Goal: Task Accomplishment & Management: Manage account settings

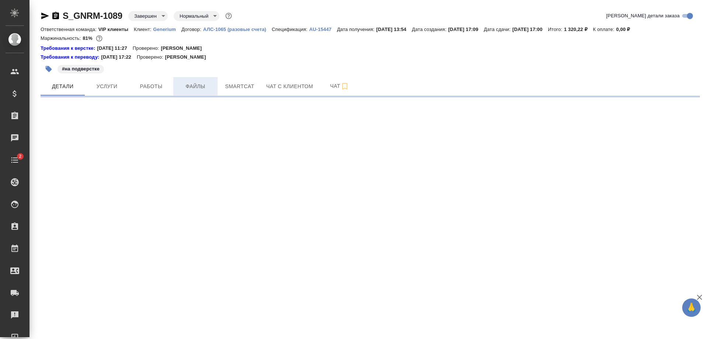
click at [187, 86] on span "Файлы" at bounding box center [195, 86] width 35 height 9
select select "RU"
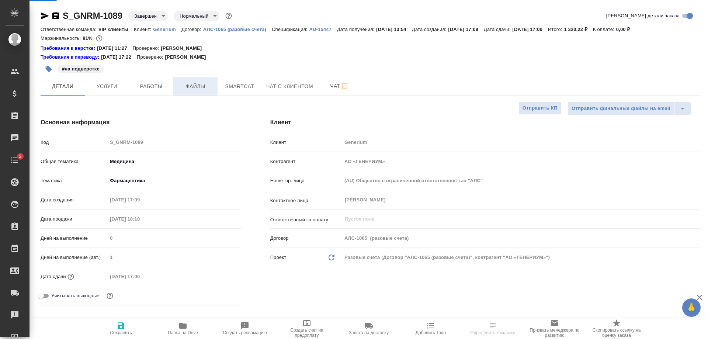
type textarea "x"
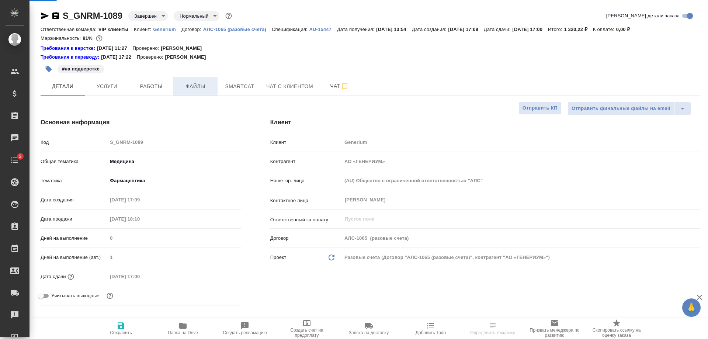
type textarea "x"
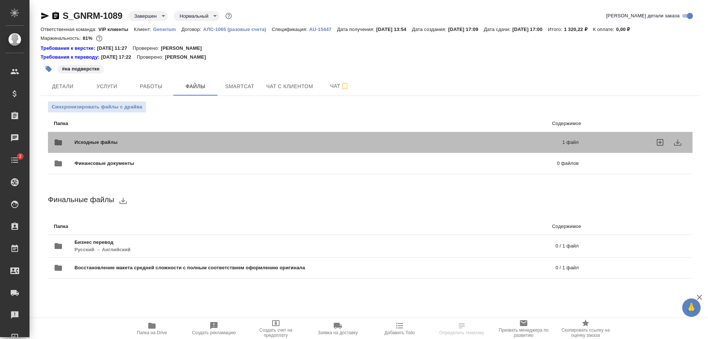
click at [211, 143] on span "Исходные файлы" at bounding box center [206, 142] width 265 height 7
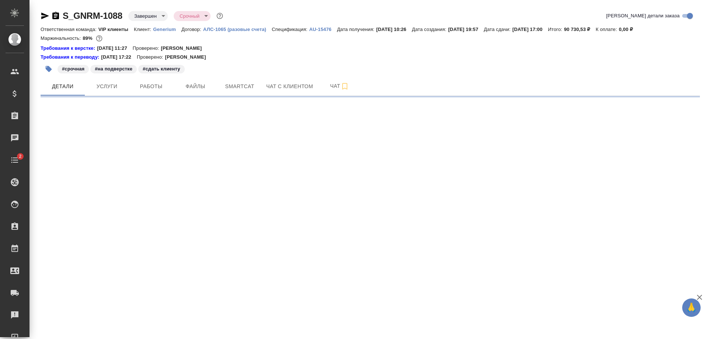
click at [186, 89] on span "Файлы" at bounding box center [195, 86] width 35 height 9
select select "RU"
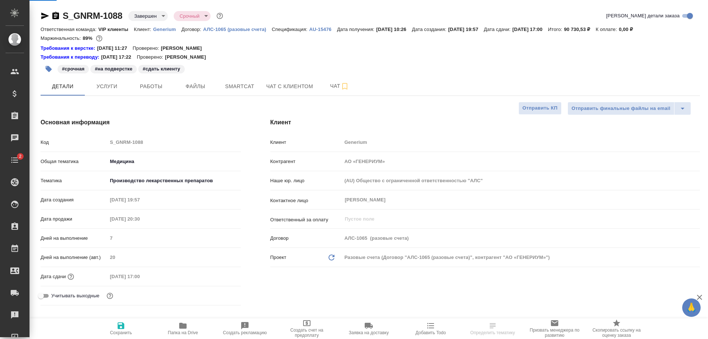
type textarea "x"
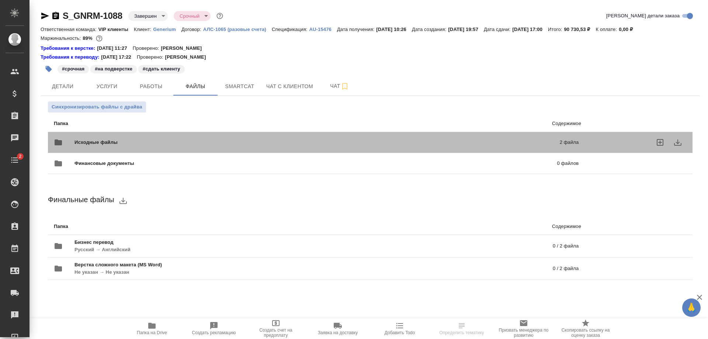
click at [210, 136] on div "Исходные файлы 2 файла" at bounding box center [316, 142] width 524 height 18
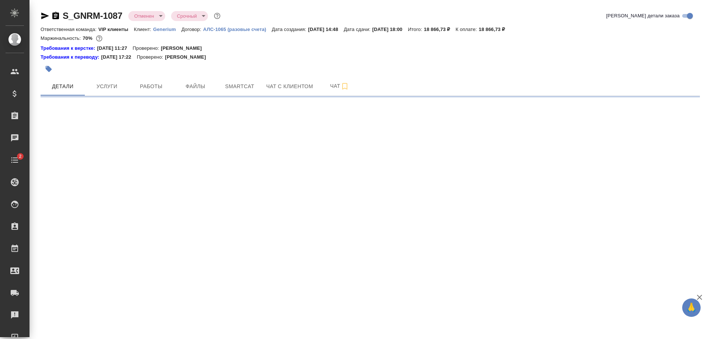
select select "RU"
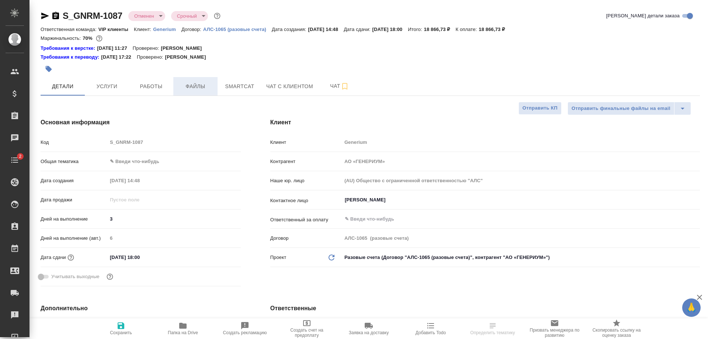
type textarea "x"
click at [203, 81] on button "Файлы" at bounding box center [195, 86] width 44 height 18
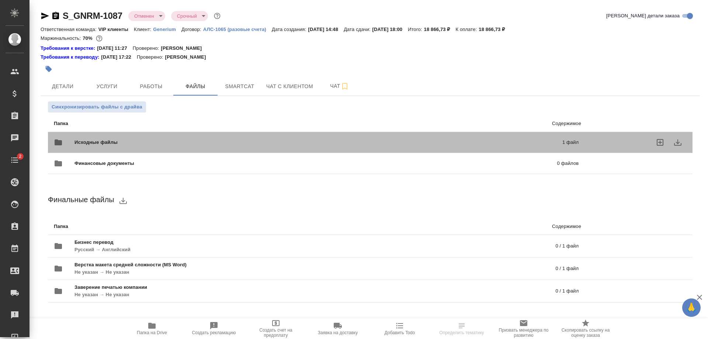
click at [215, 134] on div "Исходные файлы 1 файл" at bounding box center [316, 142] width 524 height 18
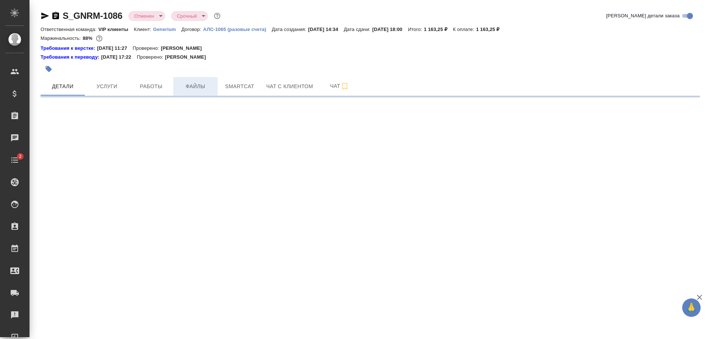
select select "RU"
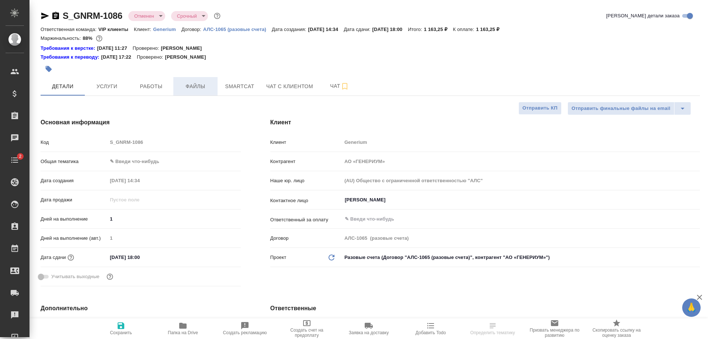
click at [202, 82] on span "Файлы" at bounding box center [195, 86] width 35 height 9
type textarea "x"
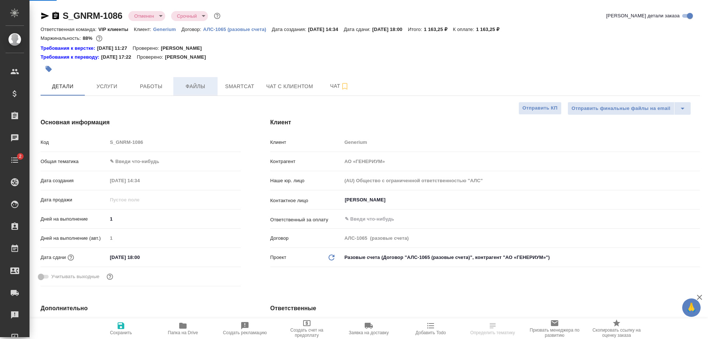
type textarea "x"
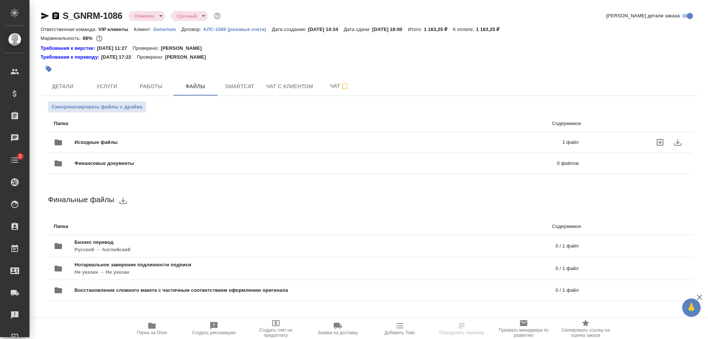
click at [216, 139] on span "Исходные файлы" at bounding box center [206, 142] width 265 height 7
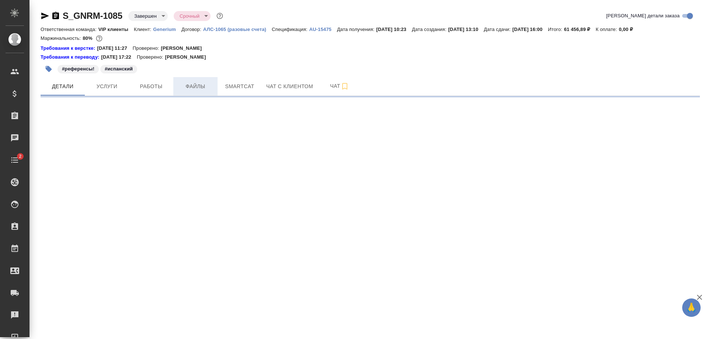
select select "RU"
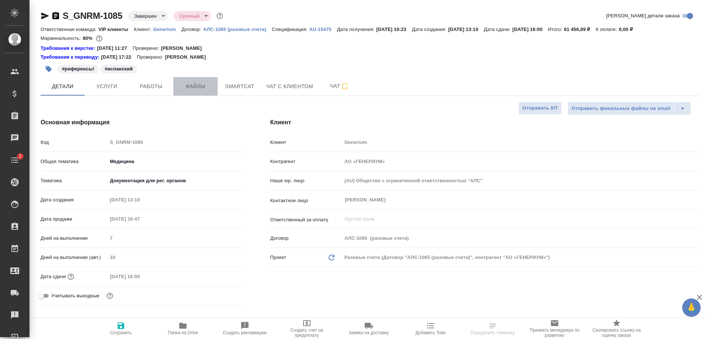
click at [187, 87] on span "Файлы" at bounding box center [195, 86] width 35 height 9
type textarea "x"
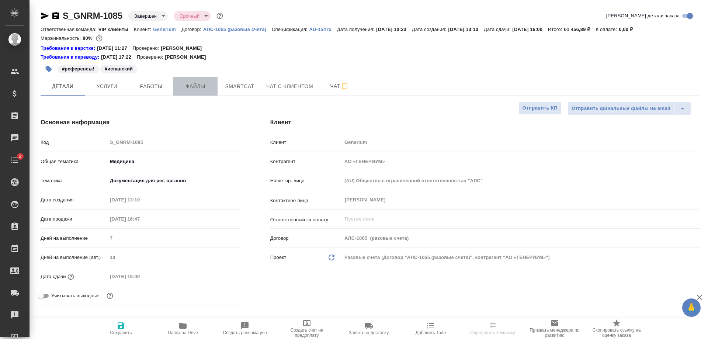
type textarea "x"
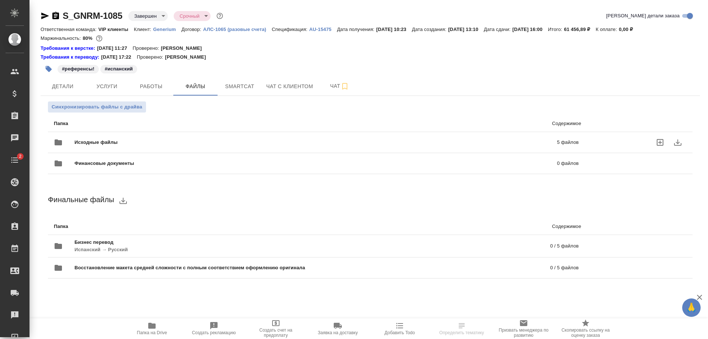
click at [241, 143] on span "Исходные файлы" at bounding box center [205, 142] width 263 height 7
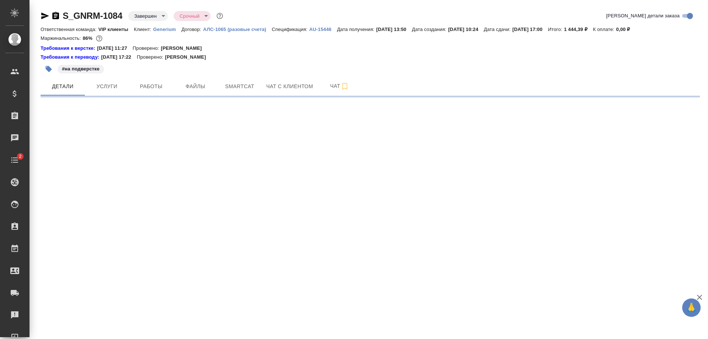
select select "RU"
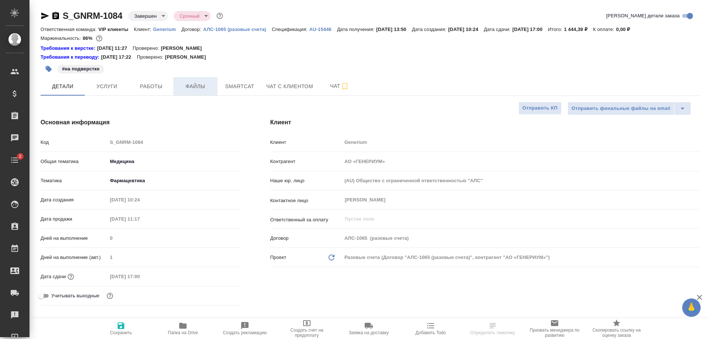
type textarea "x"
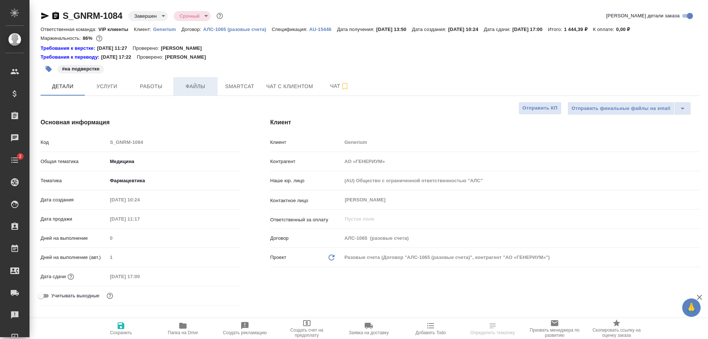
type textarea "x"
click at [194, 83] on span "Файлы" at bounding box center [195, 86] width 35 height 9
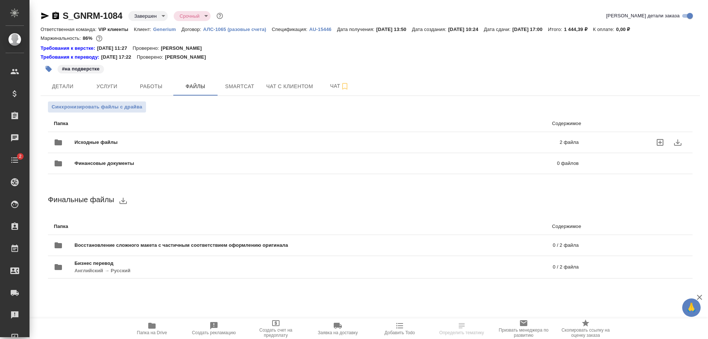
click at [208, 138] on div "Исходные файлы 2 файла" at bounding box center [316, 142] width 524 height 18
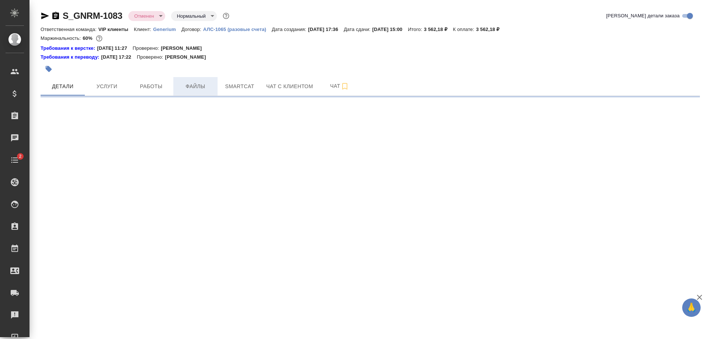
select select "RU"
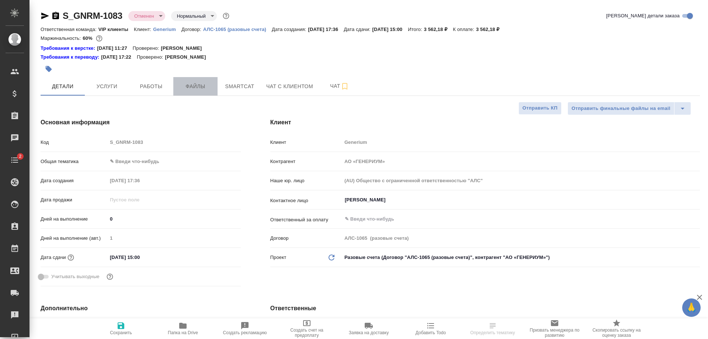
click at [199, 90] on span "Файлы" at bounding box center [195, 86] width 35 height 9
type textarea "x"
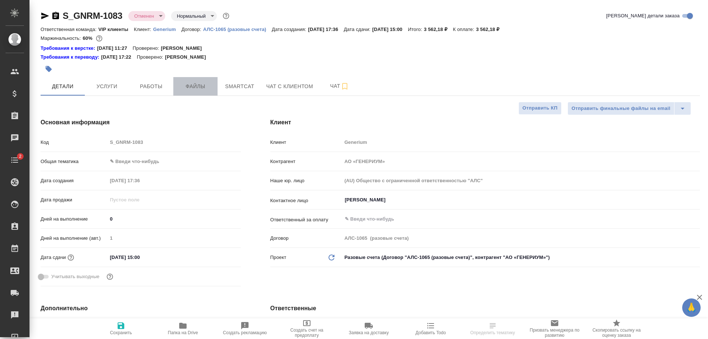
type textarea "x"
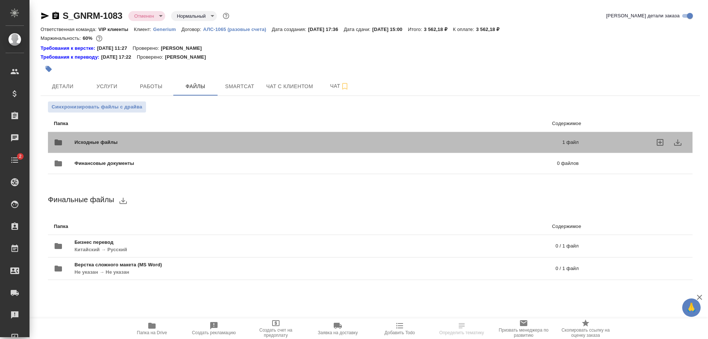
click at [211, 132] on div "Исходные файлы 1 файл" at bounding box center [315, 142] width 539 height 32
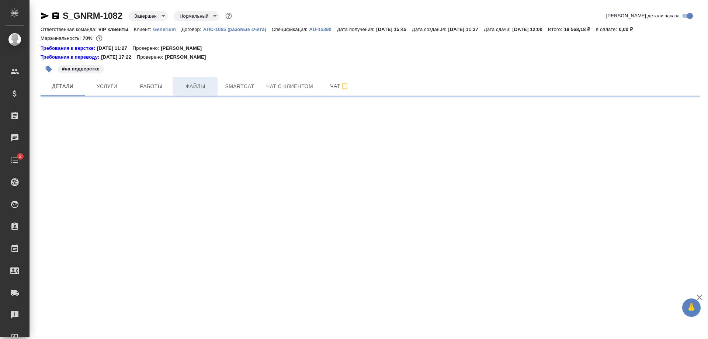
select select "RU"
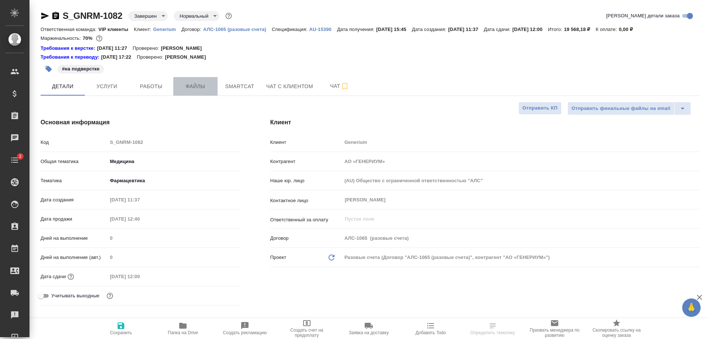
click at [207, 88] on span "Файлы" at bounding box center [195, 86] width 35 height 9
type textarea "x"
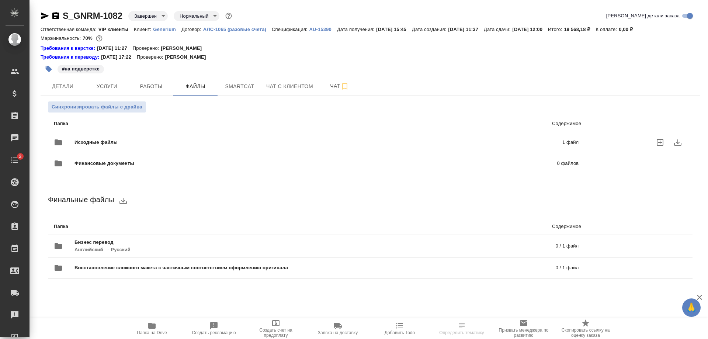
click at [226, 142] on span "Исходные файлы" at bounding box center [206, 142] width 265 height 7
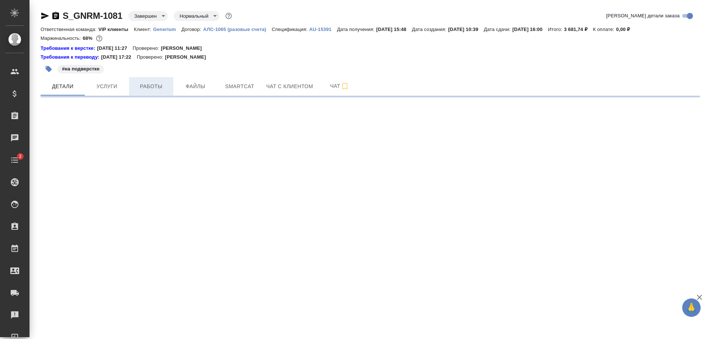
select select "RU"
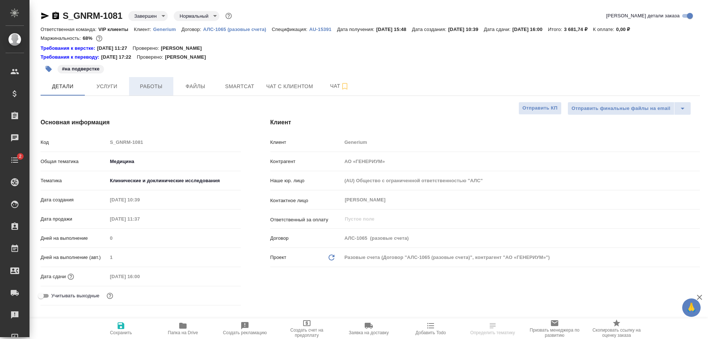
click at [158, 81] on button "Работы" at bounding box center [151, 86] width 44 height 18
type textarea "x"
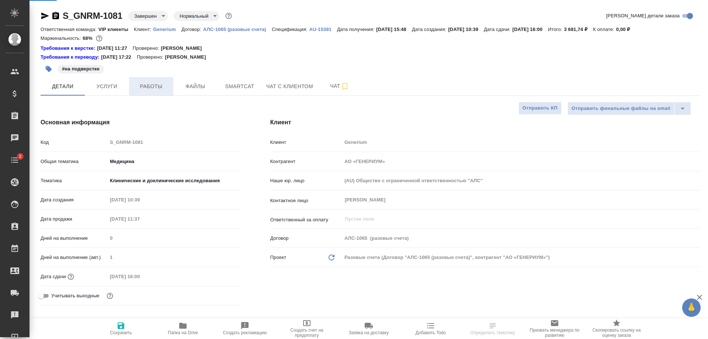
type textarea "x"
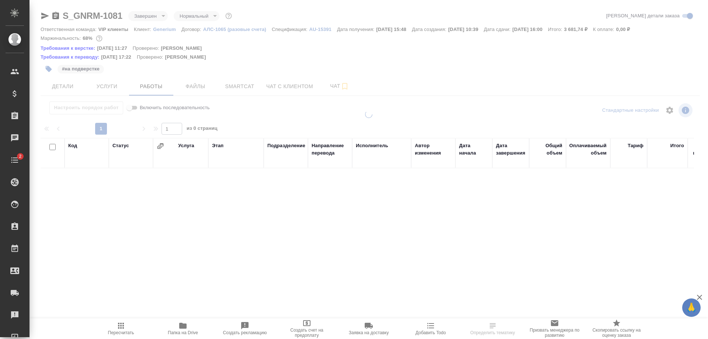
click at [189, 84] on div at bounding box center [368, 161] width 678 height 322
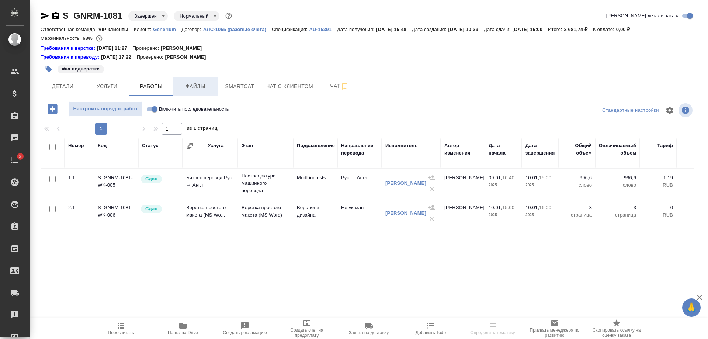
click at [189, 85] on span "Файлы" at bounding box center [195, 86] width 35 height 9
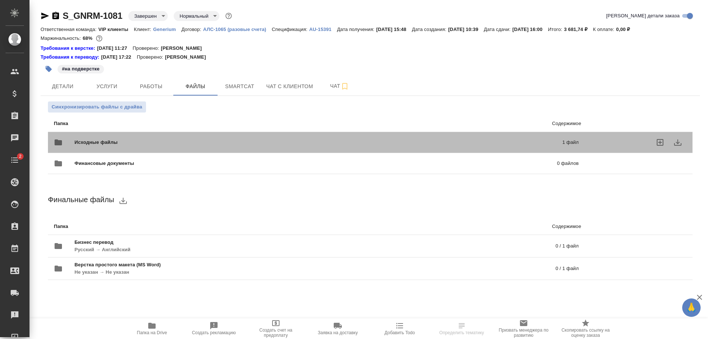
click at [193, 144] on span "Исходные файлы" at bounding box center [206, 142] width 265 height 7
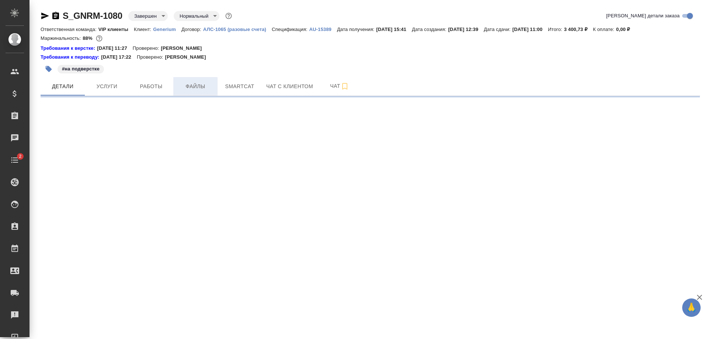
select select "RU"
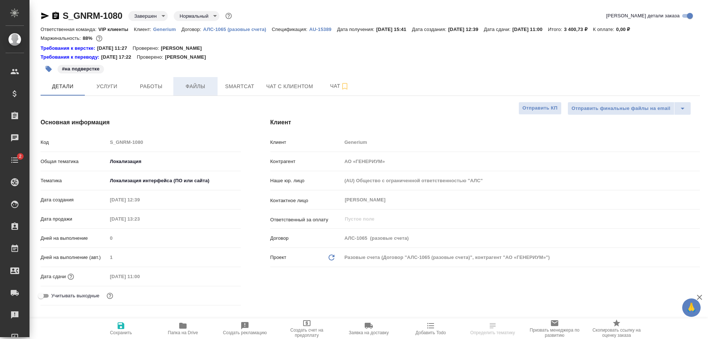
type textarea "x"
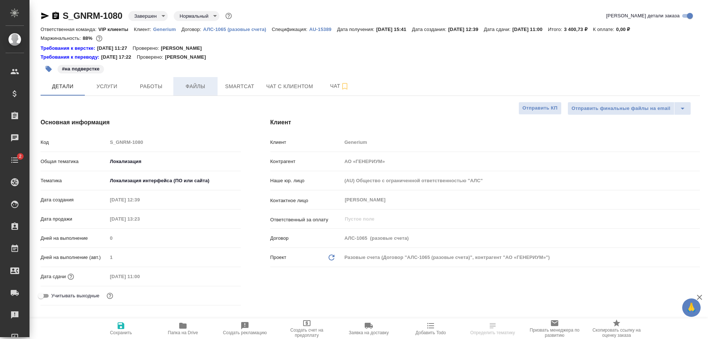
type textarea "x"
click at [204, 82] on span "Файлы" at bounding box center [195, 86] width 35 height 9
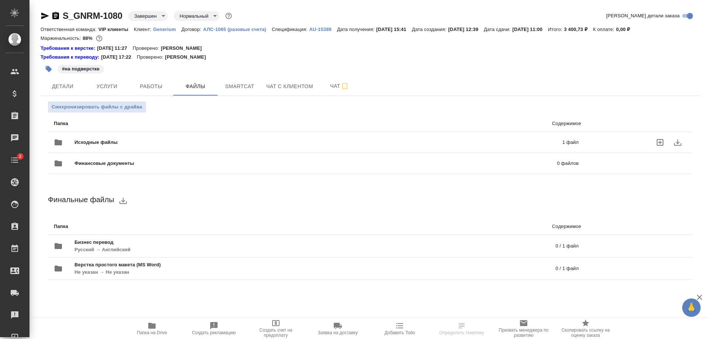
click at [203, 137] on div "Исходные файлы 1 файл" at bounding box center [316, 142] width 524 height 18
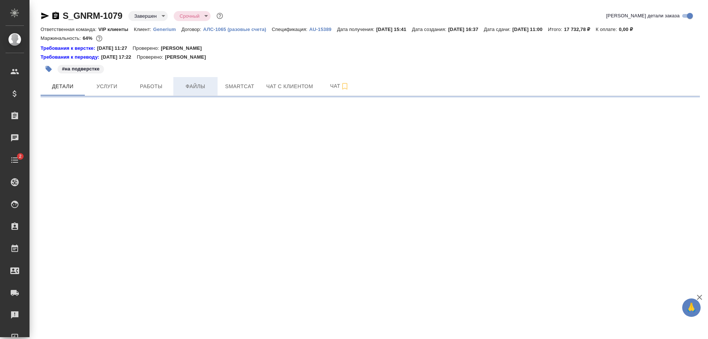
select select "RU"
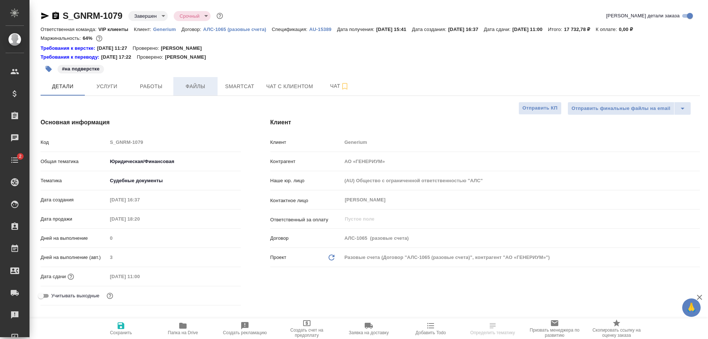
type textarea "x"
click at [200, 86] on span "Файлы" at bounding box center [195, 86] width 35 height 9
type textarea "x"
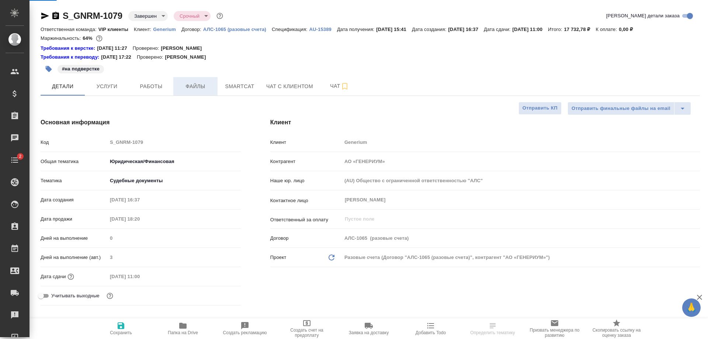
type textarea "x"
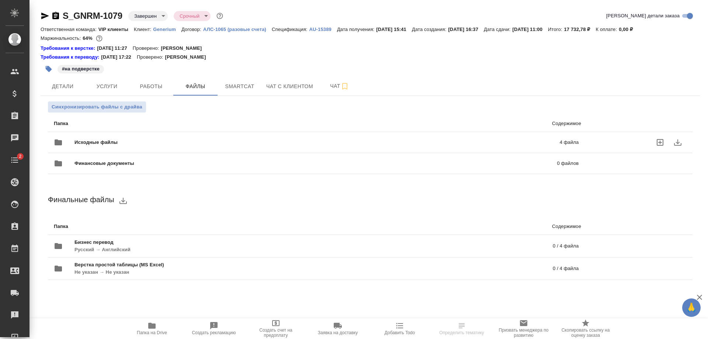
click at [215, 133] on div "Исходные файлы 4 файла" at bounding box center [315, 142] width 539 height 32
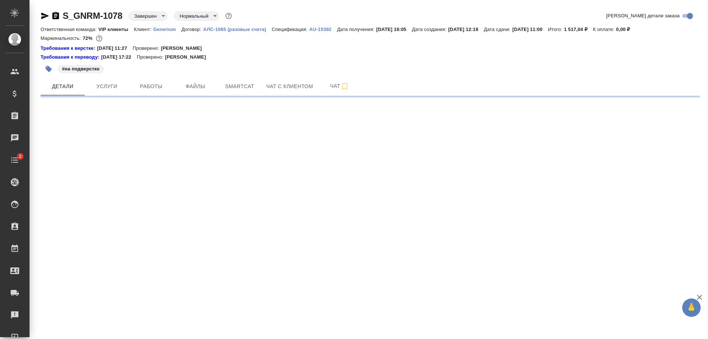
select select "RU"
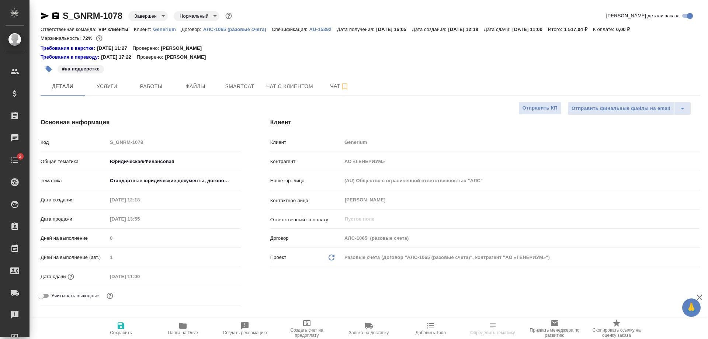
type textarea "x"
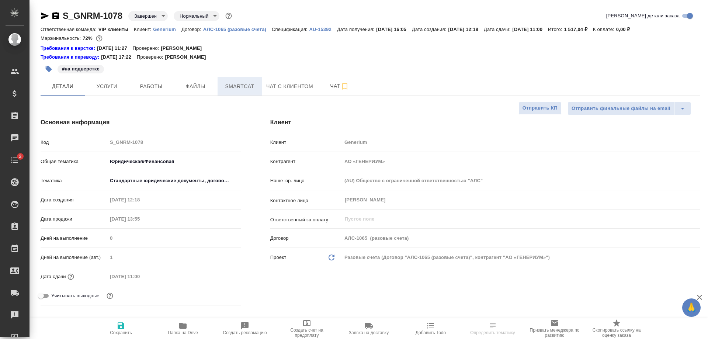
type textarea "x"
click at [193, 84] on span "Файлы" at bounding box center [195, 86] width 35 height 9
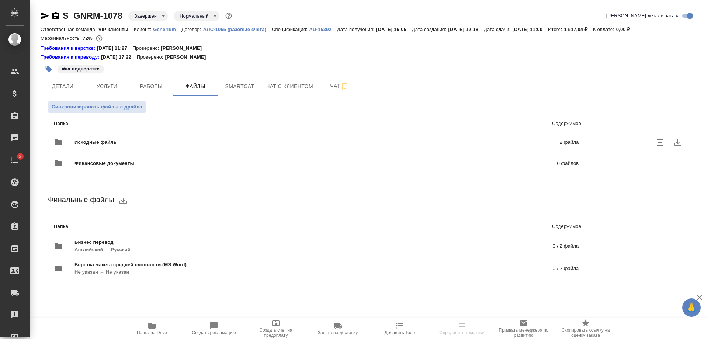
click at [226, 137] on div "Исходные файлы 2 файла" at bounding box center [316, 142] width 524 height 18
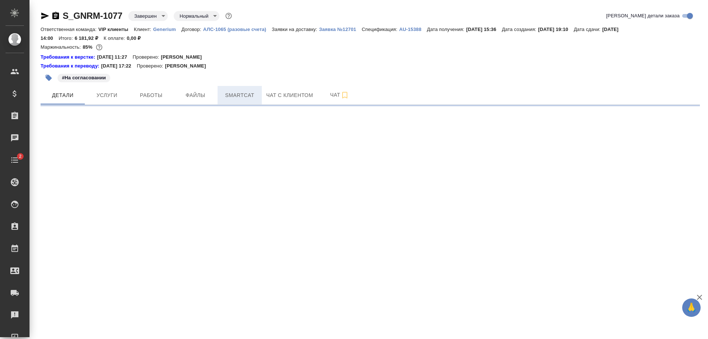
select select "RU"
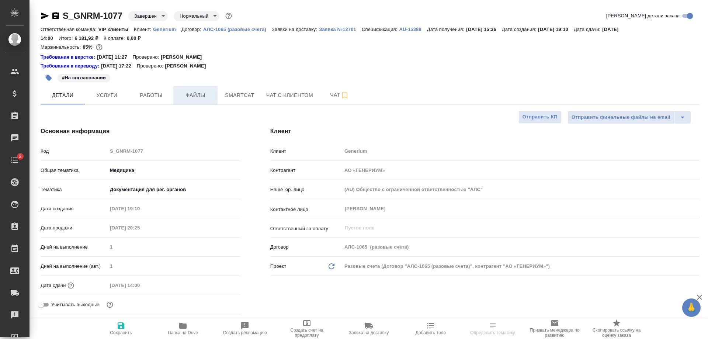
type textarea "x"
click at [206, 92] on span "Файлы" at bounding box center [195, 95] width 35 height 9
type textarea "x"
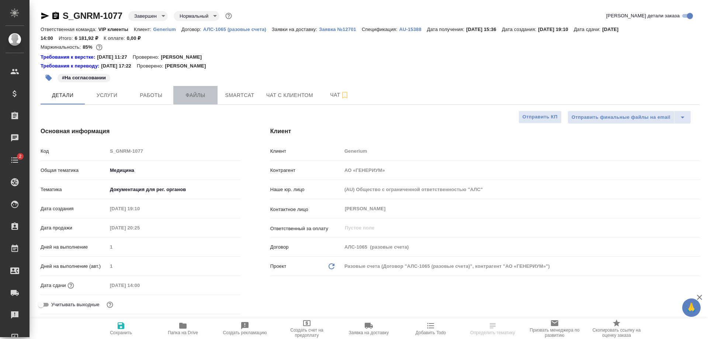
type textarea "x"
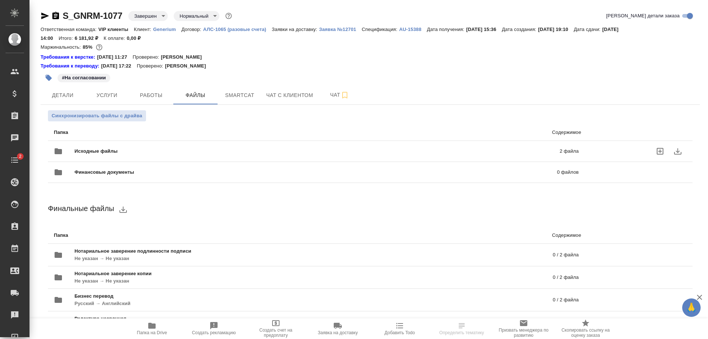
click at [217, 150] on span "Исходные файлы" at bounding box center [206, 150] width 264 height 7
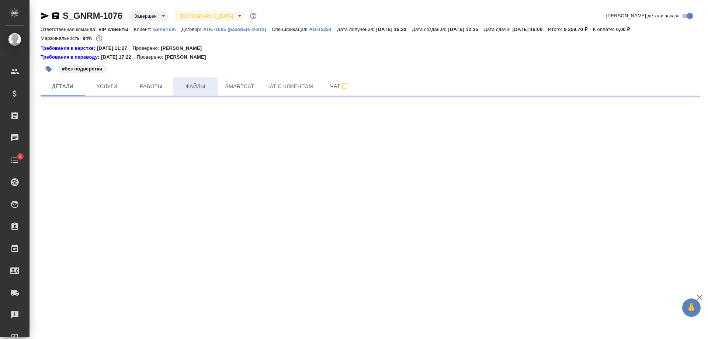
select select "RU"
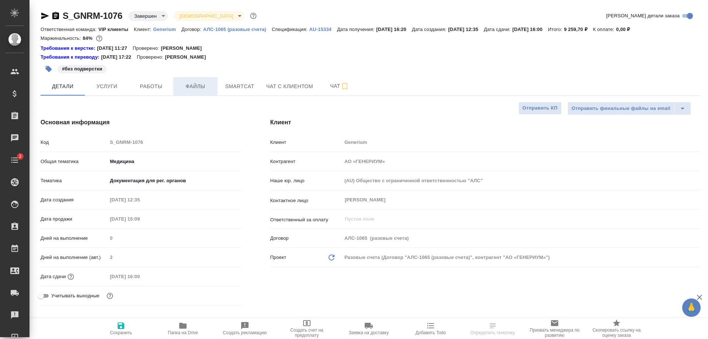
click at [190, 86] on span "Файлы" at bounding box center [195, 86] width 35 height 9
type textarea "x"
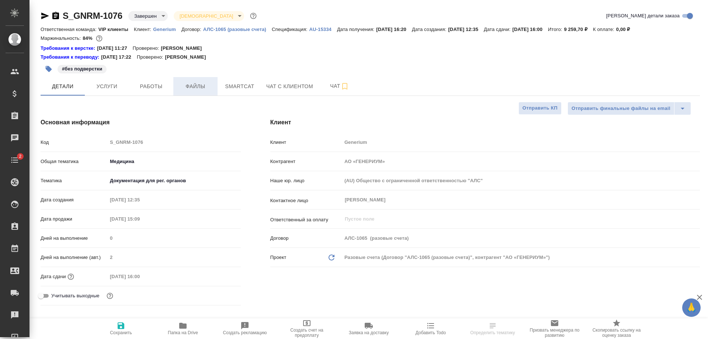
type textarea "x"
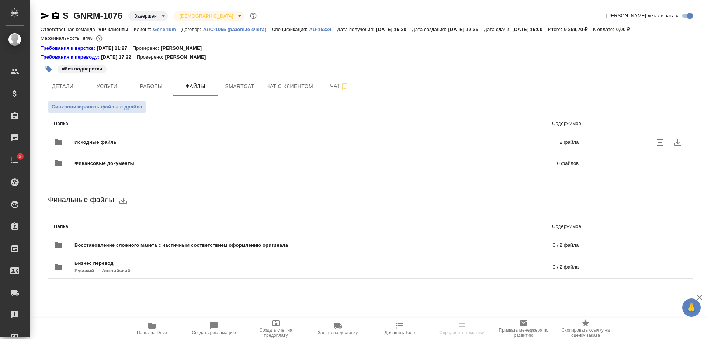
click at [201, 140] on span "Исходные файлы" at bounding box center [206, 142] width 264 height 7
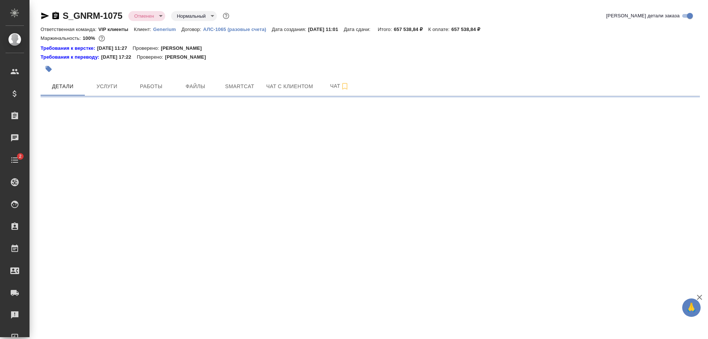
select select "RU"
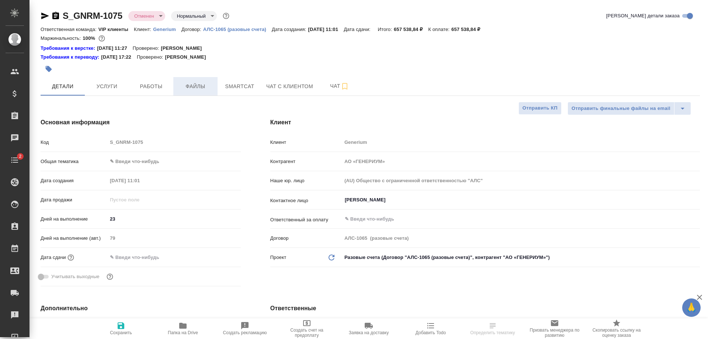
type textarea "x"
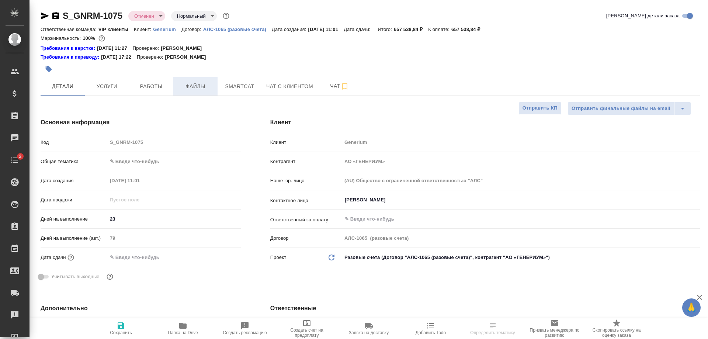
type textarea "x"
click at [189, 84] on span "Файлы" at bounding box center [195, 86] width 35 height 9
type textarea "x"
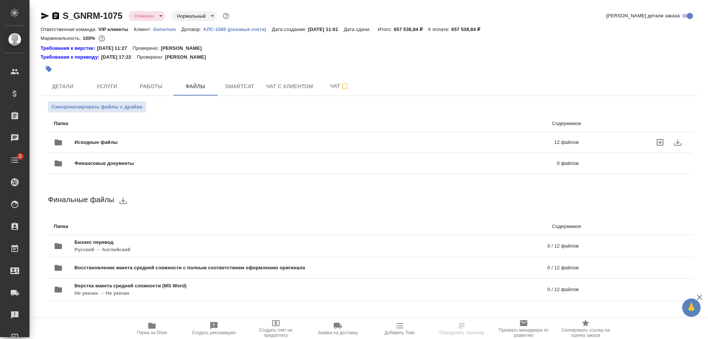
click at [200, 137] on div "Исходные файлы 12 файлов" at bounding box center [316, 142] width 524 height 18
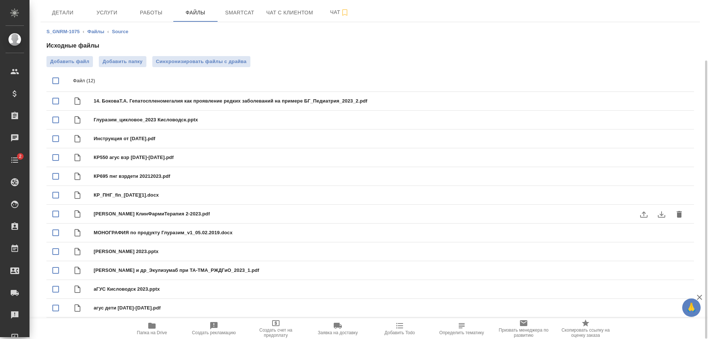
scroll to position [74, 0]
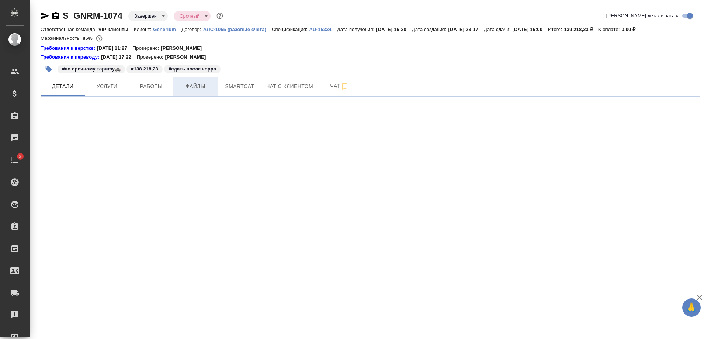
select select "RU"
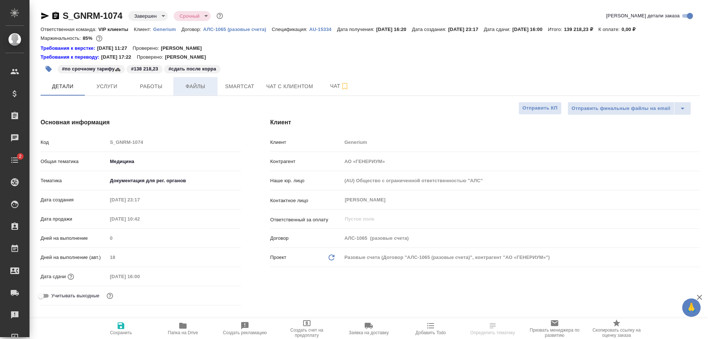
type textarea "x"
click at [200, 83] on span "Файлы" at bounding box center [195, 86] width 35 height 9
type textarea "x"
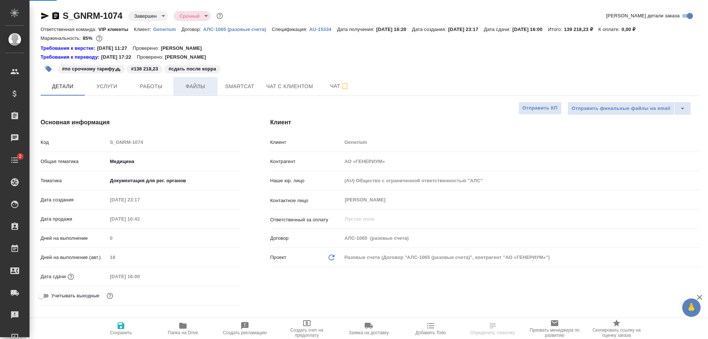
type textarea "x"
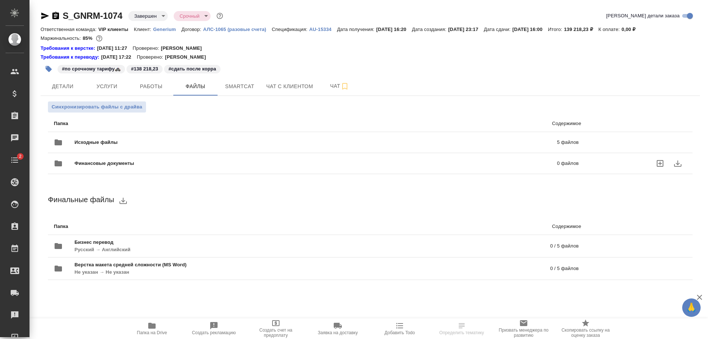
click at [200, 150] on div "Финансовые документы 0 файлов" at bounding box center [315, 163] width 539 height 32
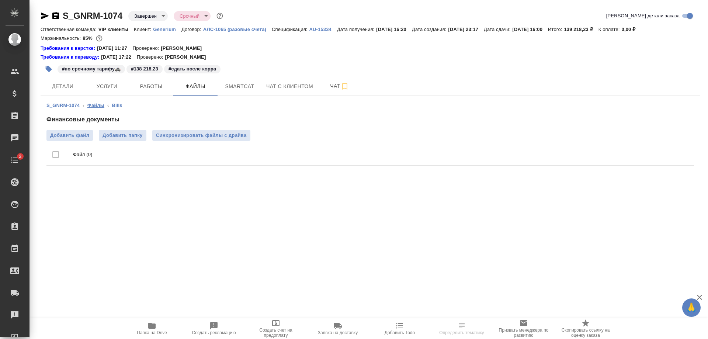
click at [95, 104] on link "Файлы" at bounding box center [95, 105] width 17 height 6
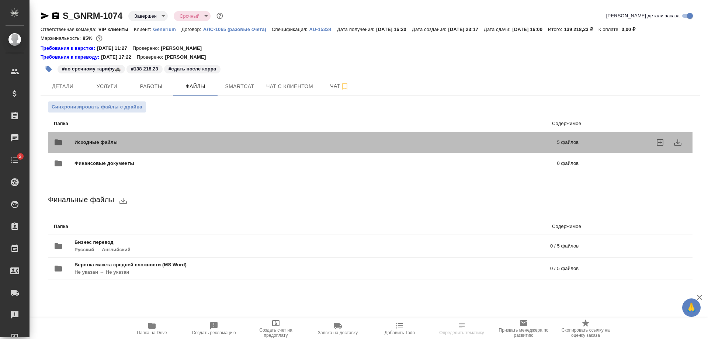
click at [230, 137] on div "Исходные файлы 5 файлов" at bounding box center [316, 142] width 524 height 18
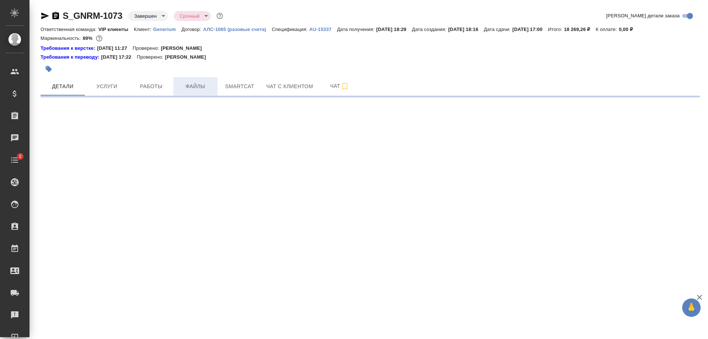
click at [187, 86] on span "Файлы" at bounding box center [195, 86] width 35 height 9
select select "RU"
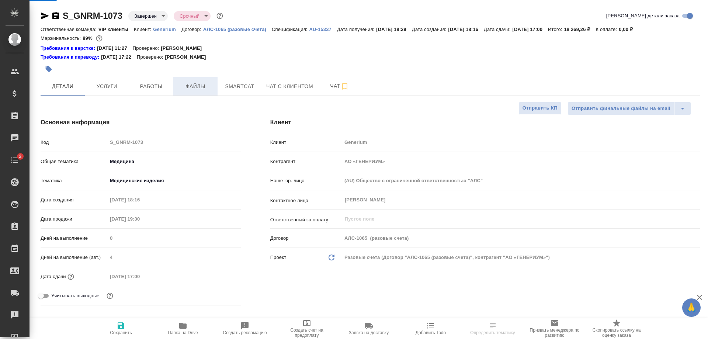
type textarea "x"
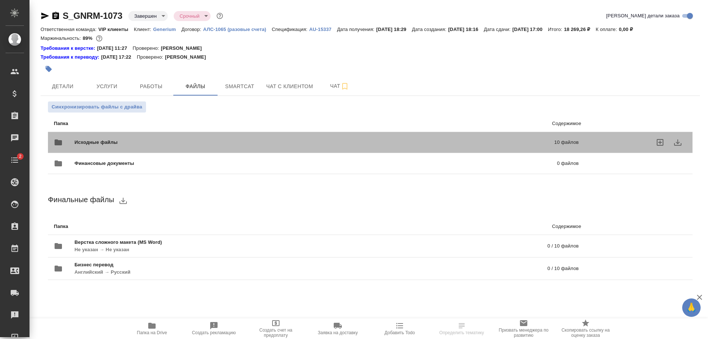
click at [210, 141] on span "Исходные файлы" at bounding box center [204, 142] width 261 height 7
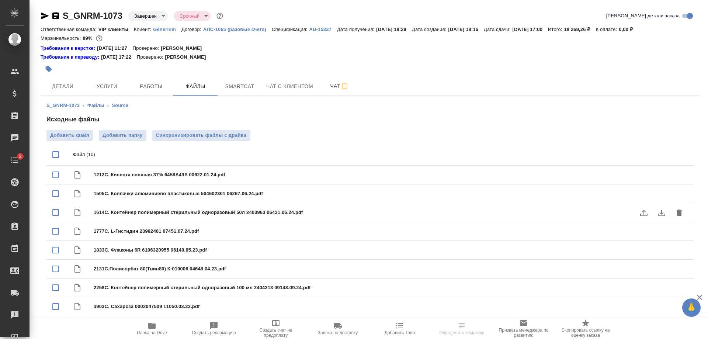
scroll to position [36, 0]
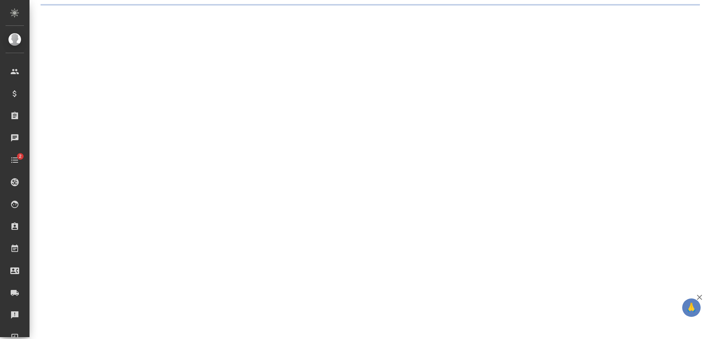
select select "RU"
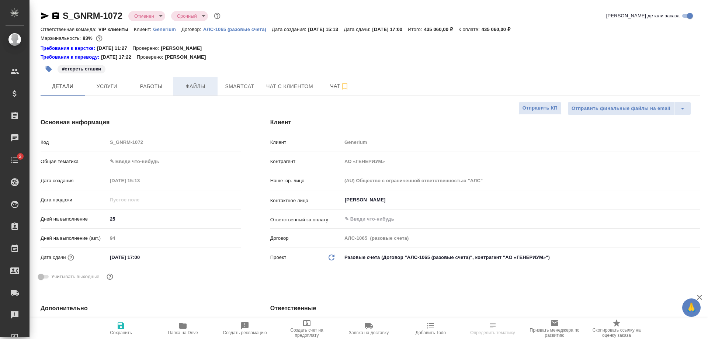
type textarea "x"
click at [195, 86] on span "Файлы" at bounding box center [195, 86] width 35 height 9
type textarea "x"
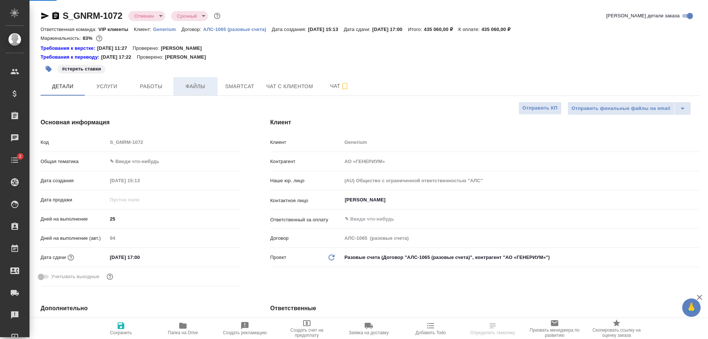
type textarea "x"
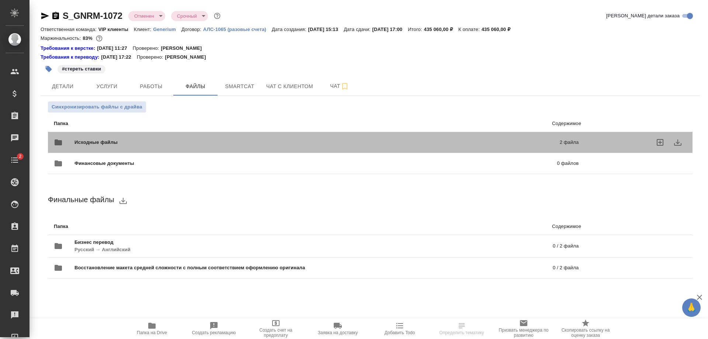
click at [209, 142] on span "Исходные файлы" at bounding box center [206, 142] width 264 height 7
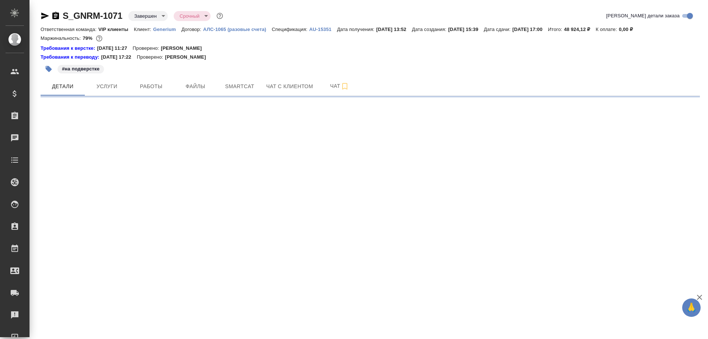
select select "RU"
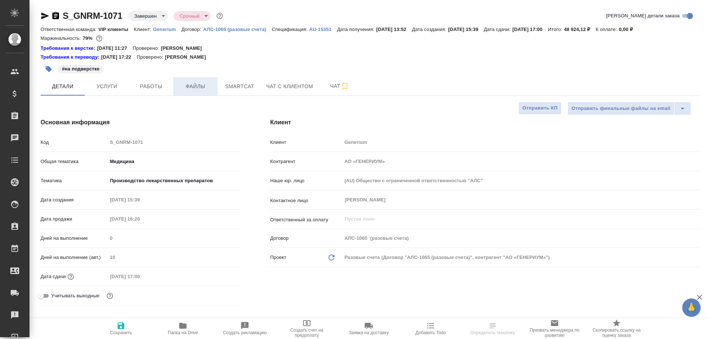
type textarea "x"
click at [200, 84] on span "Файлы" at bounding box center [195, 86] width 35 height 9
type textarea "x"
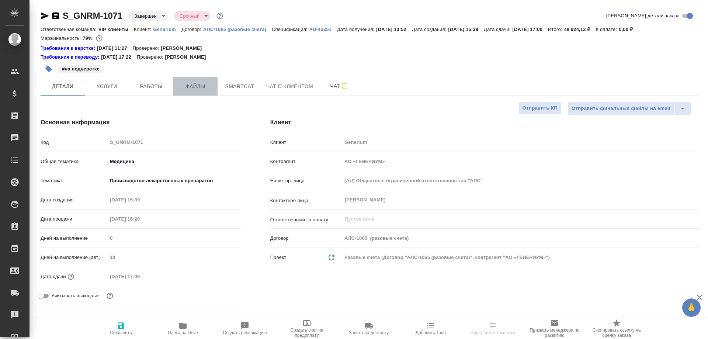
type textarea "x"
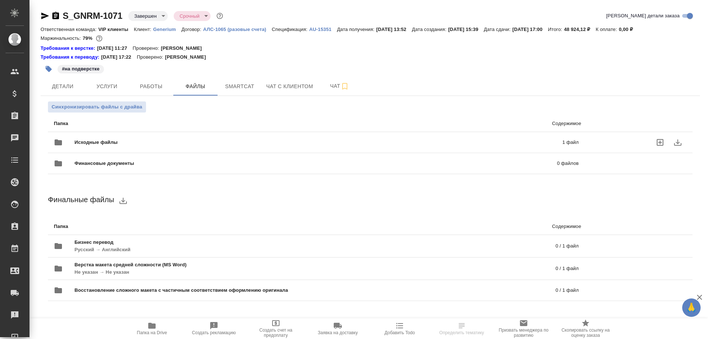
click at [212, 130] on div "Исходные файлы 1 файл" at bounding box center [315, 142] width 539 height 32
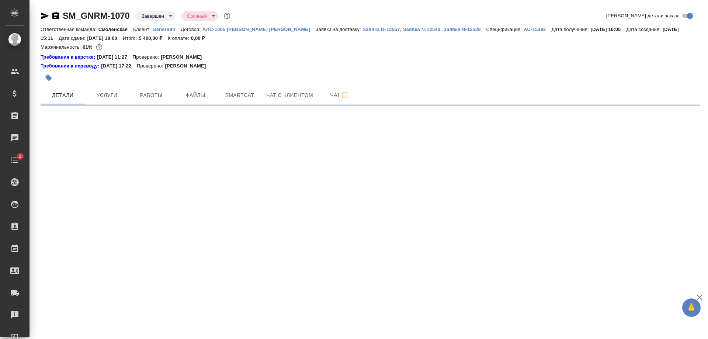
select select "RU"
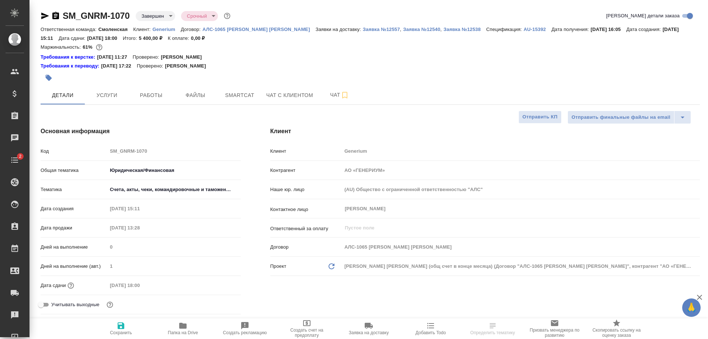
type textarea "x"
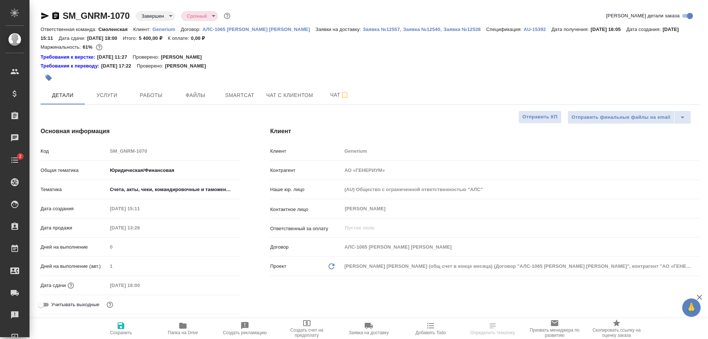
type textarea "x"
click at [201, 95] on span "Файлы" at bounding box center [195, 95] width 35 height 9
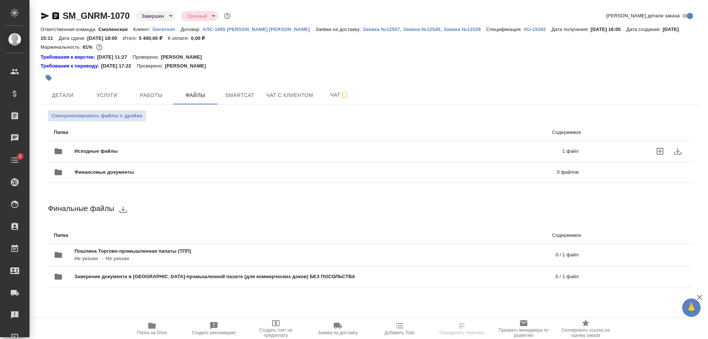
click at [255, 143] on div "Исходные файлы 1 файл" at bounding box center [316, 151] width 524 height 18
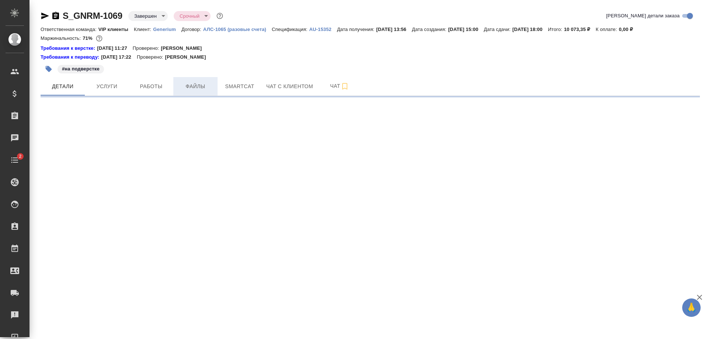
click at [207, 88] on span "Файлы" at bounding box center [195, 86] width 35 height 9
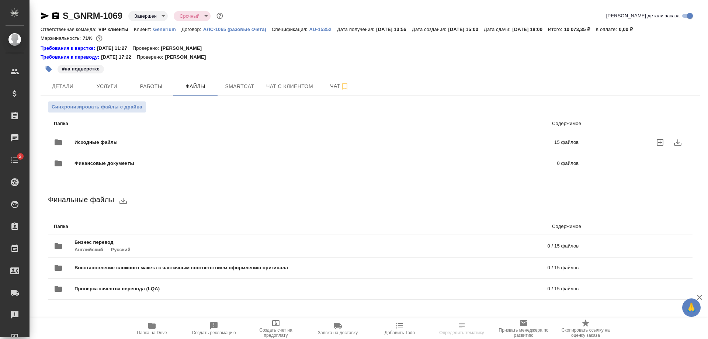
click at [209, 139] on span "Исходные файлы" at bounding box center [204, 142] width 261 height 7
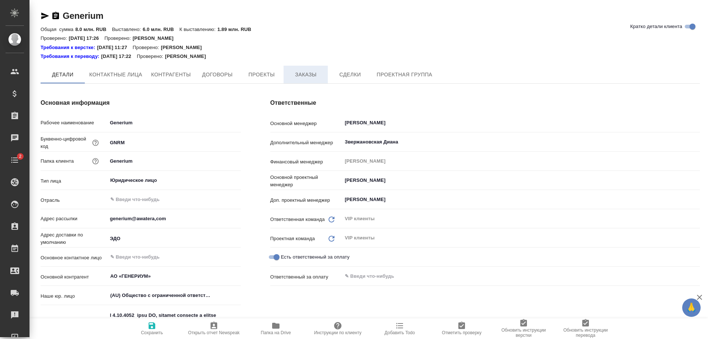
click at [292, 73] on span "Заказы" at bounding box center [305, 74] width 35 height 9
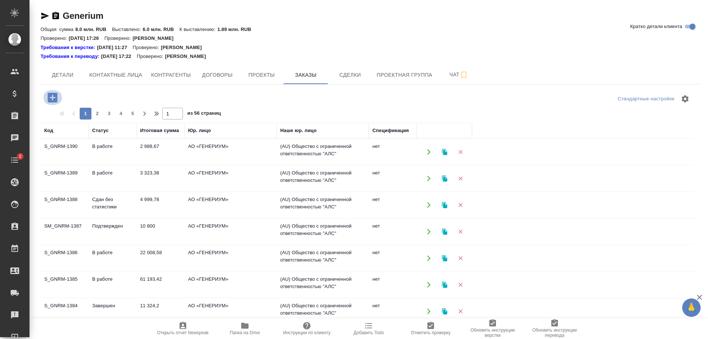
click at [53, 95] on icon "button" at bounding box center [53, 98] width 10 height 10
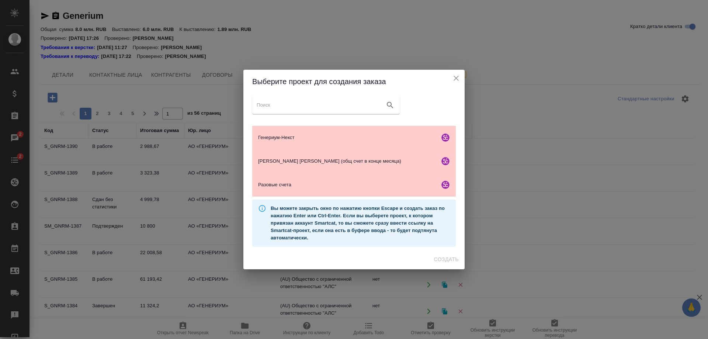
click at [453, 77] on icon "close" at bounding box center [455, 78] width 9 height 9
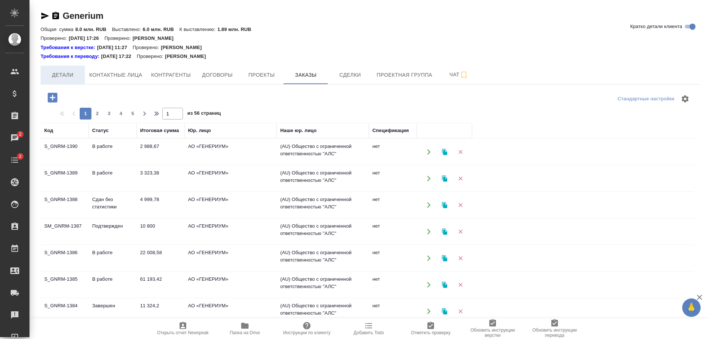
click at [73, 75] on span "Детали" at bounding box center [62, 74] width 35 height 9
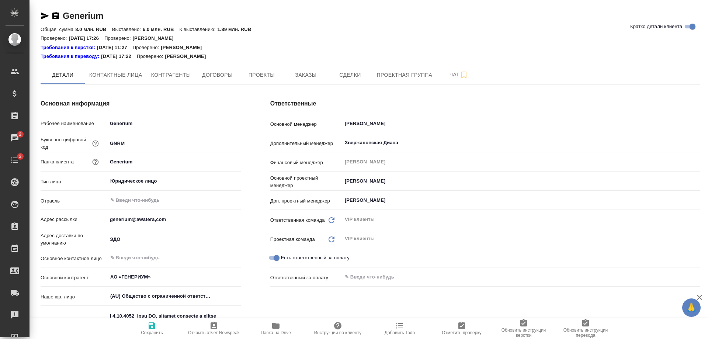
type textarea "x"
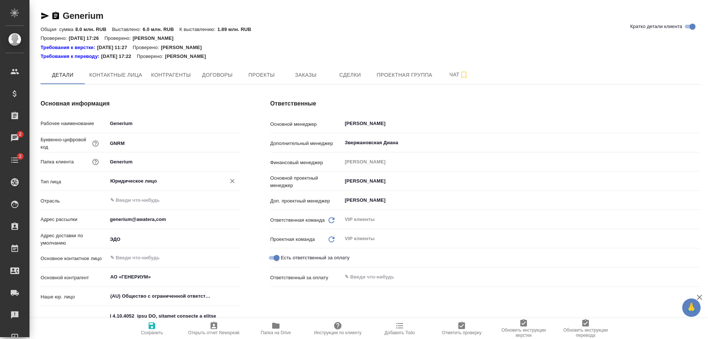
type textarea "x"
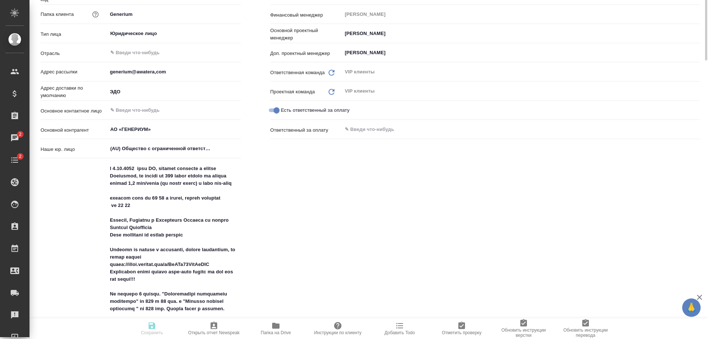
type textarea "x"
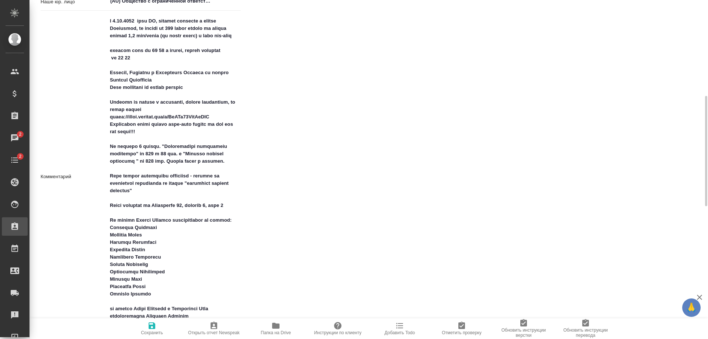
type textarea "x"
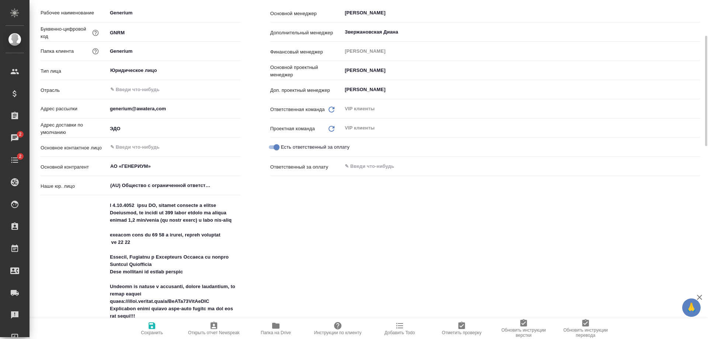
scroll to position [0, 0]
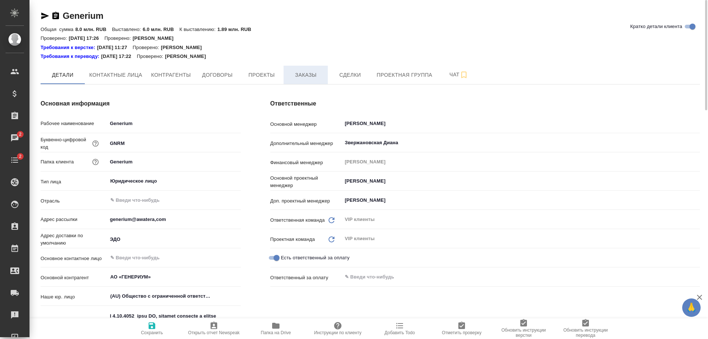
click at [313, 74] on span "Заказы" at bounding box center [305, 74] width 35 height 9
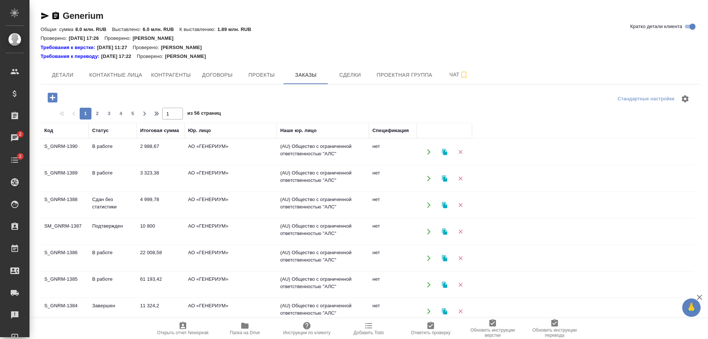
click at [47, 100] on icon "button" at bounding box center [52, 97] width 13 height 13
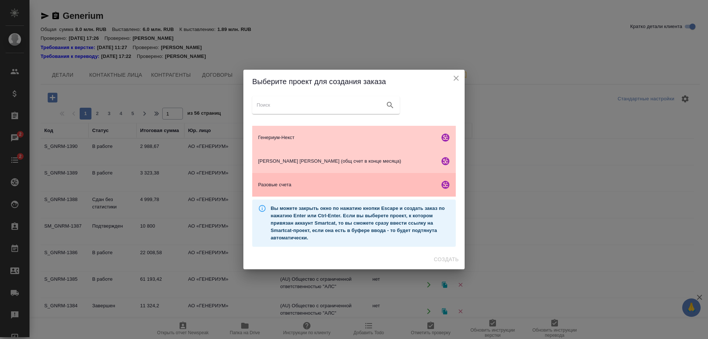
click at [356, 182] on span "Разовые счета" at bounding box center [347, 184] width 178 height 7
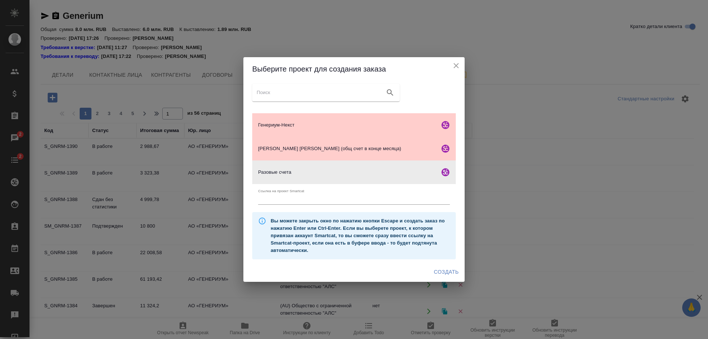
click at [439, 272] on span "Создать" at bounding box center [446, 271] width 25 height 9
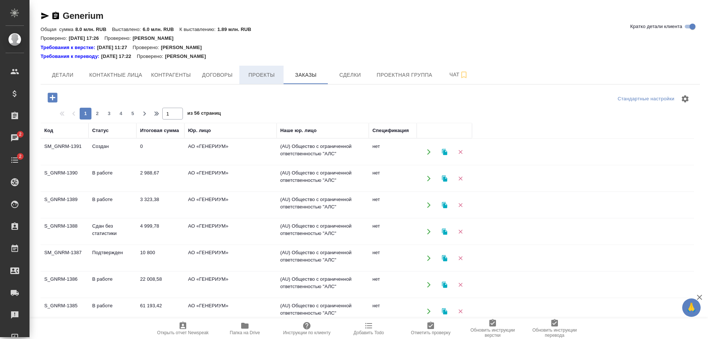
click at [252, 74] on span "Проекты" at bounding box center [261, 74] width 35 height 9
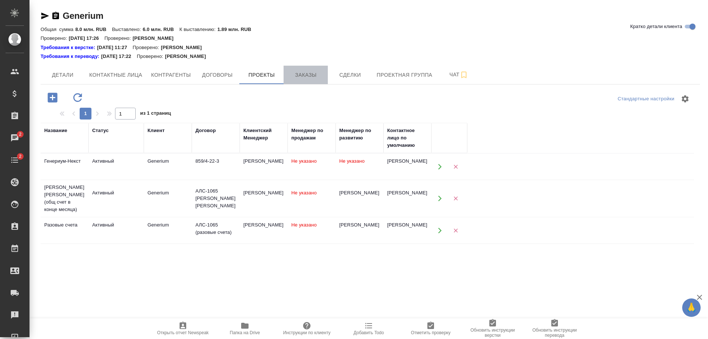
click at [293, 70] on span "Заказы" at bounding box center [305, 74] width 35 height 9
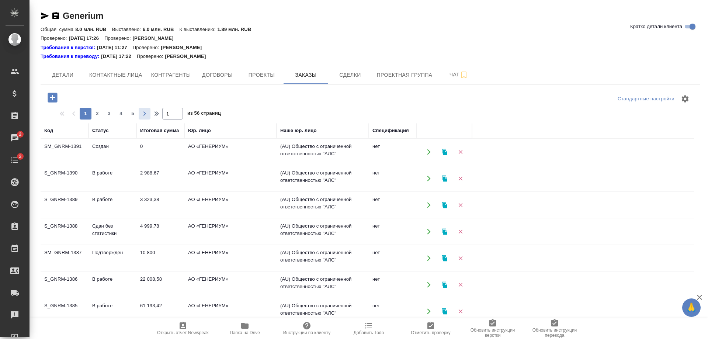
click at [144, 114] on icon "button" at bounding box center [144, 113] width 9 height 9
click at [130, 113] on span "5" at bounding box center [133, 113] width 12 height 7
click at [130, 113] on span "7" at bounding box center [133, 113] width 12 height 7
click at [130, 113] on span "9" at bounding box center [133, 113] width 12 height 7
click at [130, 113] on span "11" at bounding box center [133, 113] width 12 height 7
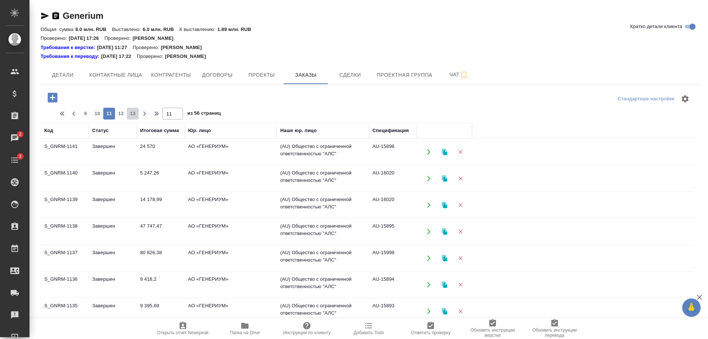
click at [130, 113] on span "13" at bounding box center [133, 113] width 12 height 7
click at [220, 148] on td "АО «ГЕНЕРИУМ»" at bounding box center [230, 152] width 92 height 26
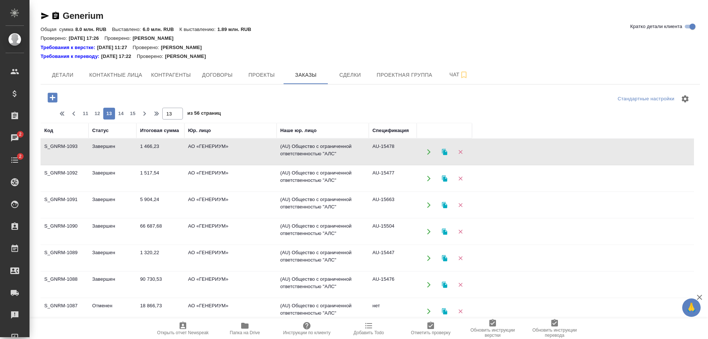
click at [223, 178] on td "АО «ГЕНЕРИУМ»" at bounding box center [230, 178] width 92 height 26
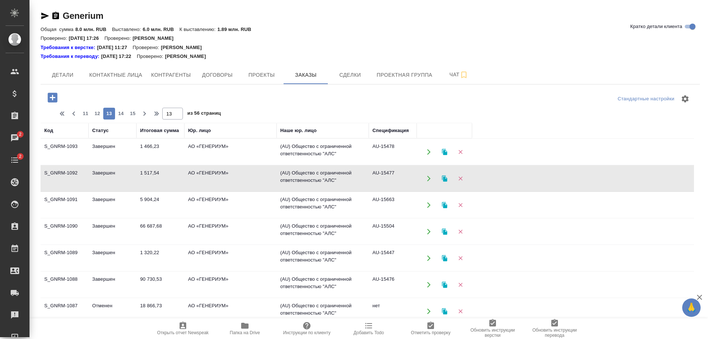
click at [223, 178] on td "АО «ГЕНЕРИУМ»" at bounding box center [230, 178] width 92 height 26
click at [227, 207] on td "АО «ГЕНЕРИУМ»" at bounding box center [230, 205] width 92 height 26
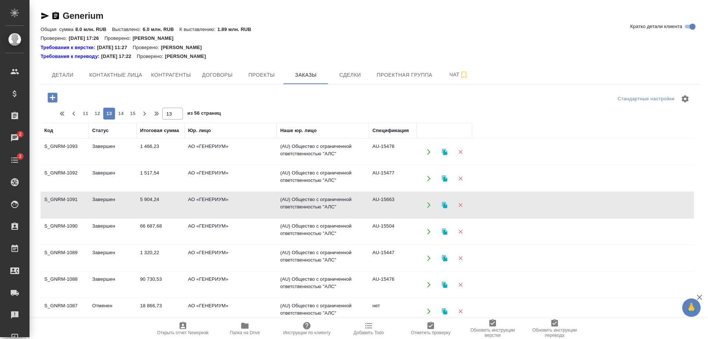
click at [227, 207] on td "АО «ГЕНЕРИУМ»" at bounding box center [230, 205] width 92 height 26
click at [233, 233] on td "АО «ГЕНЕРИУМ»" at bounding box center [230, 232] width 92 height 26
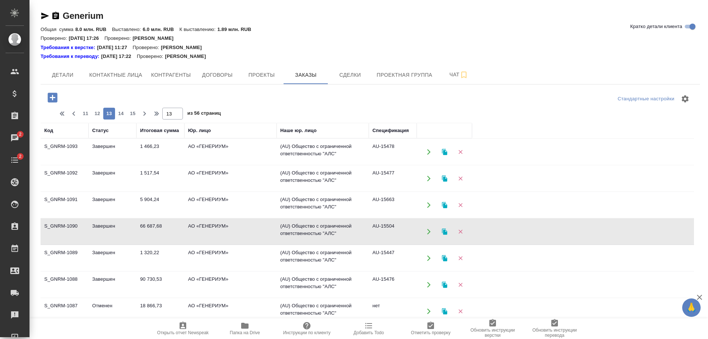
click at [233, 233] on td "АО «ГЕНЕРИУМ»" at bounding box center [230, 232] width 92 height 26
click at [229, 257] on td "АО «ГЕНЕРИУМ»" at bounding box center [230, 258] width 92 height 26
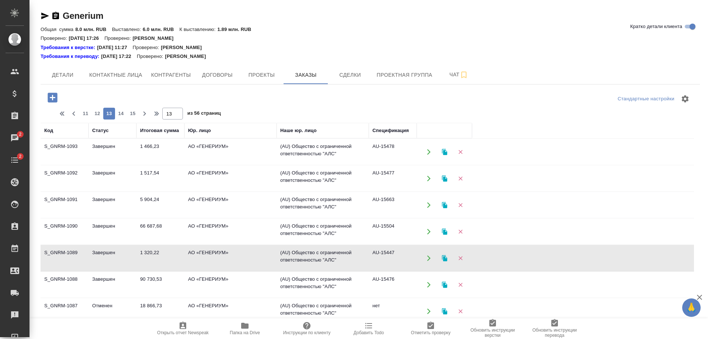
click at [229, 257] on td "АО «ГЕНЕРИУМ»" at bounding box center [230, 258] width 92 height 26
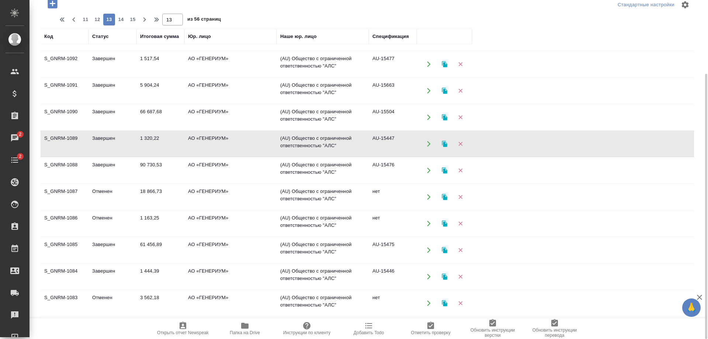
scroll to position [37, 0]
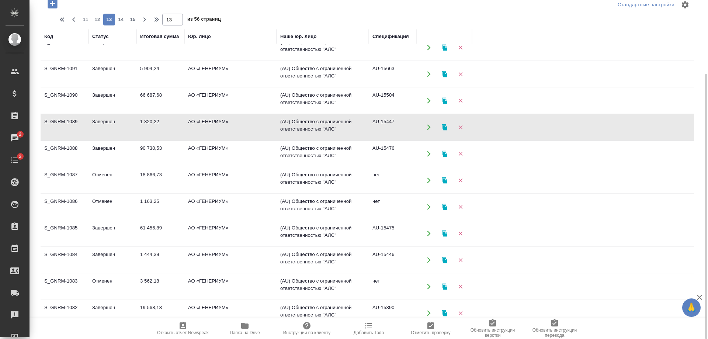
click at [245, 148] on td "АО «ГЕНЕРИУМ»" at bounding box center [230, 154] width 92 height 26
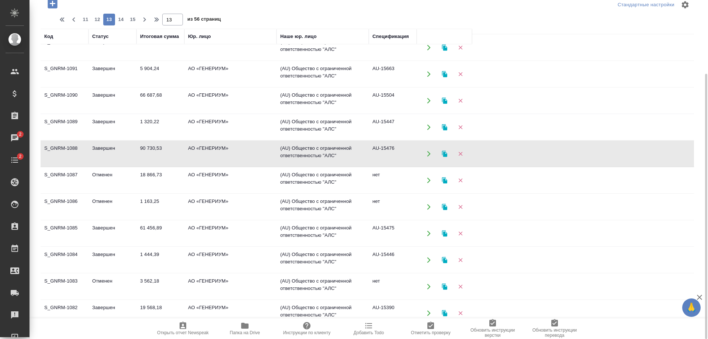
click at [245, 148] on td "АО «ГЕНЕРИУМ»" at bounding box center [230, 154] width 92 height 26
click at [223, 185] on td "АО «ГЕНЕРИУМ»" at bounding box center [230, 180] width 92 height 26
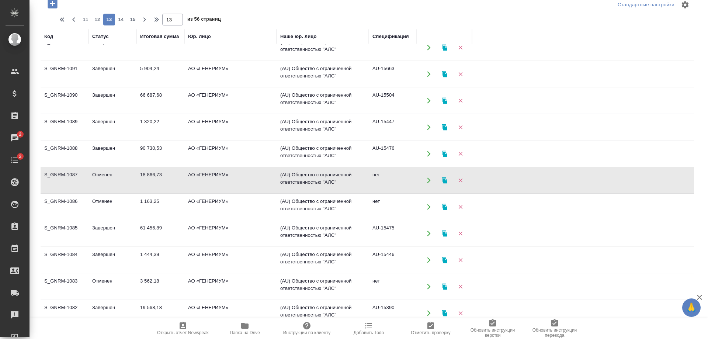
click at [223, 185] on td "АО «ГЕНЕРИУМ»" at bounding box center [230, 180] width 92 height 26
click at [238, 199] on td "АО «ГЕНЕРИУМ»" at bounding box center [230, 207] width 92 height 26
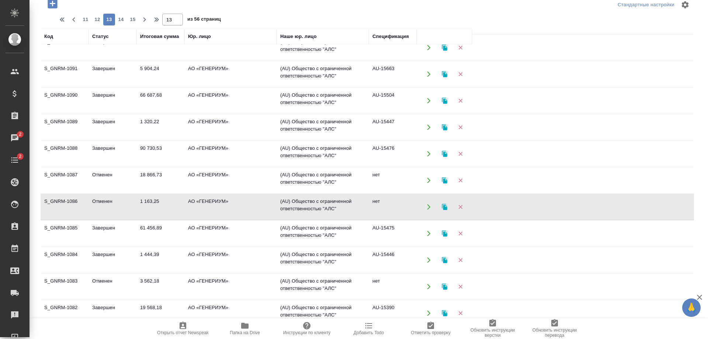
click at [238, 199] on td "АО «ГЕНЕРИУМ»" at bounding box center [230, 207] width 92 height 26
click at [189, 228] on td "АО «ГЕНЕРИУМ»" at bounding box center [230, 233] width 92 height 26
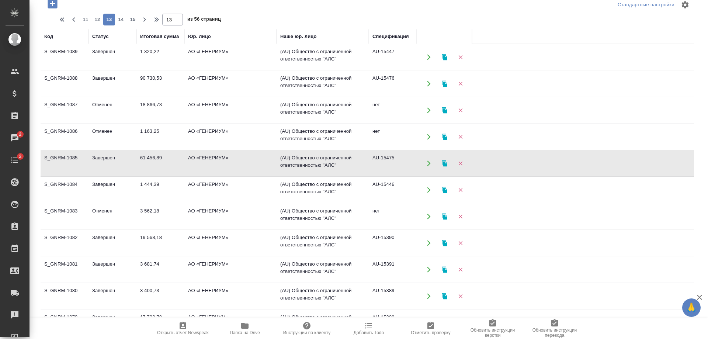
scroll to position [111, 0]
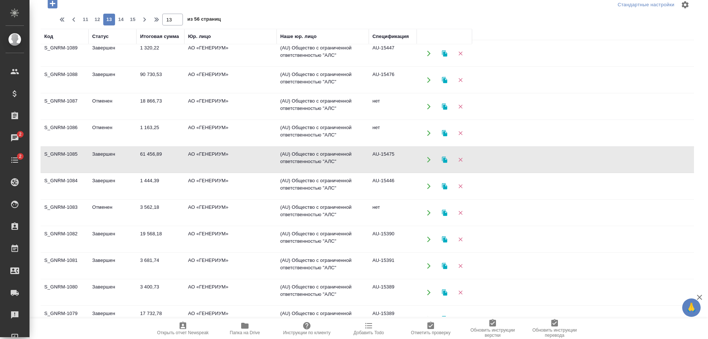
click at [191, 181] on td "АО «ГЕНЕРИУМ»" at bounding box center [230, 186] width 92 height 26
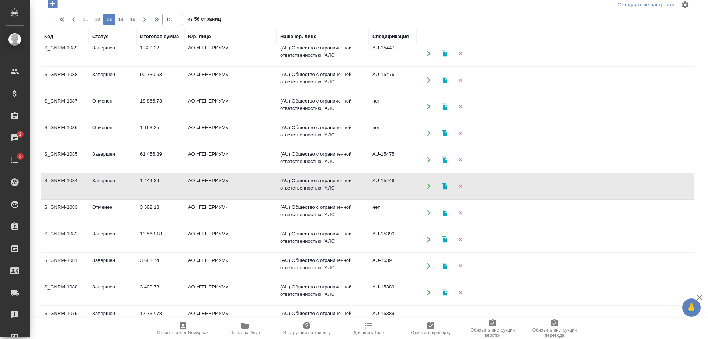
click at [191, 181] on td "АО «ГЕНЕРИУМ»" at bounding box center [230, 186] width 92 height 26
click at [203, 218] on td "АО «ГЕНЕРИУМ»" at bounding box center [230, 213] width 92 height 26
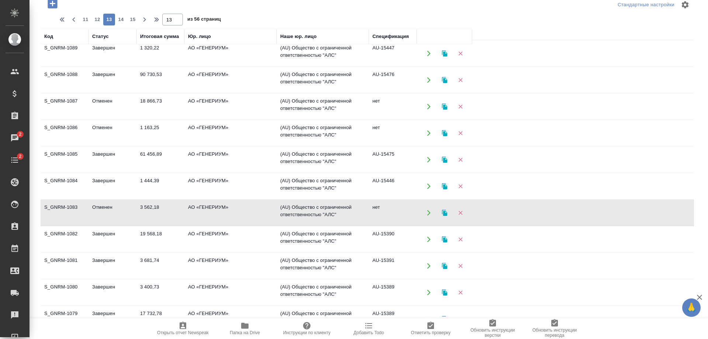
click at [203, 218] on td "АО «ГЕНЕРИУМ»" at bounding box center [230, 213] width 92 height 26
click at [212, 241] on td "АО «ГЕНЕРИУМ»" at bounding box center [230, 239] width 92 height 26
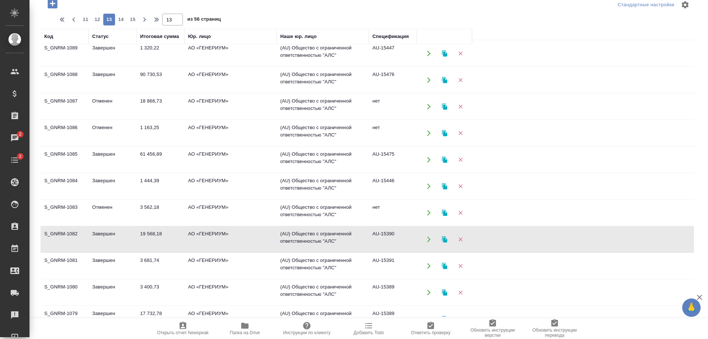
click at [214, 262] on td "АО «ГЕНЕРИУМ»" at bounding box center [230, 266] width 92 height 26
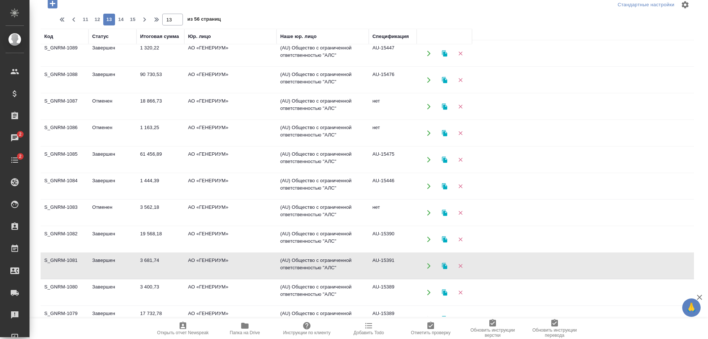
click at [214, 262] on td "АО «ГЕНЕРИУМ»" at bounding box center [230, 266] width 92 height 26
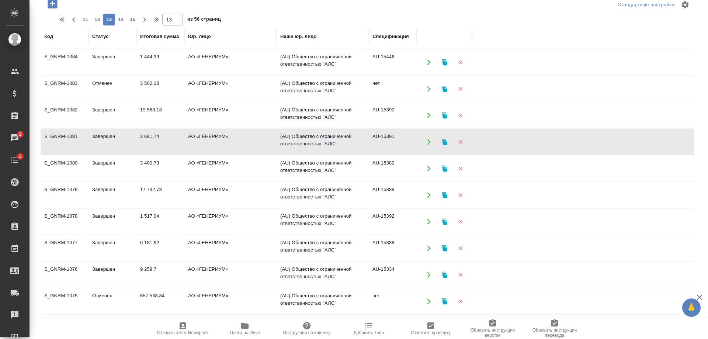
scroll to position [258, 0]
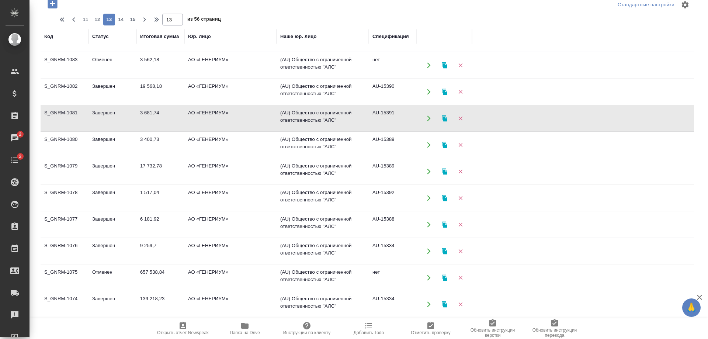
click at [243, 143] on td "АО «ГЕНЕРИУМ»" at bounding box center [230, 145] width 92 height 26
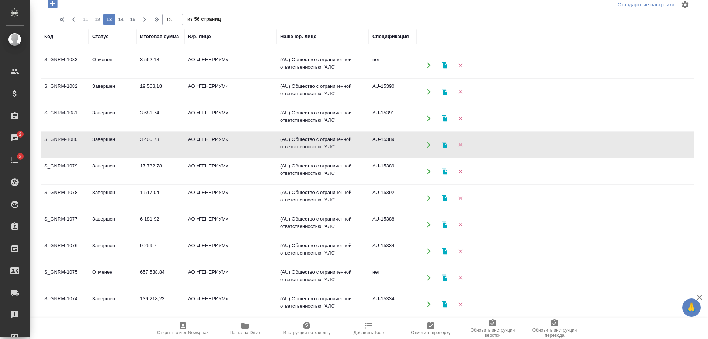
click at [243, 176] on td "АО «ГЕНЕРИУМ»" at bounding box center [230, 171] width 92 height 26
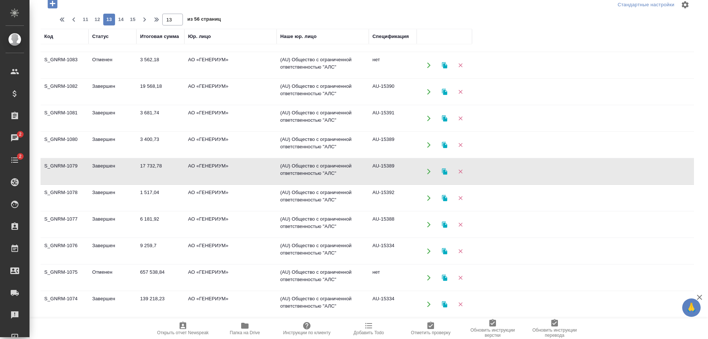
click at [243, 176] on td "АО «ГЕНЕРИУМ»" at bounding box center [230, 171] width 92 height 26
click at [250, 202] on td "АО «ГЕНЕРИУМ»" at bounding box center [230, 198] width 92 height 26
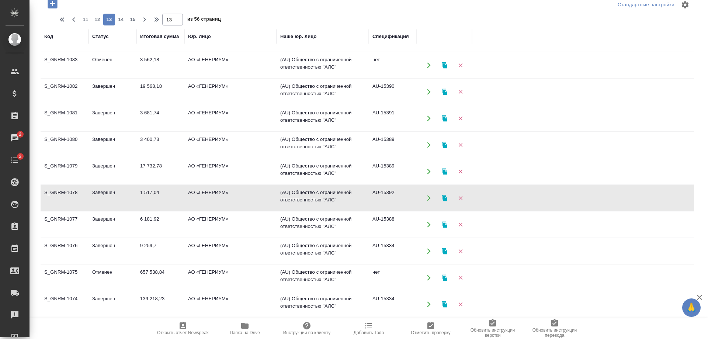
click at [250, 202] on td "АО «ГЕНЕРИУМ»" at bounding box center [230, 198] width 92 height 26
click at [254, 224] on td "АО «ГЕНЕРИУМ»" at bounding box center [230, 225] width 92 height 26
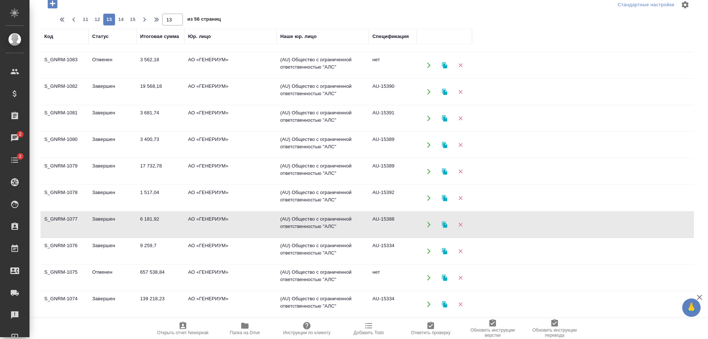
click at [254, 224] on td "АО «ГЕНЕРИУМ»" at bounding box center [230, 225] width 92 height 26
click at [248, 251] on td "АО «ГЕНЕРИУМ»" at bounding box center [230, 251] width 92 height 26
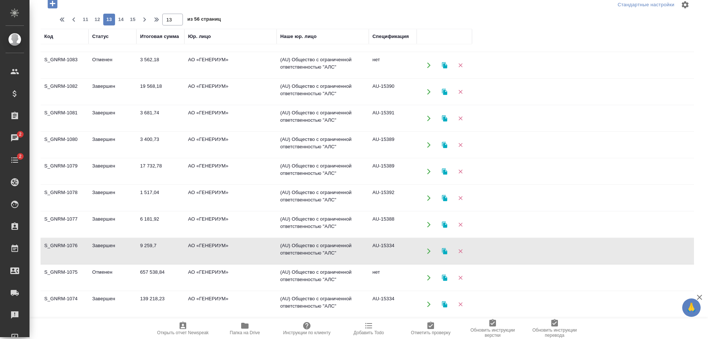
click at [248, 251] on td "АО «ГЕНЕРИУМ»" at bounding box center [230, 251] width 92 height 26
click at [236, 220] on td "АО «ГЕНЕРИУМ»" at bounding box center [230, 225] width 92 height 26
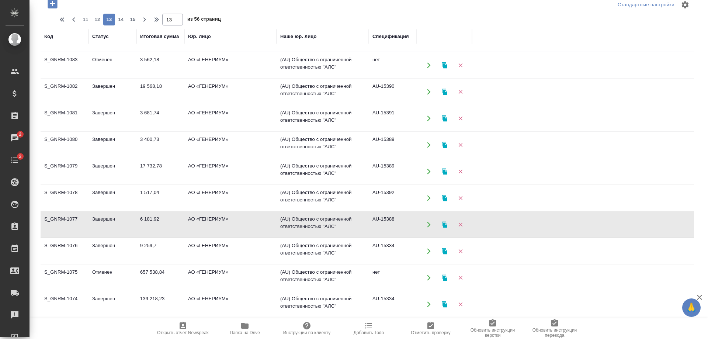
click at [231, 224] on td "АО «ГЕНЕРИУМ»" at bounding box center [230, 225] width 92 height 26
click at [235, 252] on td "АО «ГЕНЕРИУМ»" at bounding box center [230, 251] width 92 height 26
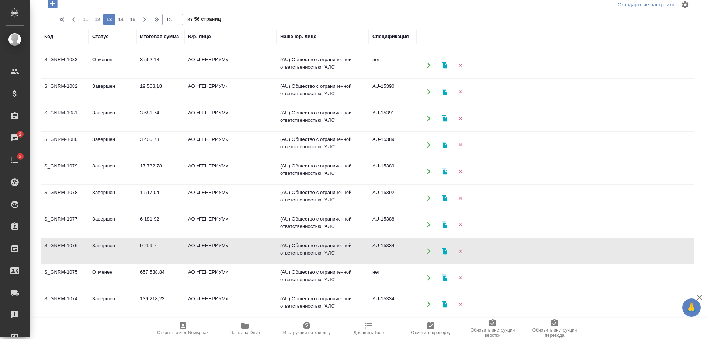
click at [235, 252] on td "АО «ГЕНЕРИУМ»" at bounding box center [230, 251] width 92 height 26
click at [191, 275] on td "АО «ГЕНЕРИУМ»" at bounding box center [230, 278] width 92 height 26
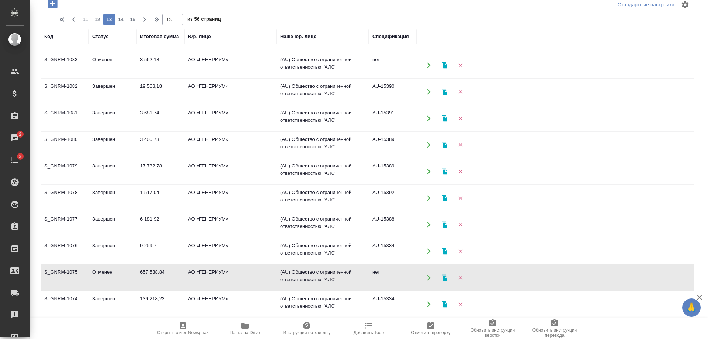
click at [191, 275] on td "АО «ГЕНЕРИУМ»" at bounding box center [230, 278] width 92 height 26
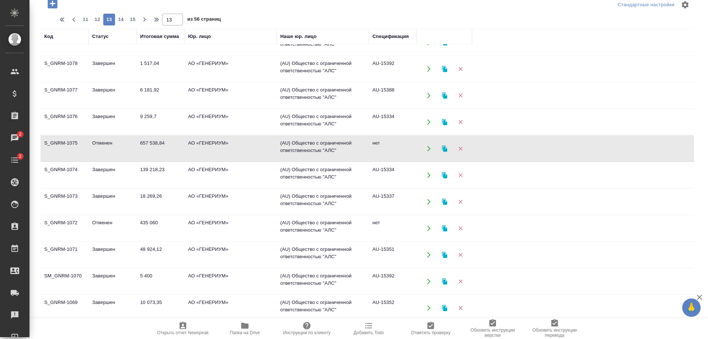
scroll to position [392, 0]
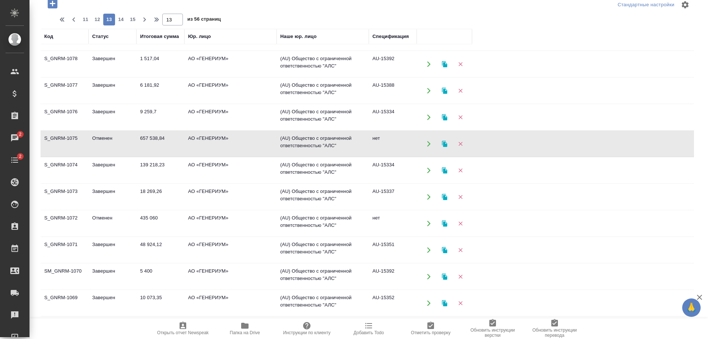
click at [242, 170] on td "АО «ГЕНЕРИУМ»" at bounding box center [230, 170] width 92 height 26
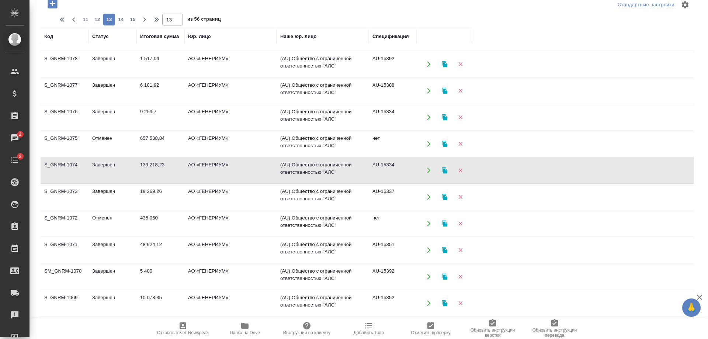
click at [242, 170] on td "АО «ГЕНЕРИУМ»" at bounding box center [230, 170] width 92 height 26
click at [218, 198] on td "АО «ГЕНЕРИУМ»" at bounding box center [230, 197] width 92 height 26
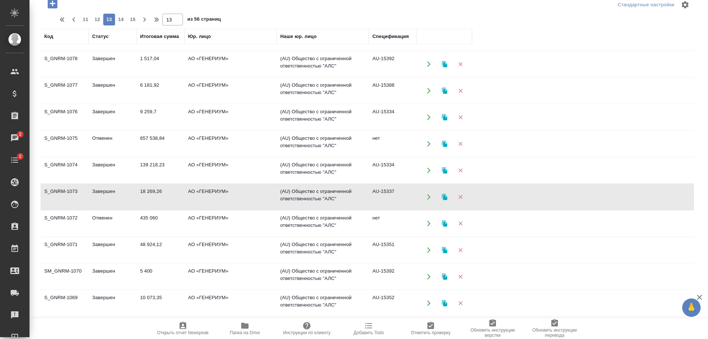
click at [218, 198] on td "АО «ГЕНЕРИУМ»" at bounding box center [230, 197] width 92 height 26
click at [244, 224] on td "АО «ГЕНЕРИУМ»" at bounding box center [230, 223] width 92 height 26
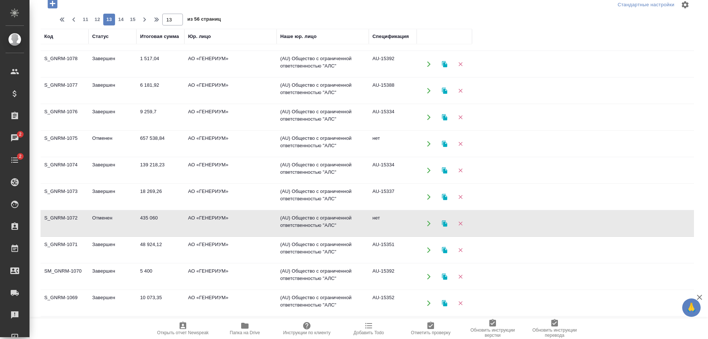
click at [257, 248] on td "АО «ГЕНЕРИУМ»" at bounding box center [230, 250] width 92 height 26
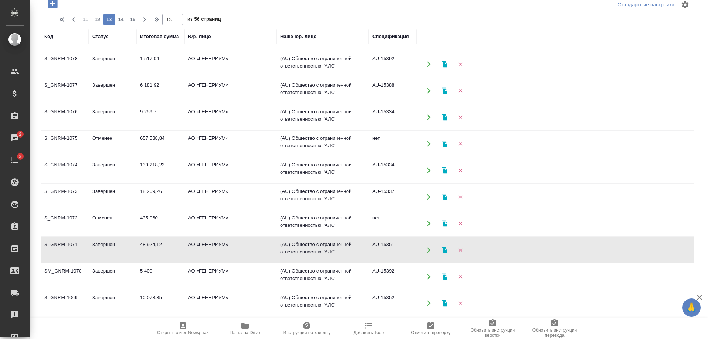
click at [257, 248] on td "АО «ГЕНЕРИУМ»" at bounding box center [230, 250] width 92 height 26
click at [240, 277] on td "АО «ГЕНЕРИУМ»" at bounding box center [230, 277] width 92 height 26
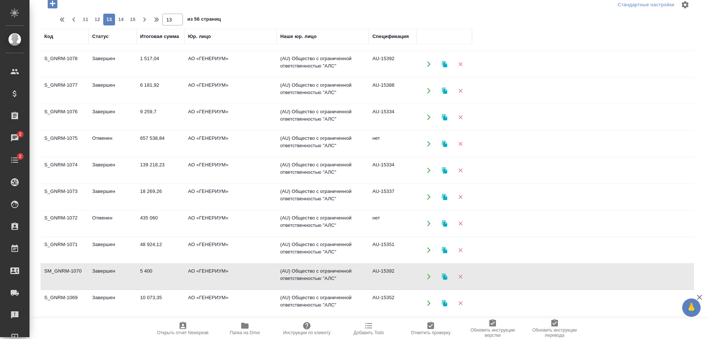
click at [240, 277] on td "АО «ГЕНЕРИУМ»" at bounding box center [230, 277] width 92 height 26
click at [221, 301] on td "АО «ГЕНЕРИУМ»" at bounding box center [230, 303] width 92 height 26
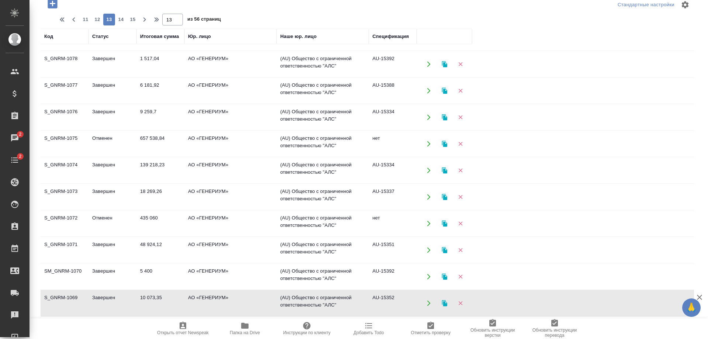
click at [221, 301] on td "АО «ГЕНЕРИУМ»" at bounding box center [230, 303] width 92 height 26
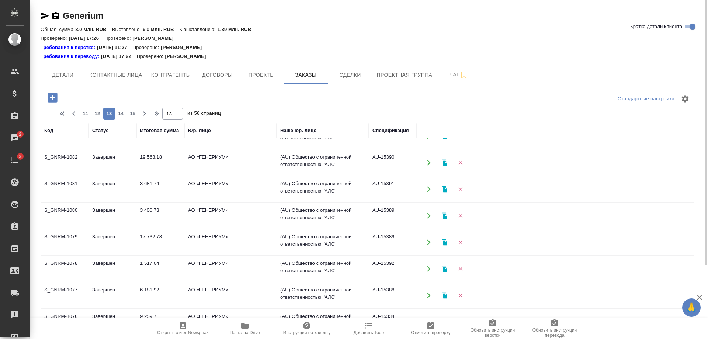
scroll to position [171, 0]
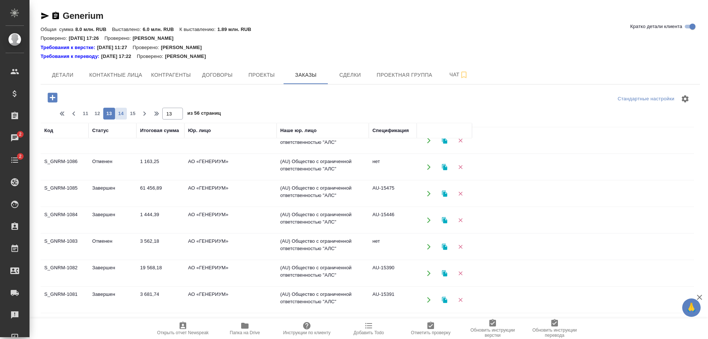
click at [121, 113] on span "14" at bounding box center [121, 113] width 12 height 7
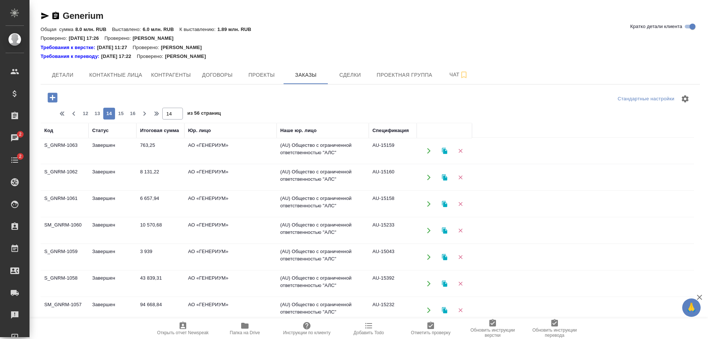
scroll to position [0, 0]
click at [235, 157] on td "АО «ГЕНЕРИУМ»" at bounding box center [230, 152] width 92 height 26
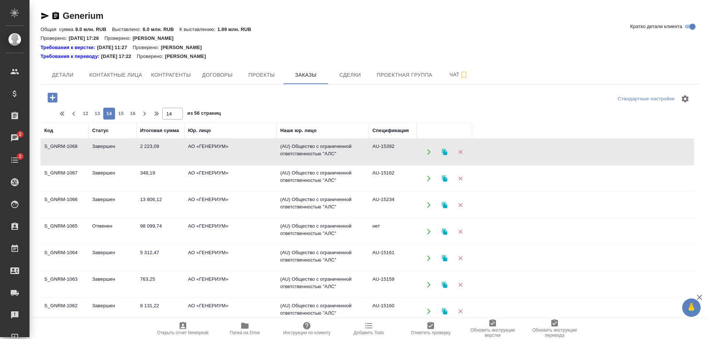
click at [235, 157] on td "АО «ГЕНЕРИУМ»" at bounding box center [230, 152] width 92 height 26
click at [218, 180] on td "АО «ГЕНЕРИУМ»" at bounding box center [230, 178] width 92 height 26
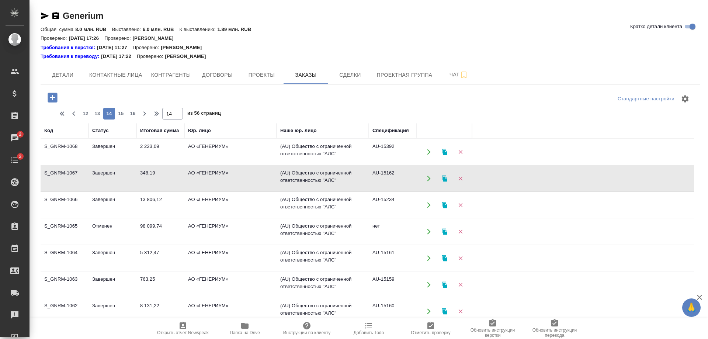
click at [230, 206] on td "АО «ГЕНЕРИУМ»" at bounding box center [230, 205] width 92 height 26
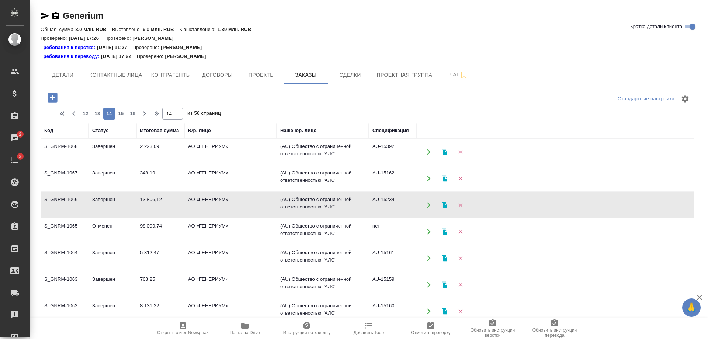
click at [230, 206] on td "АО «ГЕНЕРИУМ»" at bounding box center [230, 205] width 92 height 26
click at [235, 230] on td "АО «ГЕНЕРИУМ»" at bounding box center [230, 232] width 92 height 26
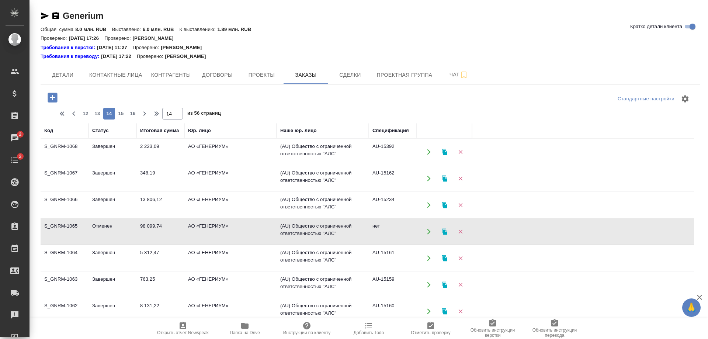
click at [218, 258] on td "АО «ГЕНЕРИУМ»" at bounding box center [230, 258] width 92 height 26
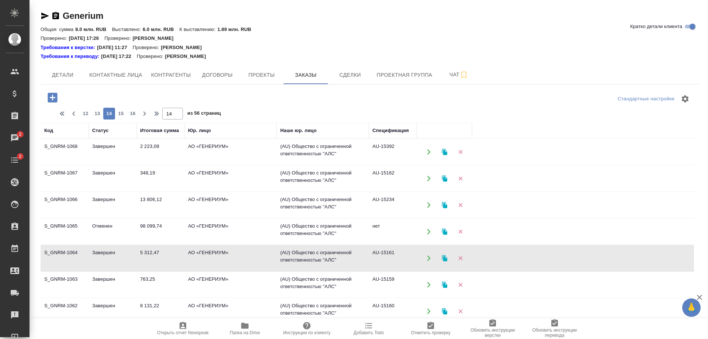
click at [218, 258] on td "АО «ГЕНЕРИУМ»" at bounding box center [230, 258] width 92 height 26
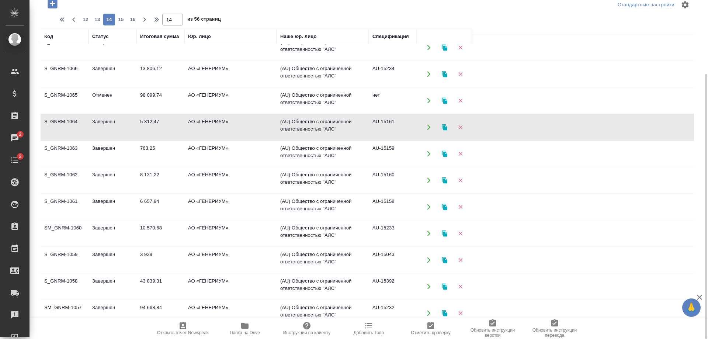
scroll to position [74, 0]
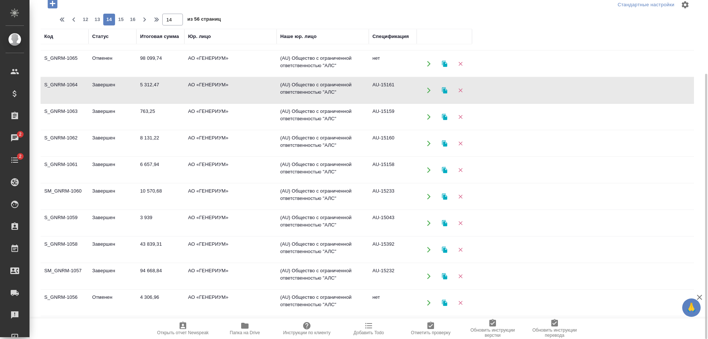
click at [238, 114] on td "АО «ГЕНЕРИУМ»" at bounding box center [230, 117] width 92 height 26
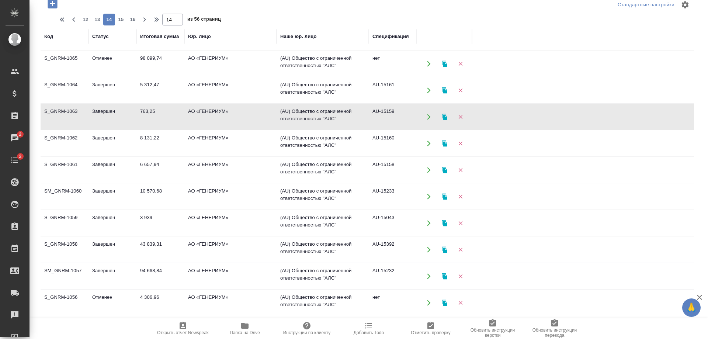
click at [239, 143] on td "АО «ГЕНЕРИУМ»" at bounding box center [230, 143] width 92 height 26
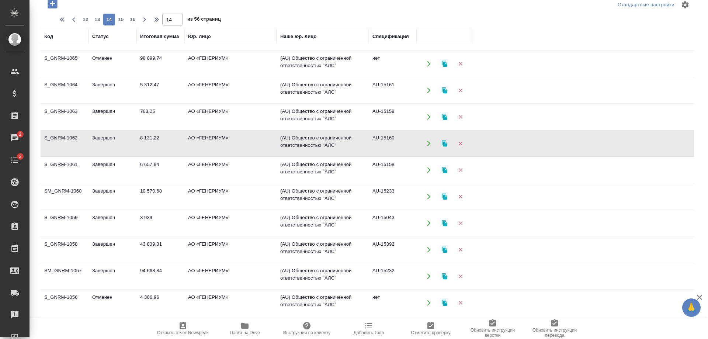
click at [238, 167] on td "АО «ГЕНЕРИУМ»" at bounding box center [230, 170] width 92 height 26
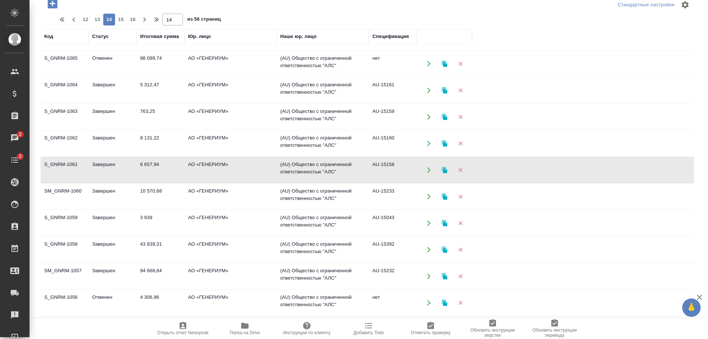
click at [238, 167] on td "АО «ГЕНЕРИУМ»" at bounding box center [230, 170] width 92 height 26
click at [238, 195] on td "АО «ГЕНЕРИУМ»" at bounding box center [230, 197] width 92 height 26
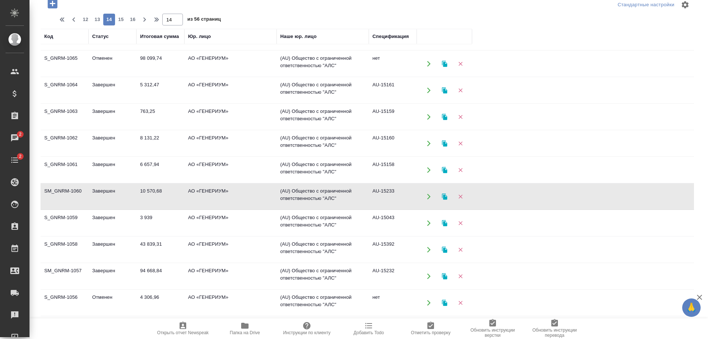
click at [199, 220] on td "АО «ГЕНЕРИУМ»" at bounding box center [230, 223] width 92 height 26
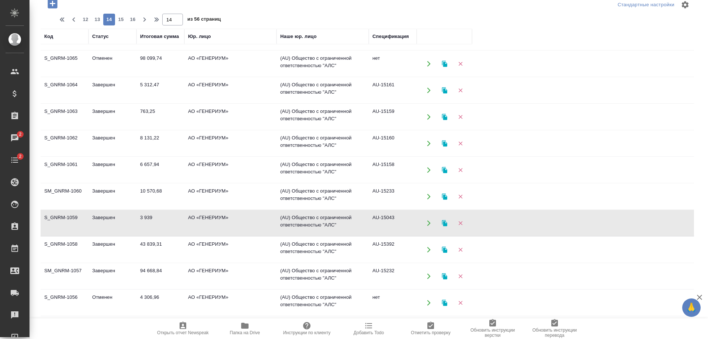
click at [199, 220] on td "АО «ГЕНЕРИУМ»" at bounding box center [230, 223] width 92 height 26
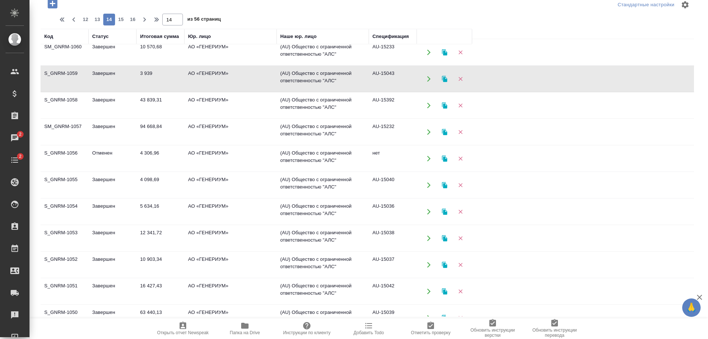
scroll to position [221, 0]
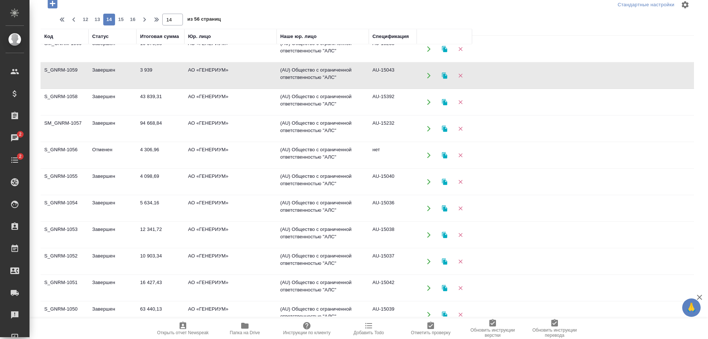
click at [230, 100] on td "АО «ГЕНЕРИУМ»" at bounding box center [230, 102] width 92 height 26
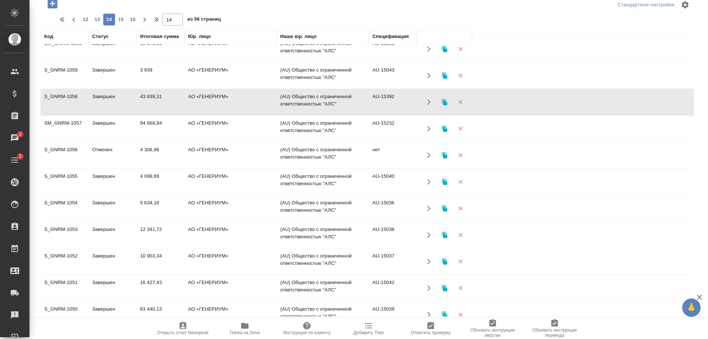
click at [221, 121] on td "АО «ГЕНЕРИУМ»" at bounding box center [230, 129] width 92 height 26
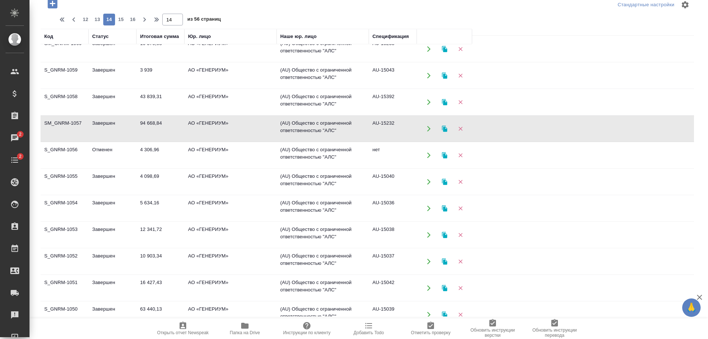
click at [221, 158] on td "АО «ГЕНЕРИУМ»" at bounding box center [230, 155] width 92 height 26
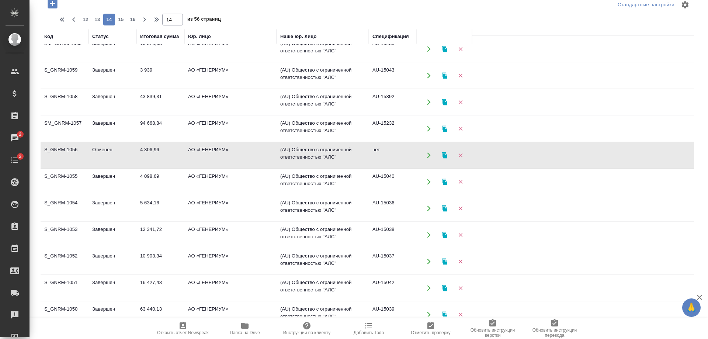
click at [221, 158] on td "АО «ГЕНЕРИУМ»" at bounding box center [230, 155] width 92 height 26
click at [197, 150] on td "АО «ГЕНЕРИУМ»" at bounding box center [230, 155] width 92 height 26
click at [212, 184] on td "АО «ГЕНЕРИУМ»" at bounding box center [230, 182] width 92 height 26
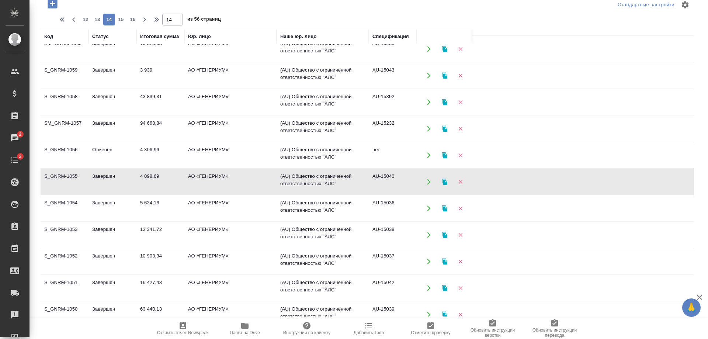
click at [212, 184] on td "АО «ГЕНЕРИУМ»" at bounding box center [230, 182] width 92 height 26
click at [189, 208] on td "АО «ГЕНЕРИУМ»" at bounding box center [230, 208] width 92 height 26
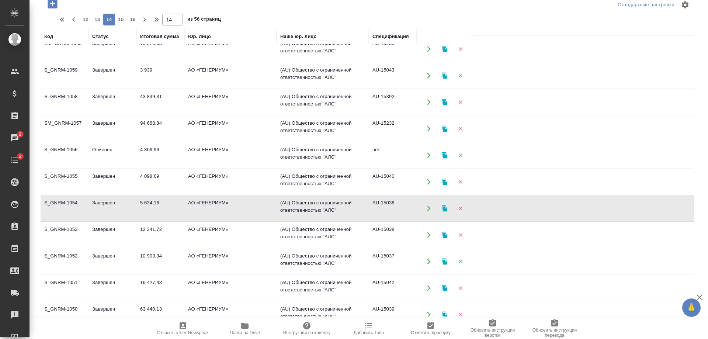
click at [189, 208] on td "АО «ГЕНЕРИУМ»" at bounding box center [230, 208] width 92 height 26
click at [224, 235] on td "АО «ГЕНЕРИУМ»" at bounding box center [230, 235] width 92 height 26
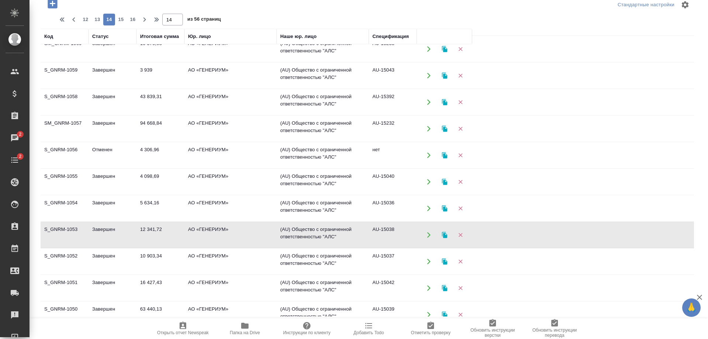
click at [224, 235] on td "АО «ГЕНЕРИУМ»" at bounding box center [230, 235] width 92 height 26
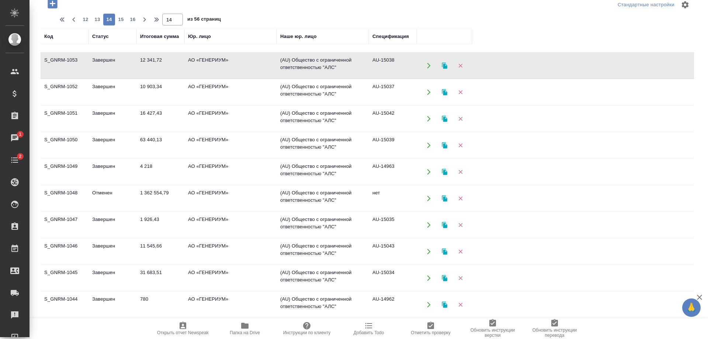
scroll to position [392, 0]
click at [244, 93] on td "АО «ГЕНЕРИУМ»" at bounding box center [230, 91] width 92 height 26
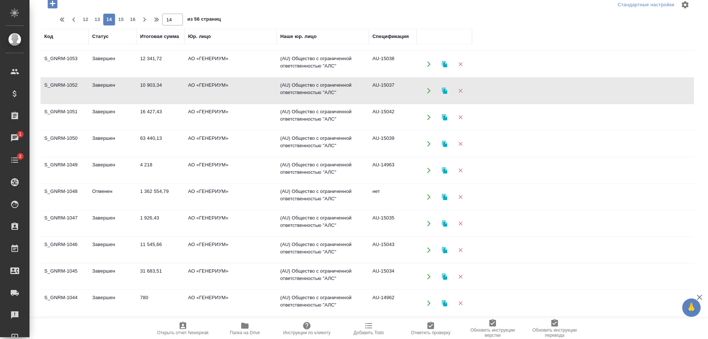
click at [244, 93] on td "АО «ГЕНЕРИУМ»" at bounding box center [230, 91] width 92 height 26
click at [238, 113] on td "АО «ГЕНЕРИУМ»" at bounding box center [230, 117] width 92 height 26
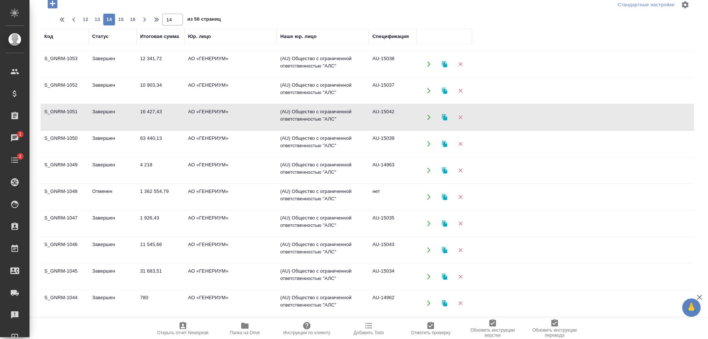
click at [249, 134] on td "АО «ГЕНЕРИУМ»" at bounding box center [230, 144] width 92 height 26
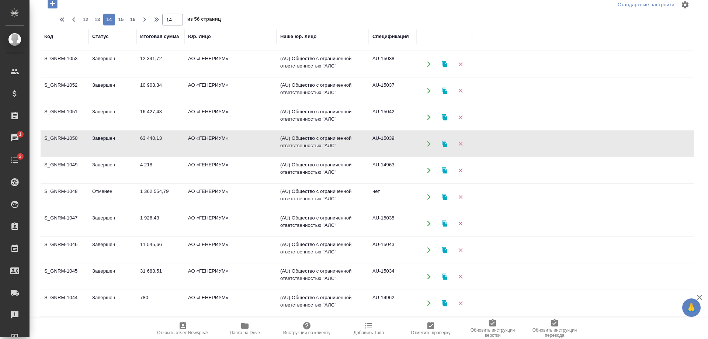
click at [249, 134] on td "АО «ГЕНЕРИУМ»" at bounding box center [230, 144] width 92 height 26
click at [253, 172] on td "АО «ГЕНЕРИУМ»" at bounding box center [230, 170] width 92 height 26
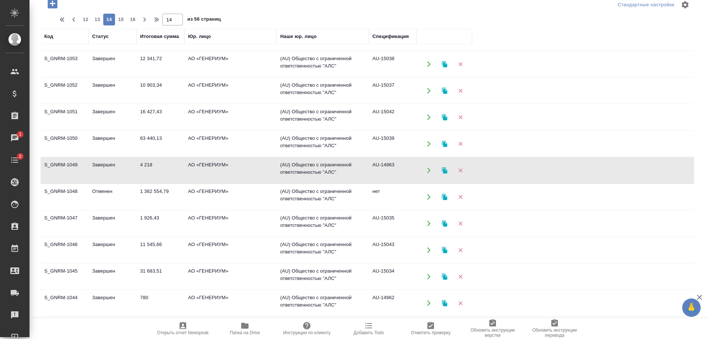
click at [227, 201] on td "АО «ГЕНЕРИУМ»" at bounding box center [230, 197] width 92 height 26
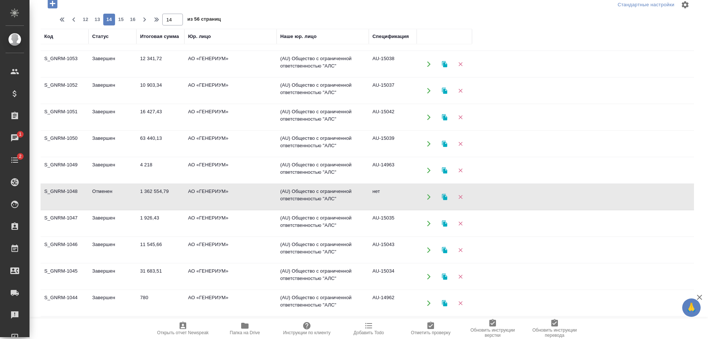
click at [227, 201] on td "АО «ГЕНЕРИУМ»" at bounding box center [230, 197] width 92 height 26
click at [230, 219] on td "АО «ГЕНЕРИУМ»" at bounding box center [230, 223] width 92 height 26
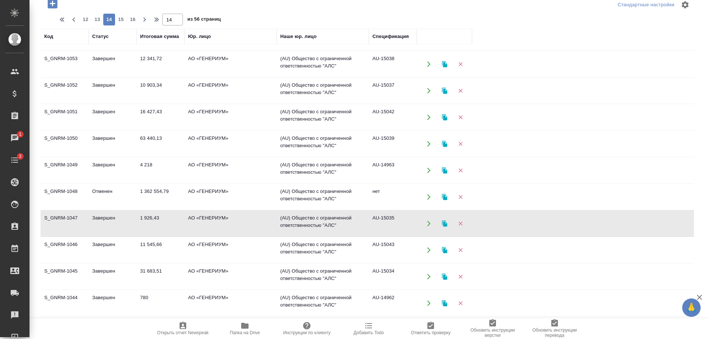
click at [230, 219] on td "АО «ГЕНЕРИУМ»" at bounding box center [230, 223] width 92 height 26
click at [224, 250] on td "АО «ГЕНЕРИУМ»" at bounding box center [230, 250] width 92 height 26
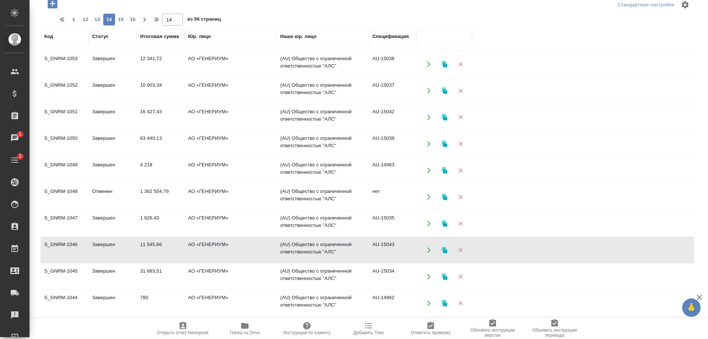
click at [234, 272] on td "АО «ГЕНЕРИУМ»" at bounding box center [230, 277] width 92 height 26
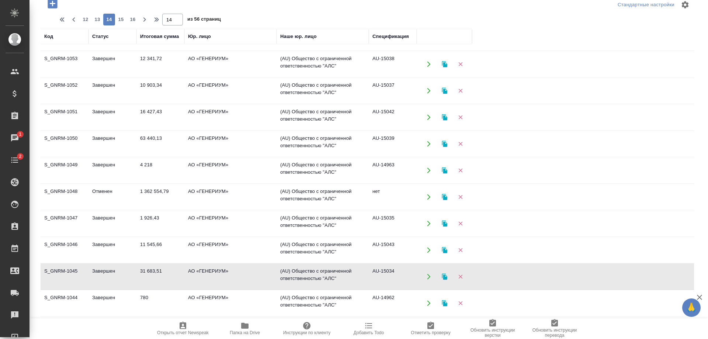
click at [234, 272] on td "АО «ГЕНЕРИУМ»" at bounding box center [230, 277] width 92 height 26
click at [234, 300] on td "АО «ГЕНЕРИУМ»" at bounding box center [230, 303] width 92 height 26
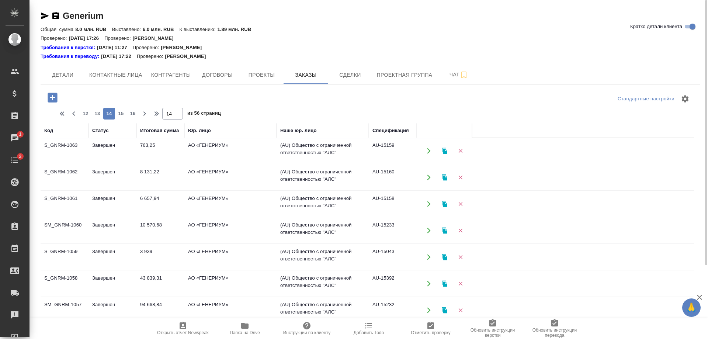
scroll to position [0, 0]
click at [118, 111] on span "15" at bounding box center [121, 113] width 12 height 7
type input "15"
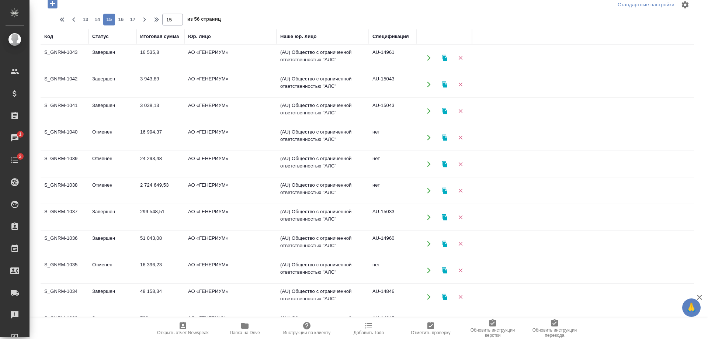
click at [239, 56] on td "АО «ГЕНЕРИУМ»" at bounding box center [230, 58] width 92 height 26
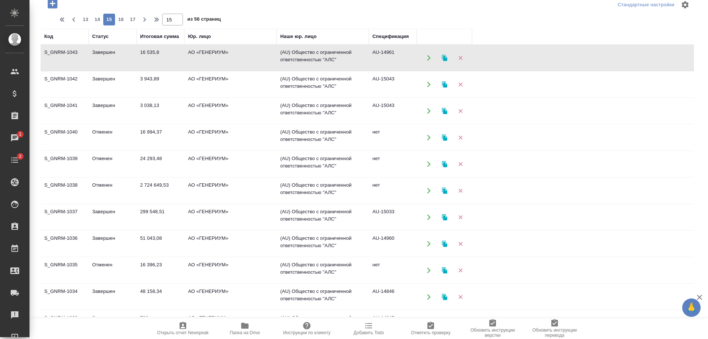
click at [239, 56] on td "АО «ГЕНЕРИУМ»" at bounding box center [230, 58] width 92 height 26
click at [237, 86] on td "АО «ГЕНЕРИУМ»" at bounding box center [230, 84] width 92 height 26
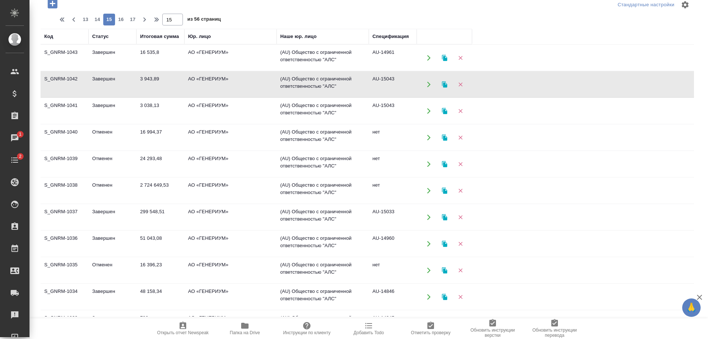
click at [237, 86] on td "АО «ГЕНЕРИУМ»" at bounding box center [230, 84] width 92 height 26
click at [214, 109] on td "АО «ГЕНЕРИУМ»" at bounding box center [230, 111] width 92 height 26
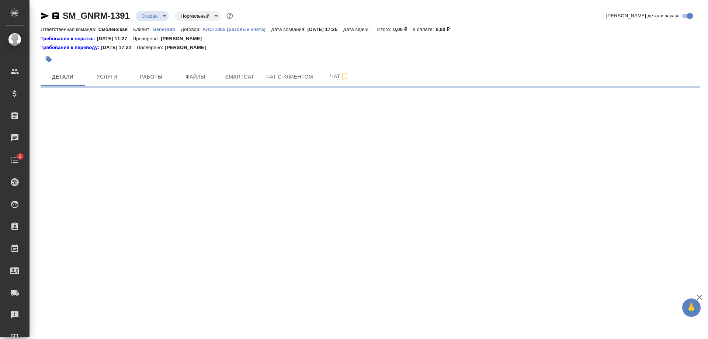
select select "RU"
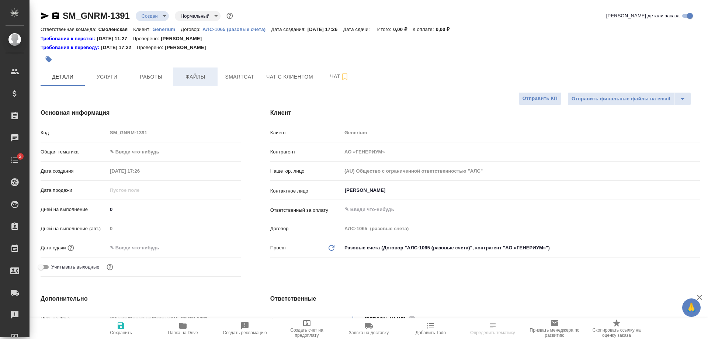
type textarea "x"
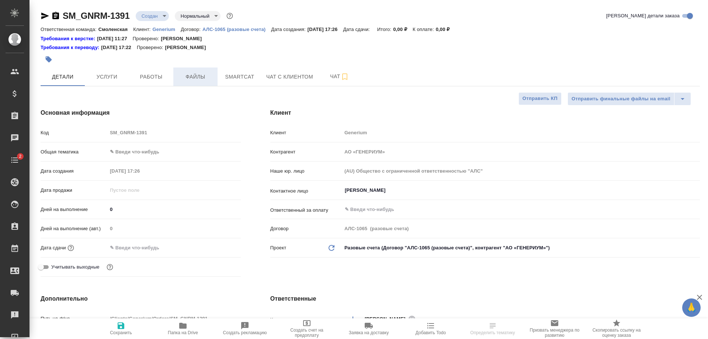
type textarea "x"
click at [182, 78] on span "Файлы" at bounding box center [195, 76] width 35 height 9
type textarea "x"
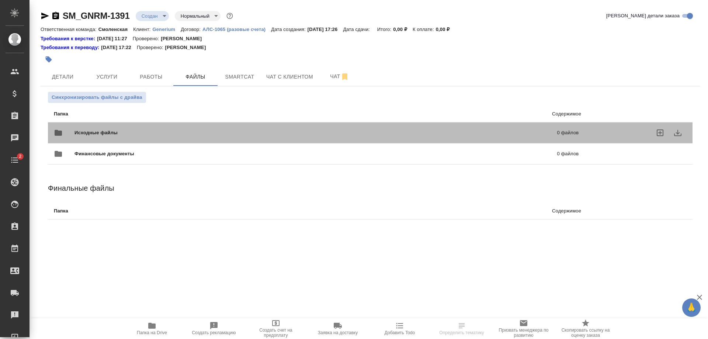
click at [178, 132] on span "Исходные файлы" at bounding box center [205, 132] width 263 height 7
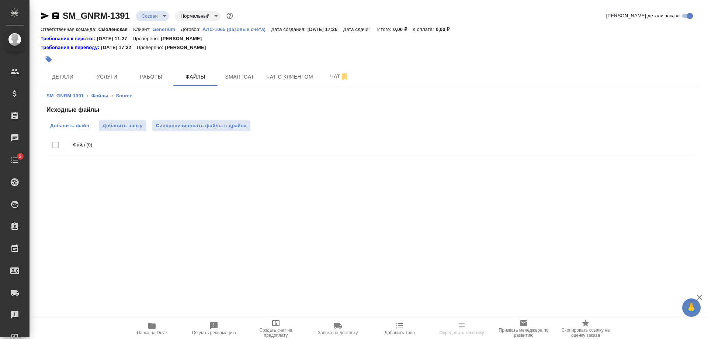
click at [78, 121] on label "Добавить файл" at bounding box center [69, 125] width 46 height 11
click at [0, 0] on input "Добавить файл" at bounding box center [0, 0] width 0 height 0
click at [113, 82] on button "Услуги" at bounding box center [107, 76] width 44 height 18
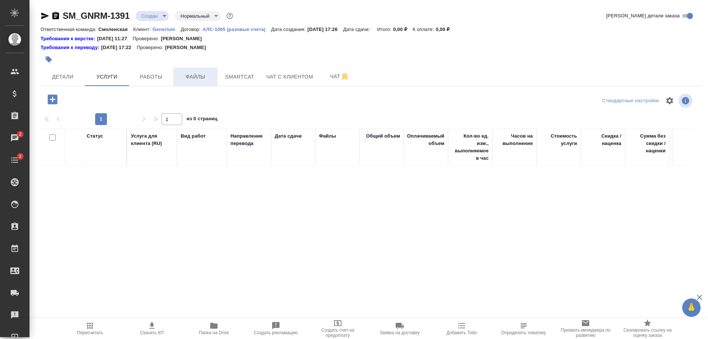
click at [202, 73] on span "Файлы" at bounding box center [195, 76] width 35 height 9
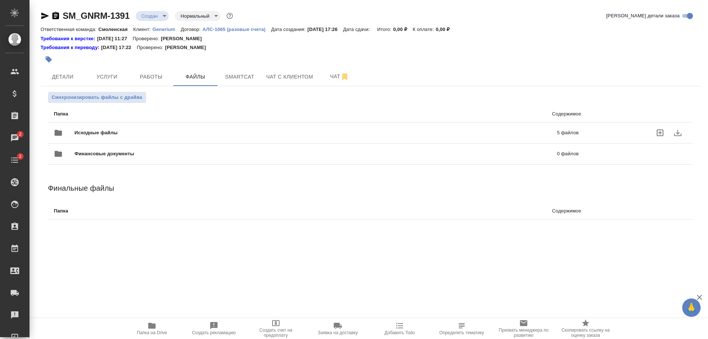
click at [154, 132] on span "Исходные файлы" at bounding box center [205, 132] width 263 height 7
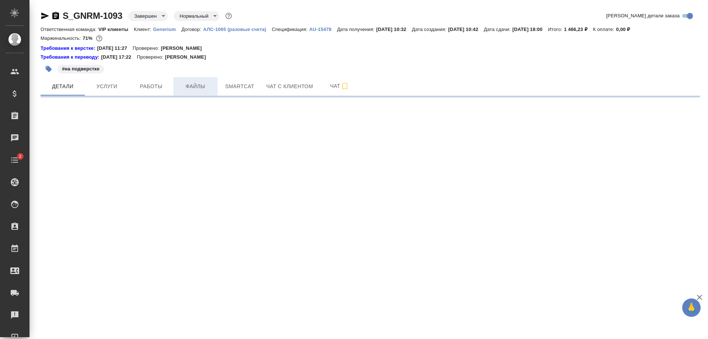
click at [188, 87] on span "Файлы" at bounding box center [195, 86] width 35 height 9
select select "RU"
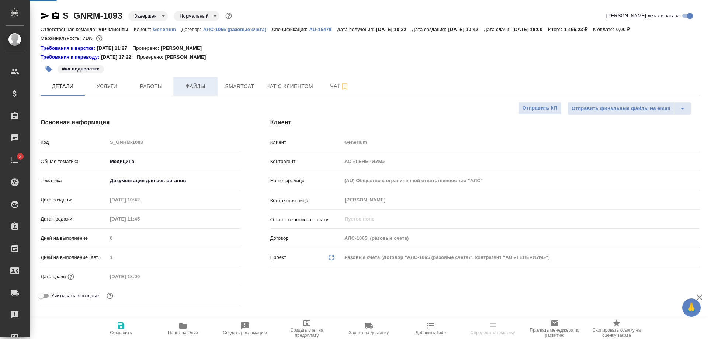
type textarea "x"
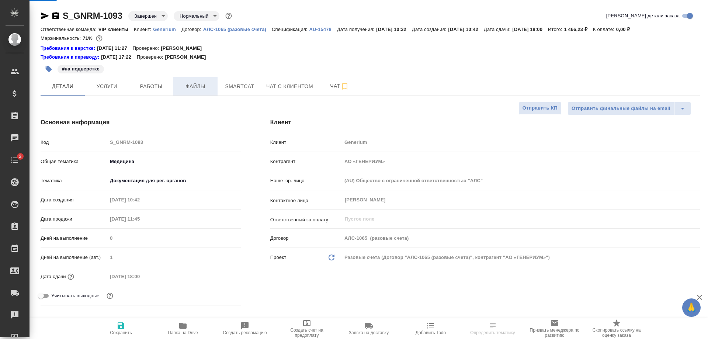
type textarea "x"
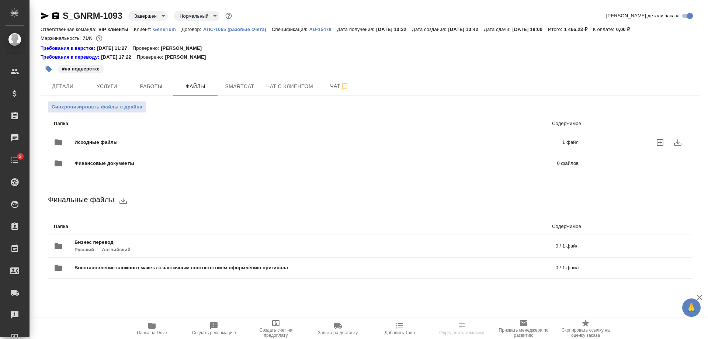
click at [186, 141] on span "Исходные файлы" at bounding box center [206, 142] width 265 height 7
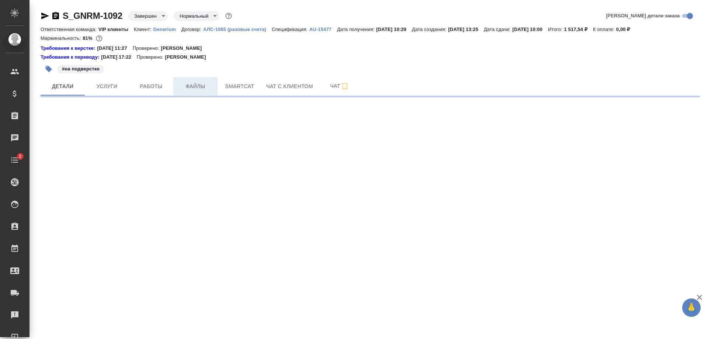
click at [184, 91] on span "Файлы" at bounding box center [195, 86] width 35 height 9
select select "RU"
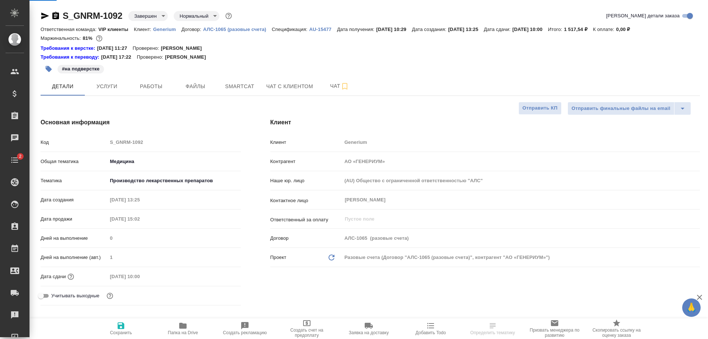
type textarea "x"
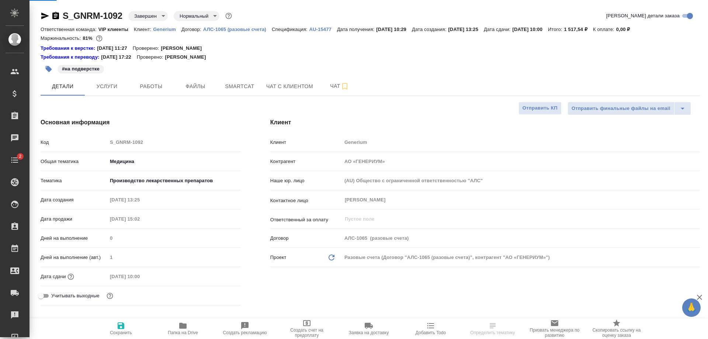
type textarea "x"
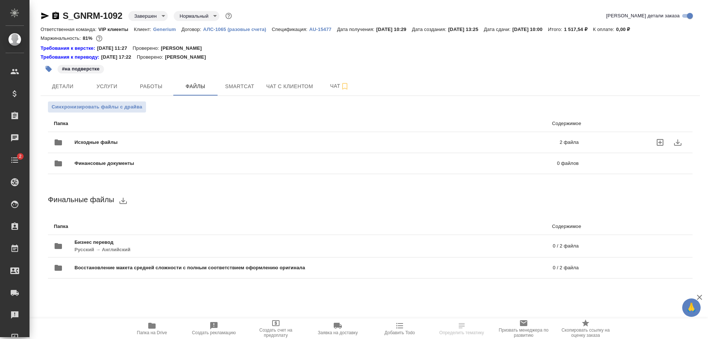
click at [189, 134] on div "Исходные файлы 2 файла" at bounding box center [316, 142] width 524 height 18
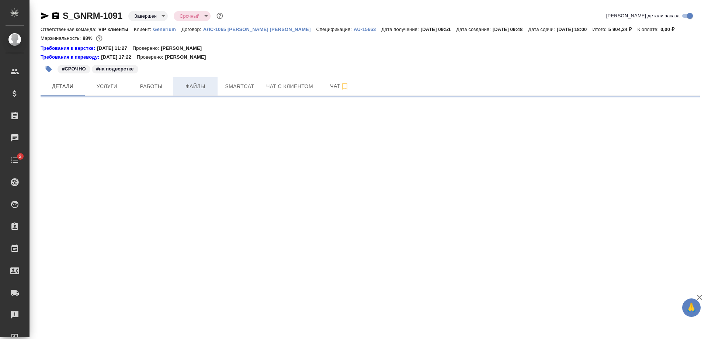
click at [189, 83] on span "Файлы" at bounding box center [195, 86] width 35 height 9
select select "RU"
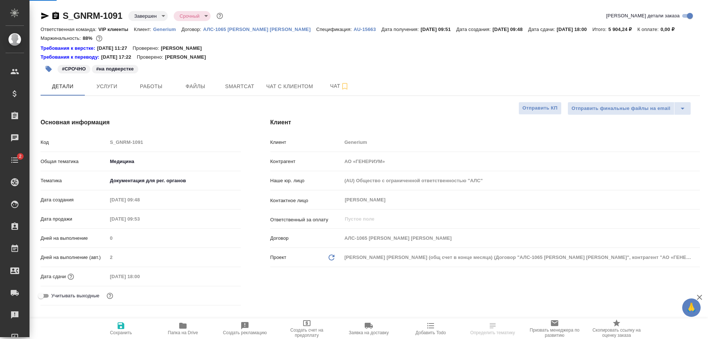
type textarea "x"
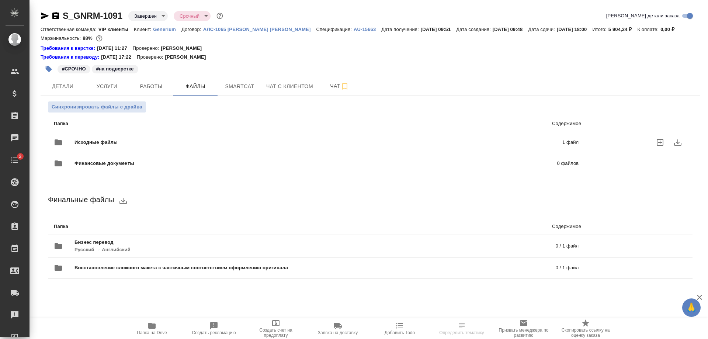
click at [200, 139] on span "Исходные файлы" at bounding box center [206, 142] width 265 height 7
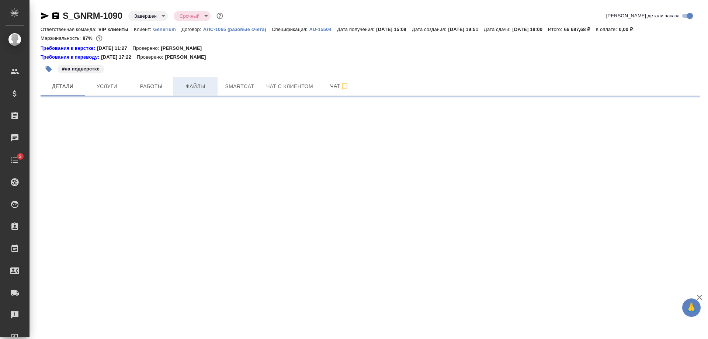
click at [185, 90] on span "Файлы" at bounding box center [195, 86] width 35 height 9
select select "RU"
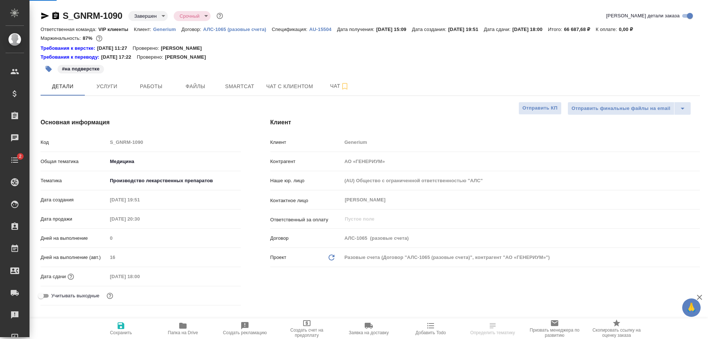
type textarea "x"
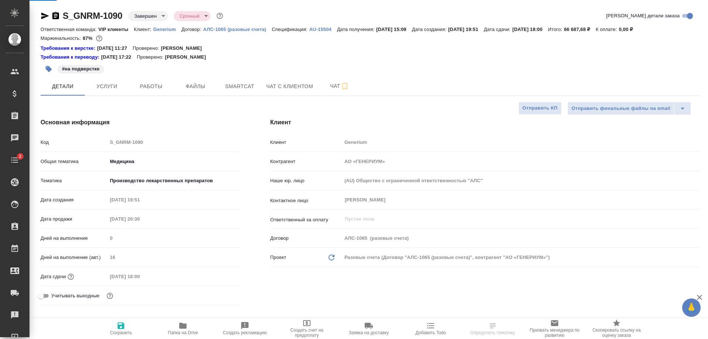
type textarea "x"
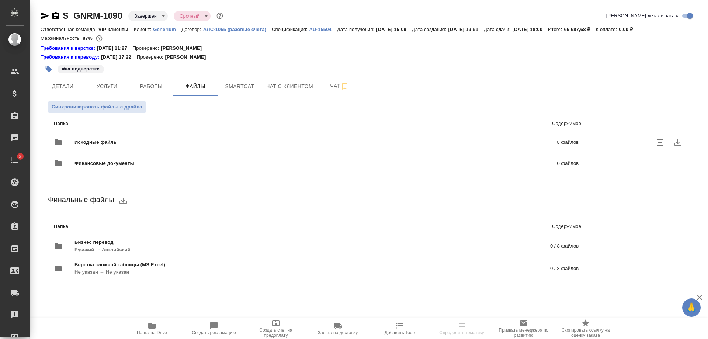
click at [202, 142] on span "Исходные файлы" at bounding box center [205, 142] width 263 height 7
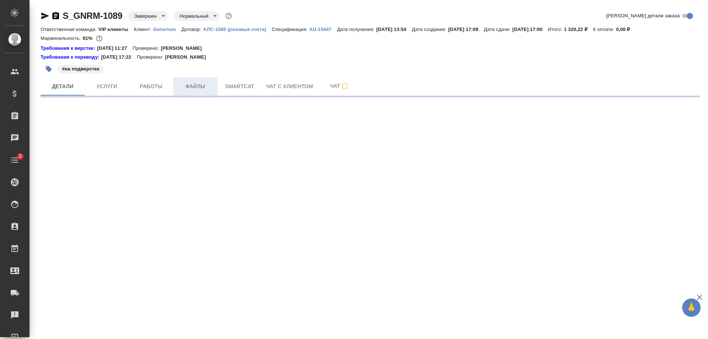
click at [192, 85] on span "Файлы" at bounding box center [195, 86] width 35 height 9
select select "RU"
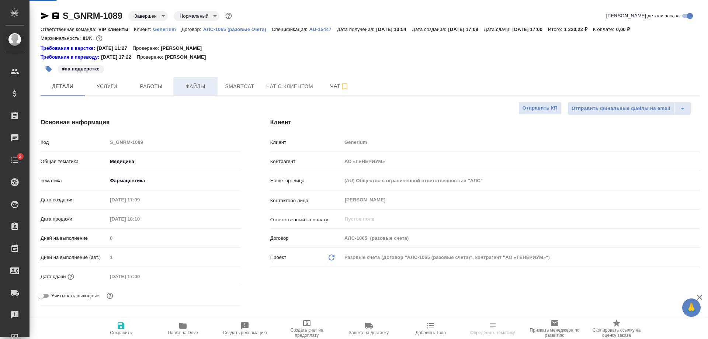
type textarea "x"
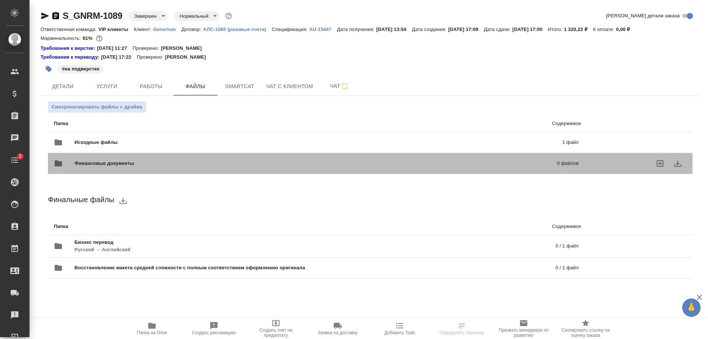
click at [223, 147] on div "Финансовые документы 0 файлов" at bounding box center [315, 163] width 539 height 32
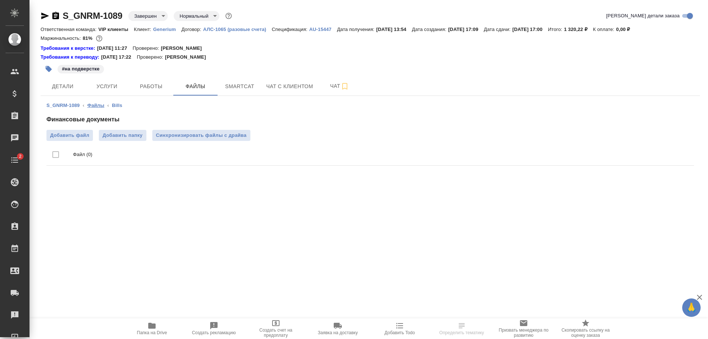
click at [91, 105] on link "Файлы" at bounding box center [95, 105] width 17 height 6
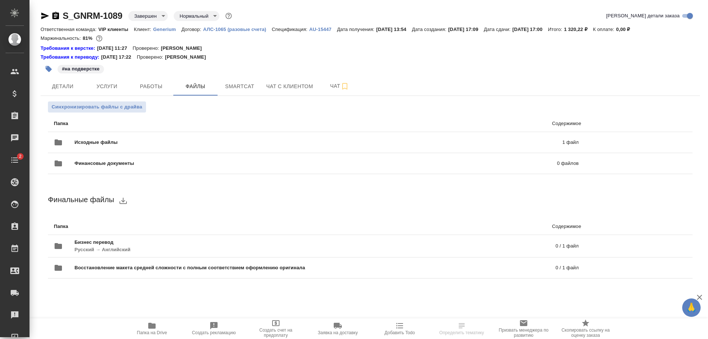
click at [205, 142] on span "Исходные файлы" at bounding box center [206, 142] width 265 height 7
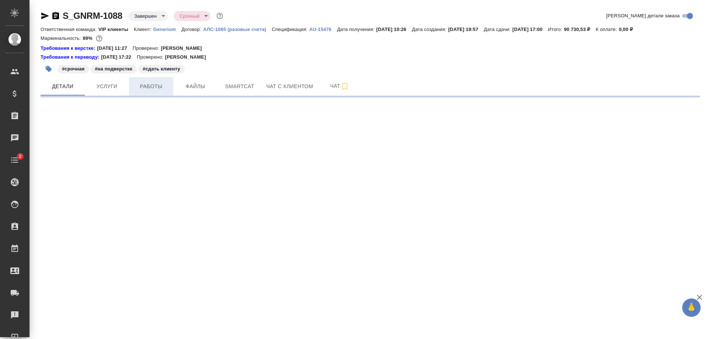
select select "RU"
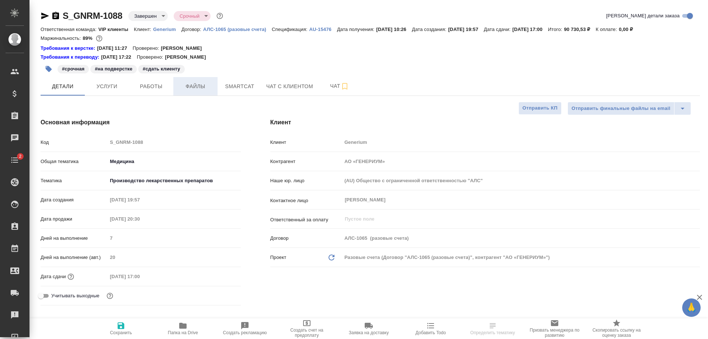
type textarea "x"
click at [185, 83] on span "Файлы" at bounding box center [195, 86] width 35 height 9
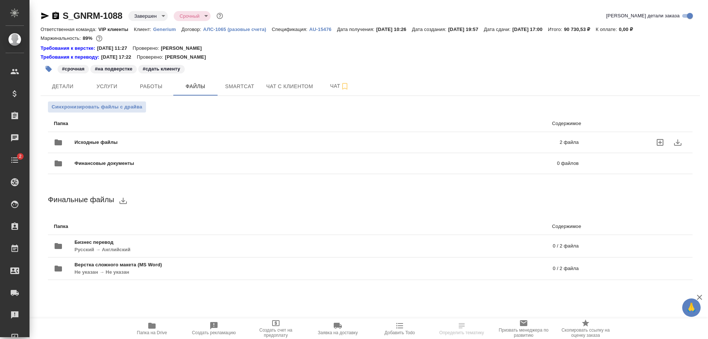
click at [189, 143] on span "Исходные файлы" at bounding box center [206, 142] width 264 height 7
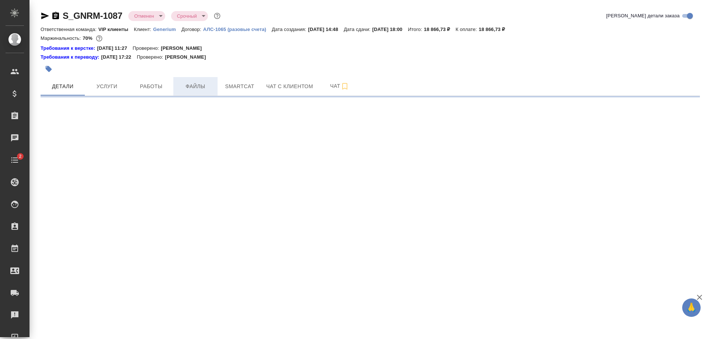
click at [206, 85] on span "Файлы" at bounding box center [195, 86] width 35 height 9
select select "RU"
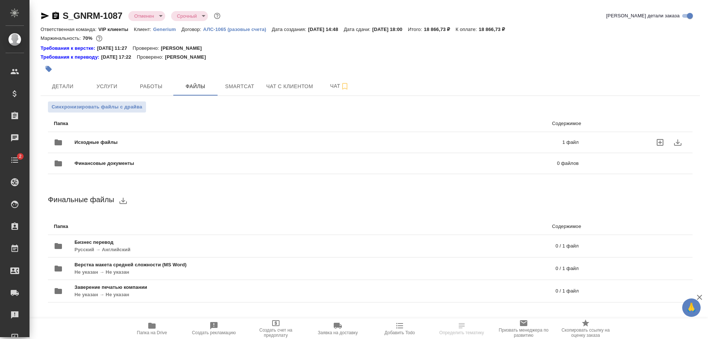
click at [216, 144] on span "Исходные файлы" at bounding box center [206, 142] width 265 height 7
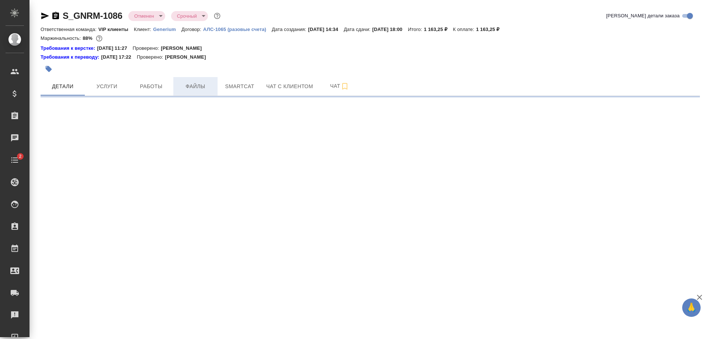
select select "RU"
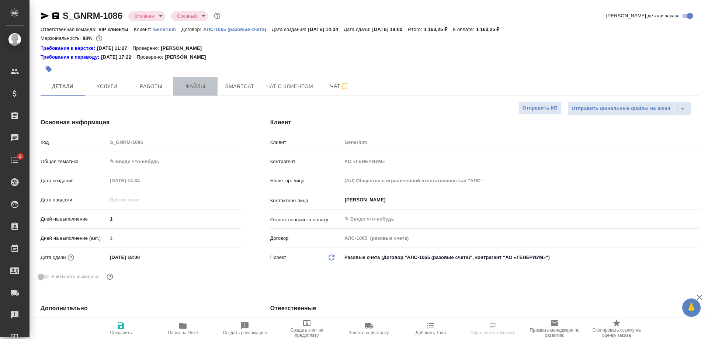
click at [202, 80] on button "Файлы" at bounding box center [195, 86] width 44 height 18
type textarea "x"
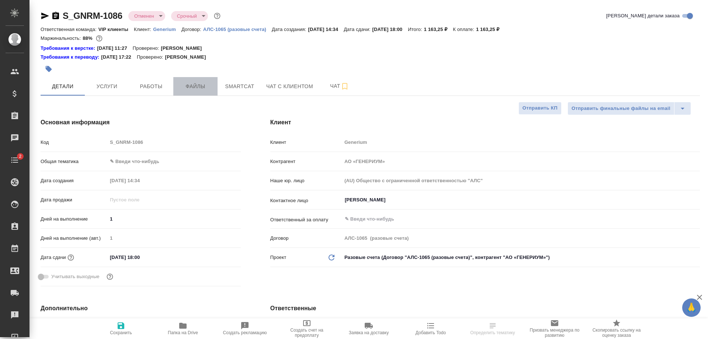
type textarea "x"
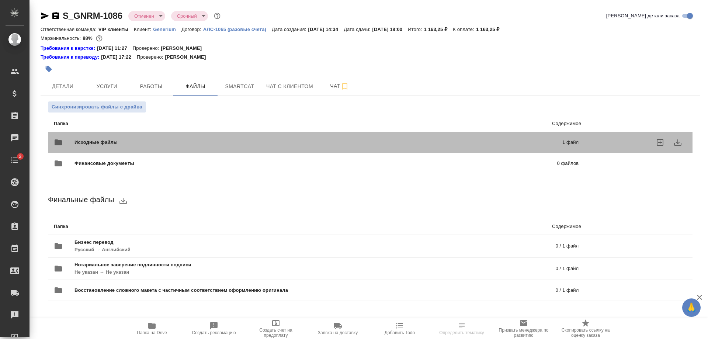
click at [203, 136] on div "Исходные файлы 1 файл" at bounding box center [316, 142] width 524 height 18
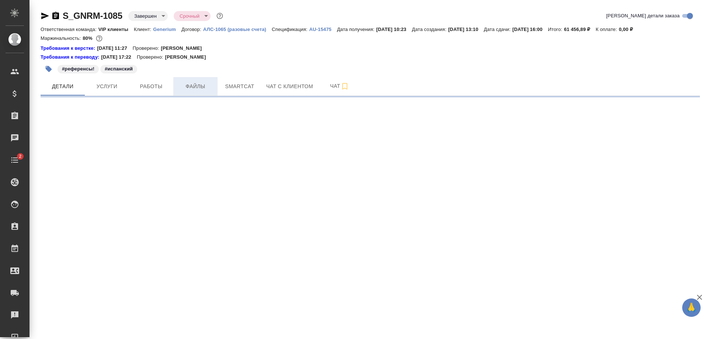
select select "RU"
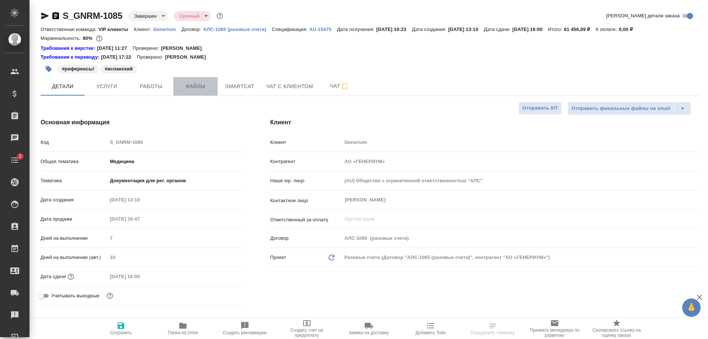
click at [209, 86] on span "Файлы" at bounding box center [195, 86] width 35 height 9
type textarea "x"
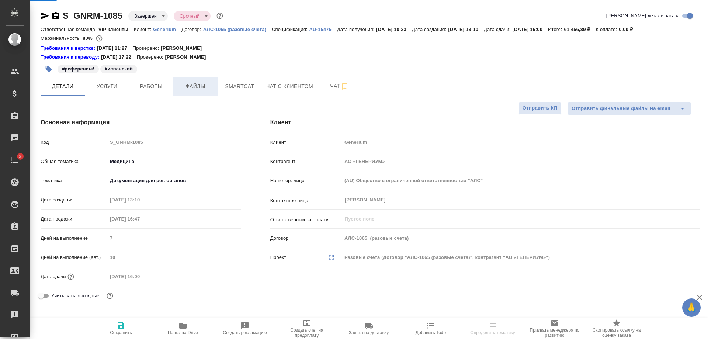
type textarea "x"
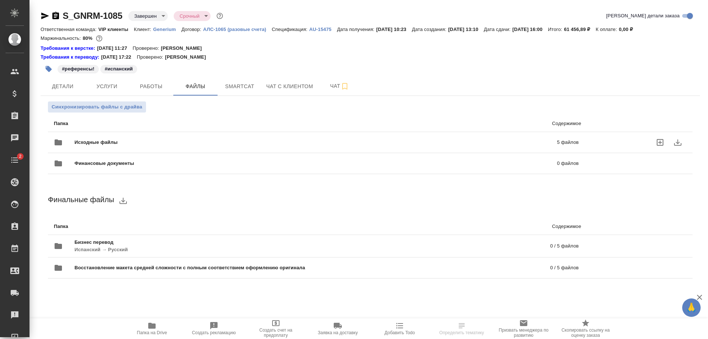
click at [195, 146] on span "Исходные файлы" at bounding box center [205, 142] width 263 height 7
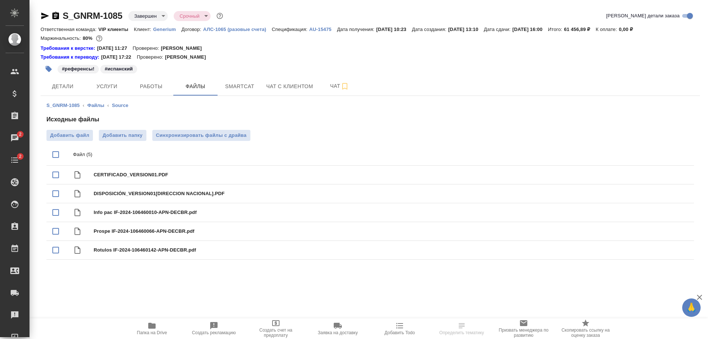
click at [158, 326] on span "Папка на Drive" at bounding box center [151, 328] width 53 height 14
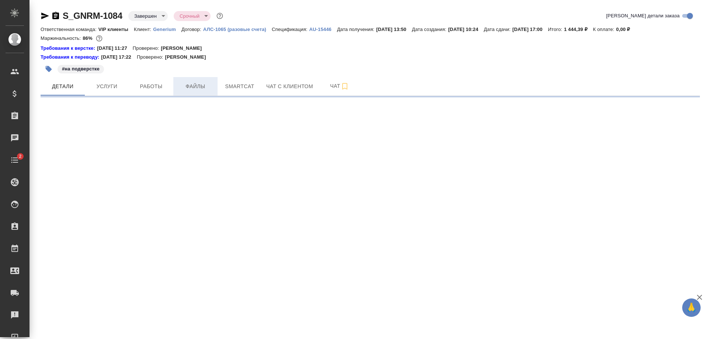
click at [202, 85] on span "Файлы" at bounding box center [195, 86] width 35 height 9
select select "RU"
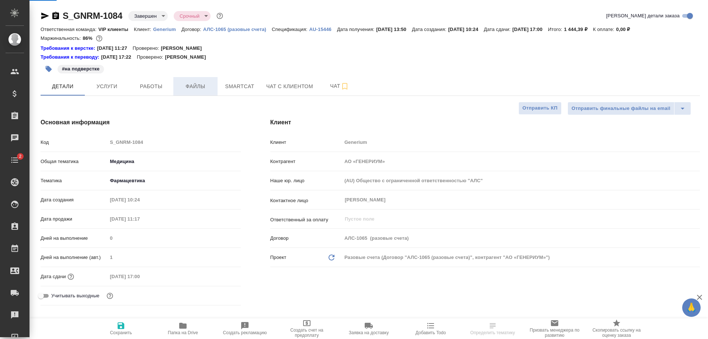
type textarea "x"
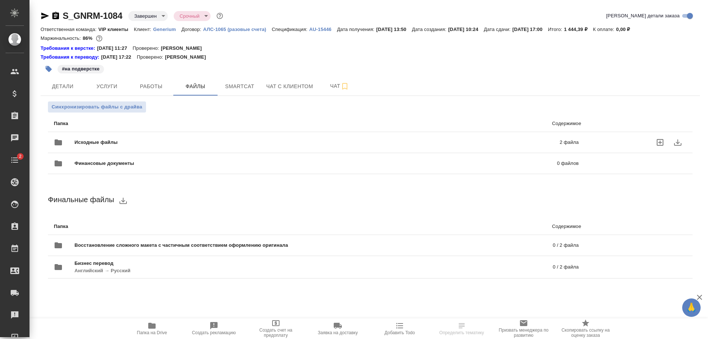
click at [192, 144] on span "Исходные файлы" at bounding box center [206, 142] width 264 height 7
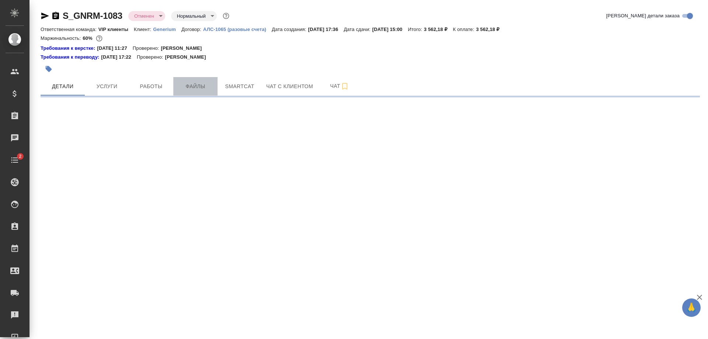
click at [201, 87] on span "Файлы" at bounding box center [195, 86] width 35 height 9
select select "RU"
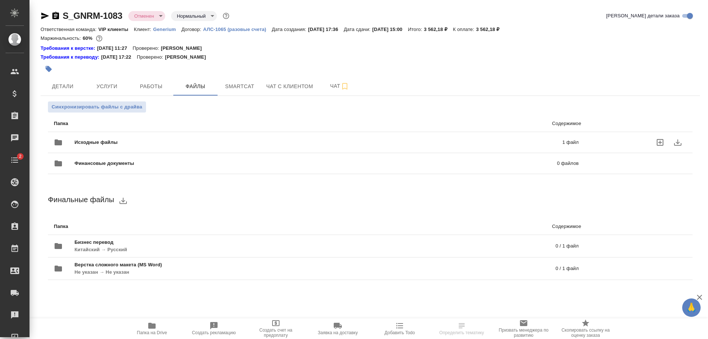
click at [201, 137] on div "Исходные файлы 1 файл" at bounding box center [316, 142] width 524 height 18
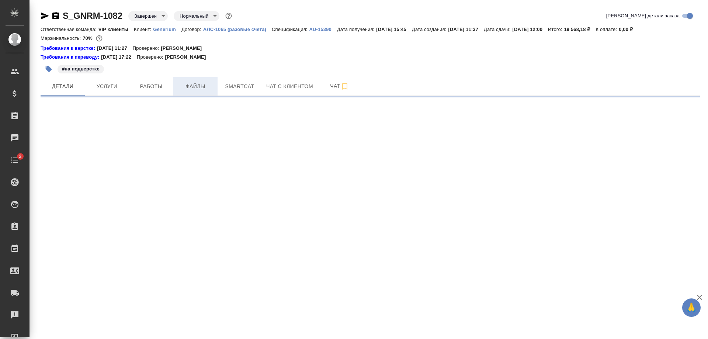
click at [194, 91] on span "Файлы" at bounding box center [195, 86] width 35 height 9
select select "RU"
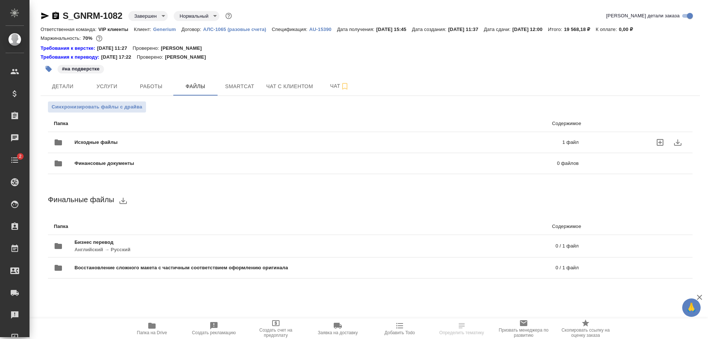
click at [199, 136] on div "Исходные файлы 1 файл" at bounding box center [316, 142] width 524 height 18
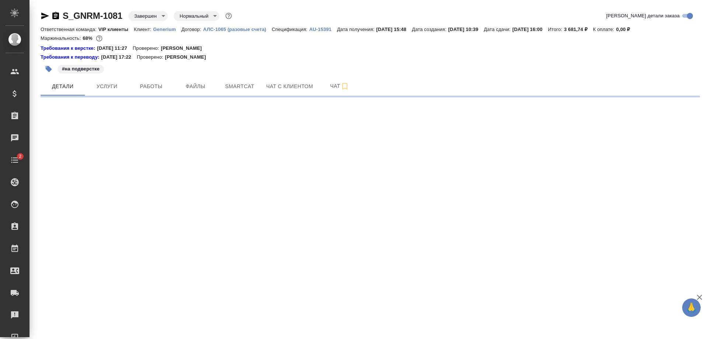
select select "RU"
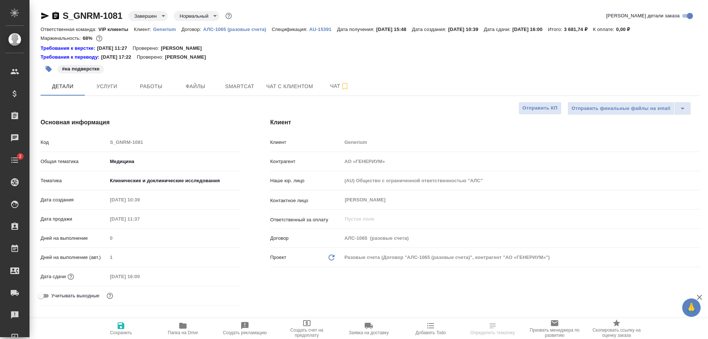
type textarea "x"
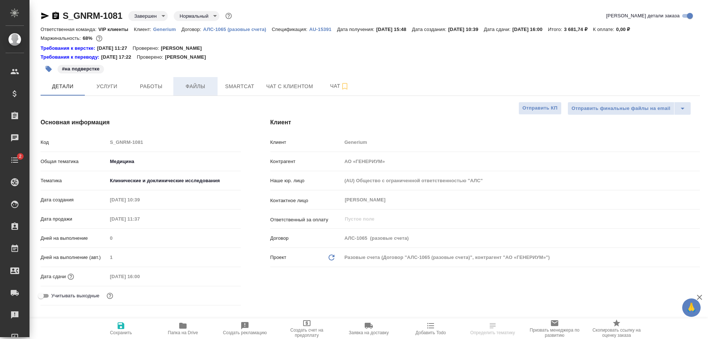
type textarea "x"
click at [199, 80] on button "Файлы" at bounding box center [195, 86] width 44 height 18
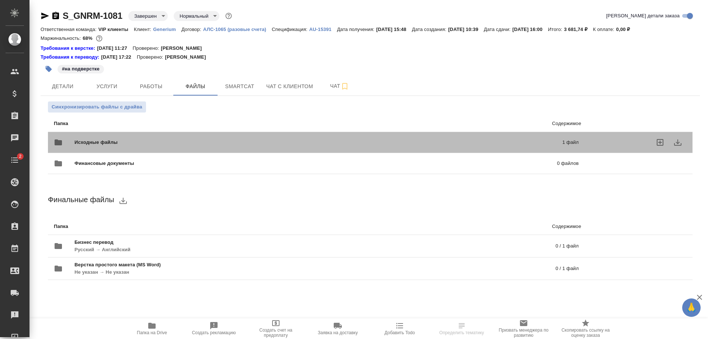
click at [214, 133] on div "Исходные файлы 1 файл" at bounding box center [315, 142] width 539 height 32
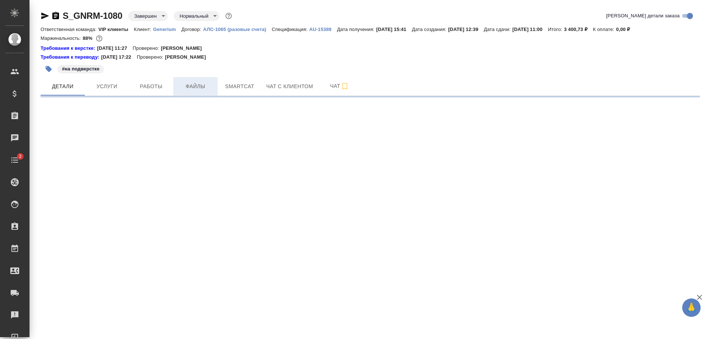
click at [199, 87] on span "Файлы" at bounding box center [195, 86] width 35 height 9
select select "RU"
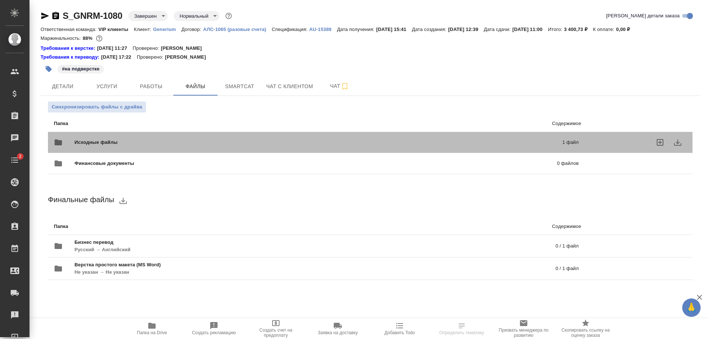
click at [228, 139] on span "Исходные файлы" at bounding box center [206, 142] width 265 height 7
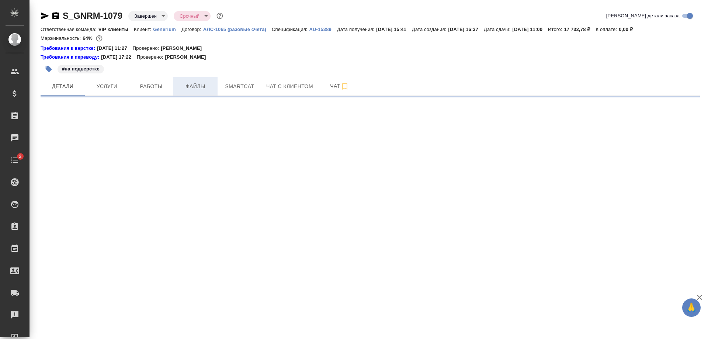
select select "RU"
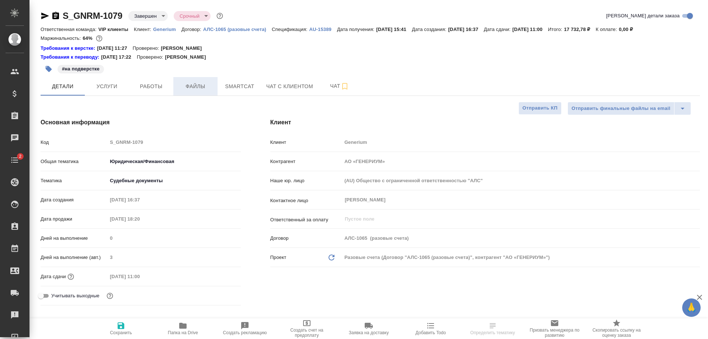
type textarea "x"
click at [198, 92] on button "Файлы" at bounding box center [195, 86] width 44 height 18
type textarea "x"
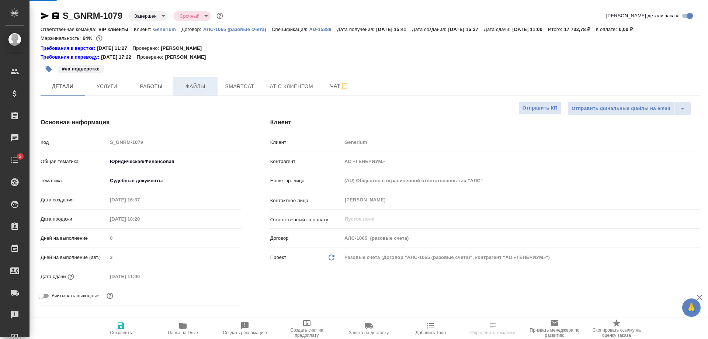
type textarea "x"
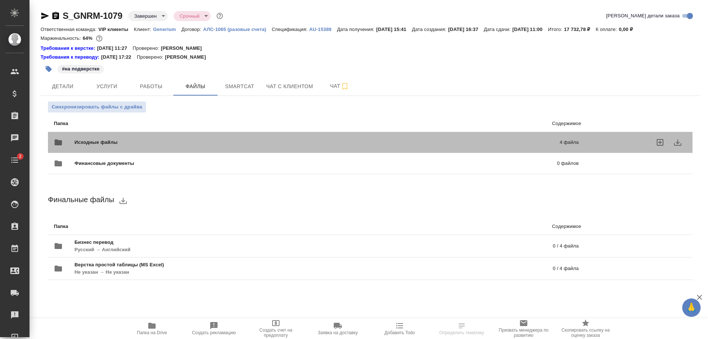
click at [208, 133] on div "Исходные файлы 4 файла" at bounding box center [315, 142] width 539 height 32
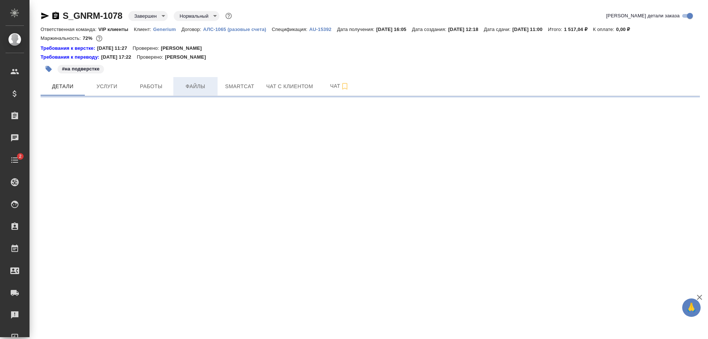
click at [202, 79] on button "Файлы" at bounding box center [195, 86] width 44 height 18
select select "RU"
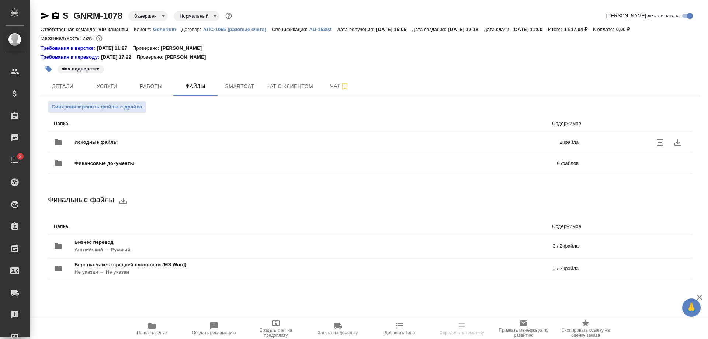
click at [227, 141] on span "Исходные файлы" at bounding box center [206, 142] width 264 height 7
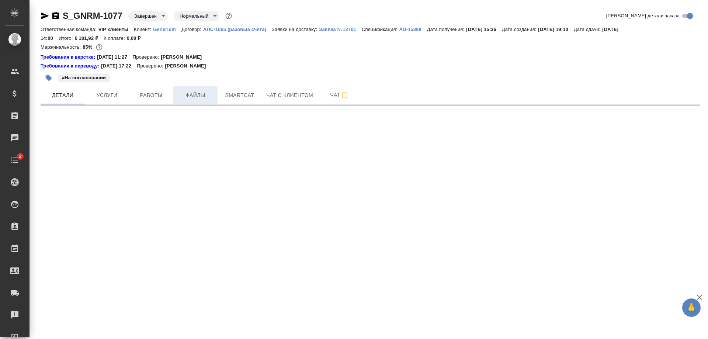
select select "RU"
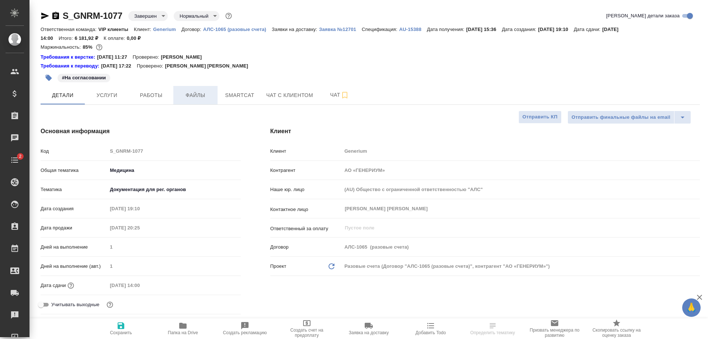
click button "Файлы"
type textarea "x"
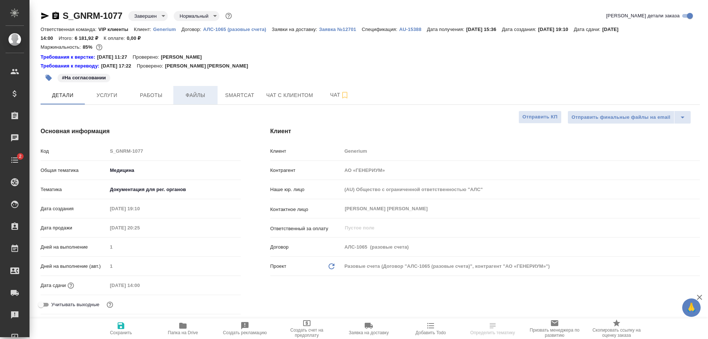
type textarea "x"
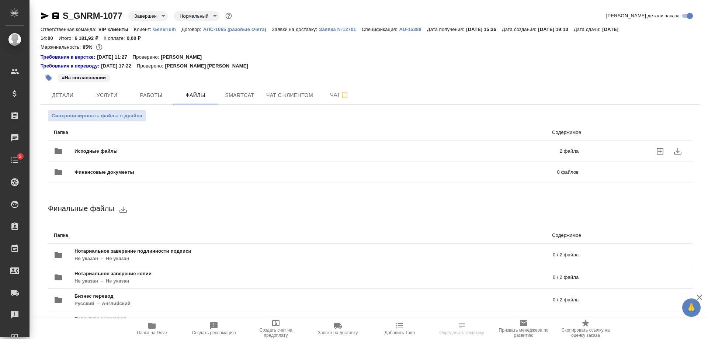
click span "Исходные файлы"
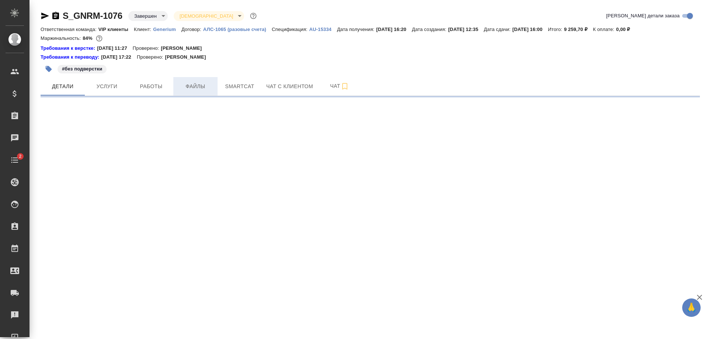
select select "RU"
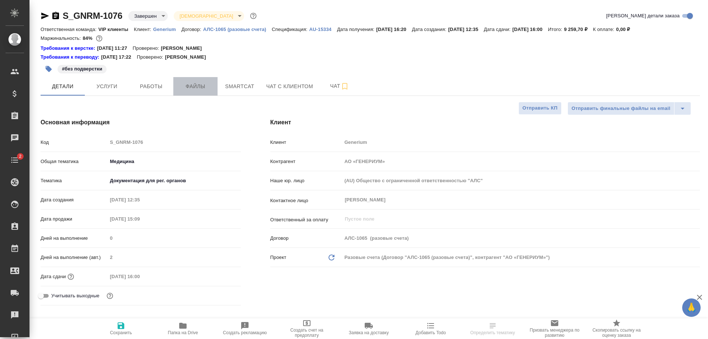
click at [208, 86] on span "Файлы" at bounding box center [195, 86] width 35 height 9
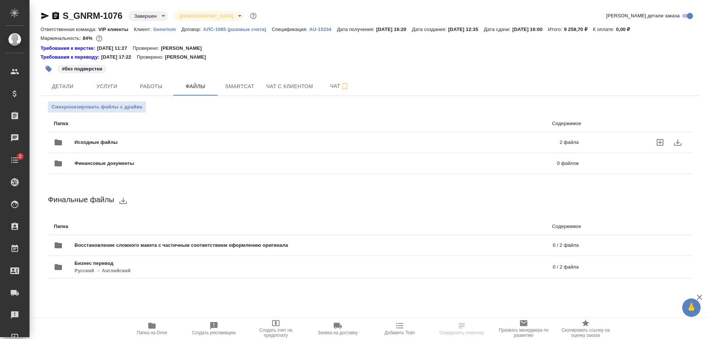
click at [257, 145] on span "Исходные файлы" at bounding box center [206, 142] width 264 height 7
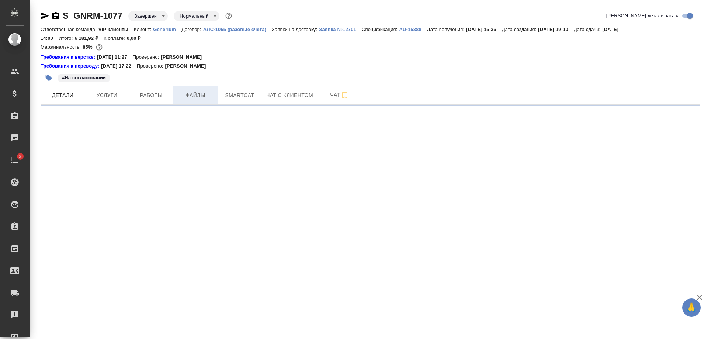
select select "RU"
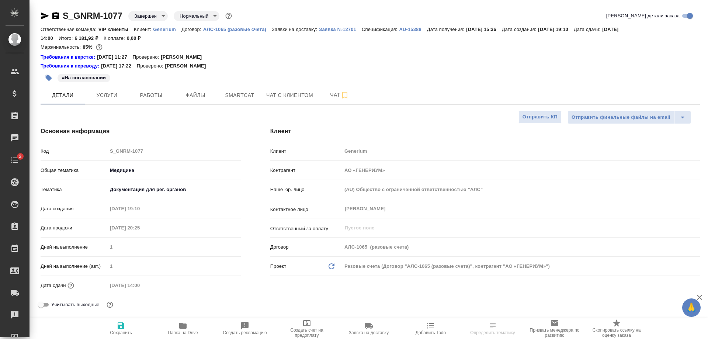
type textarea "x"
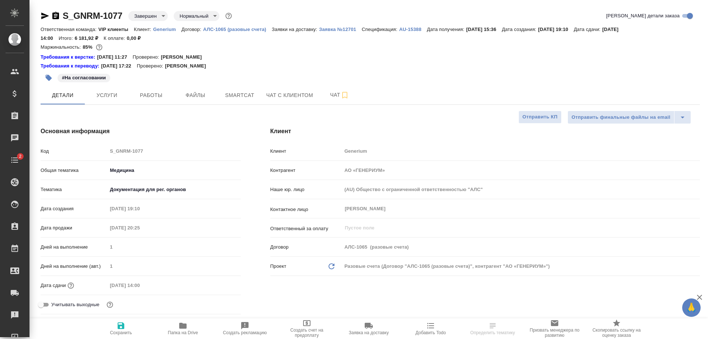
type textarea "x"
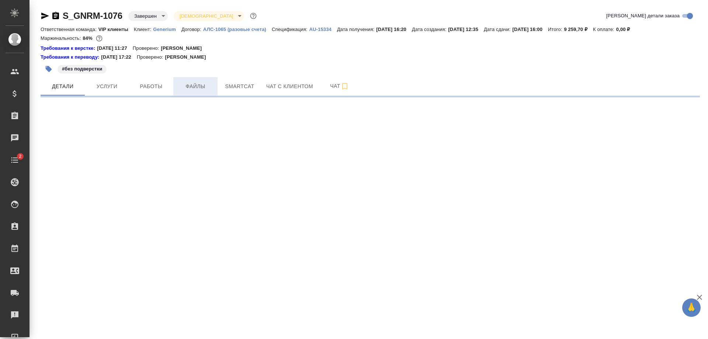
select select "RU"
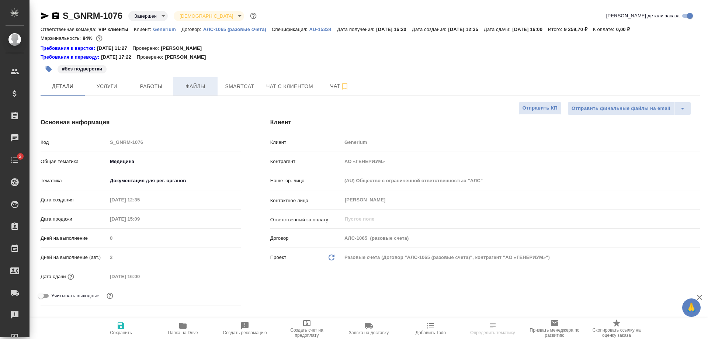
type textarea "x"
click at [199, 87] on span "Файлы" at bounding box center [195, 86] width 35 height 9
type textarea "x"
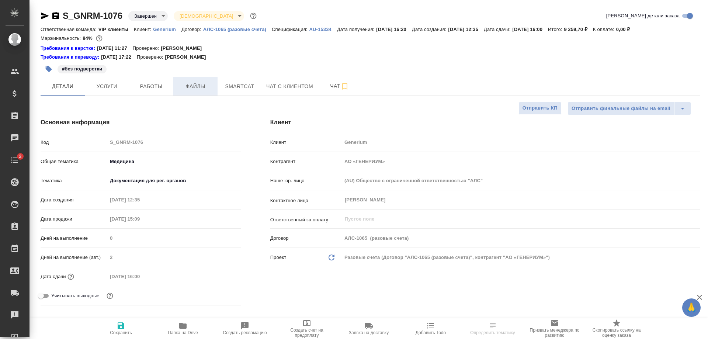
type textarea "x"
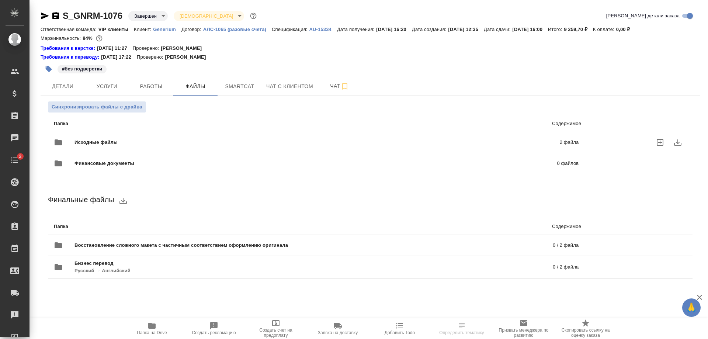
click at [230, 137] on div "Исходные файлы 2 файла" at bounding box center [316, 142] width 524 height 18
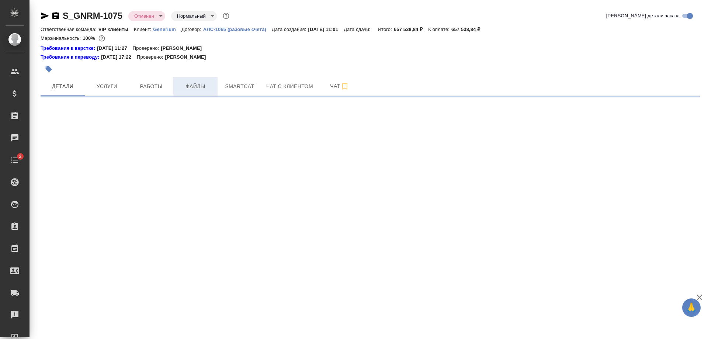
select select "RU"
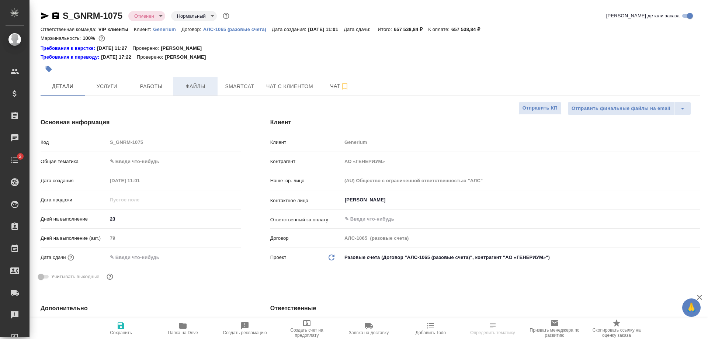
type textarea "x"
click at [199, 83] on span "Файлы" at bounding box center [195, 86] width 35 height 9
type textarea "x"
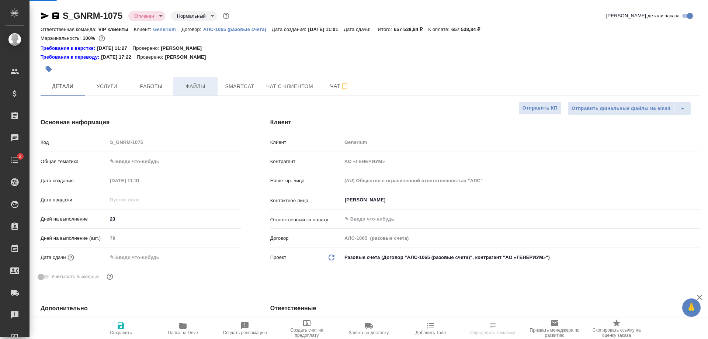
type textarea "x"
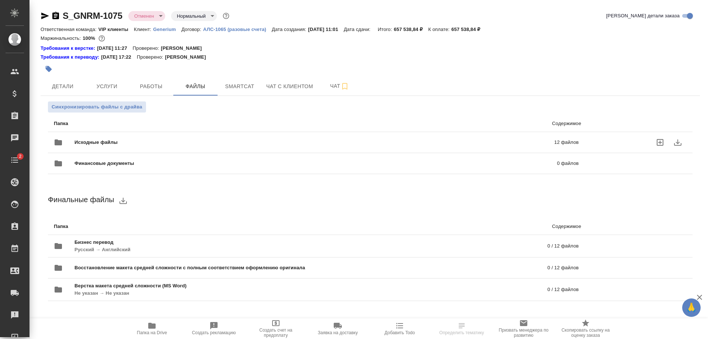
click at [208, 140] on span "Исходные файлы" at bounding box center [204, 142] width 261 height 7
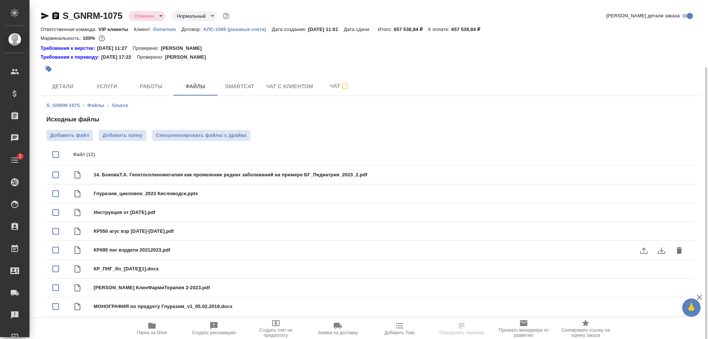
scroll to position [74, 0]
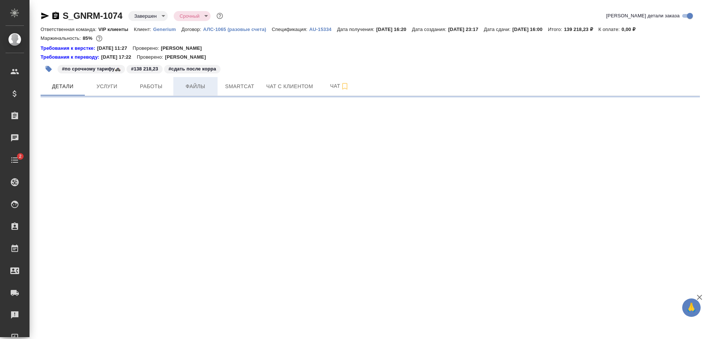
select select "RU"
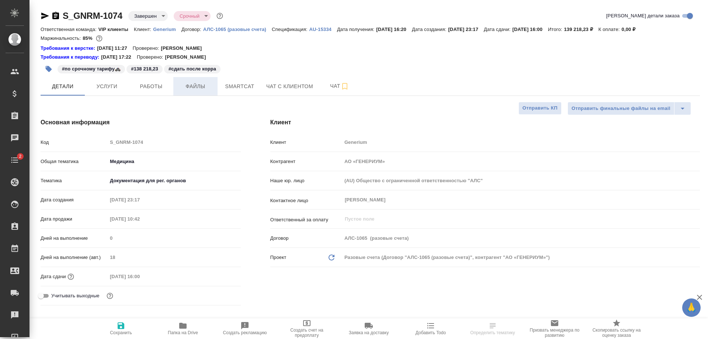
type textarea "x"
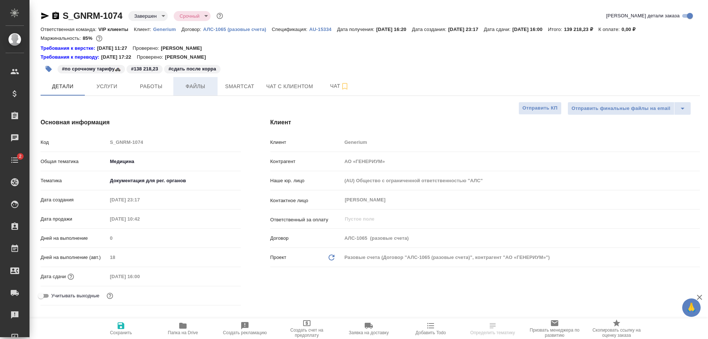
type textarea "x"
click at [190, 83] on span "Файлы" at bounding box center [195, 86] width 35 height 9
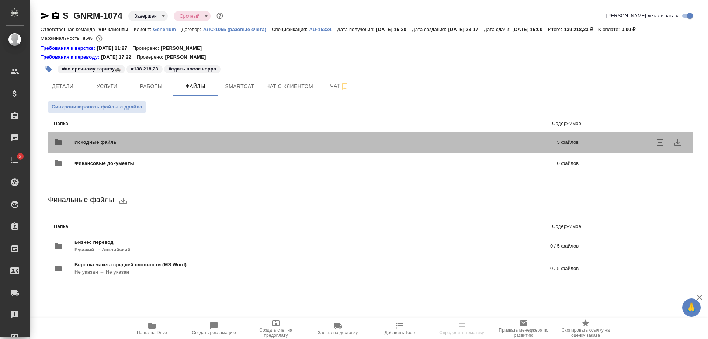
click at [200, 144] on span "Исходные файлы" at bounding box center [205, 142] width 263 height 7
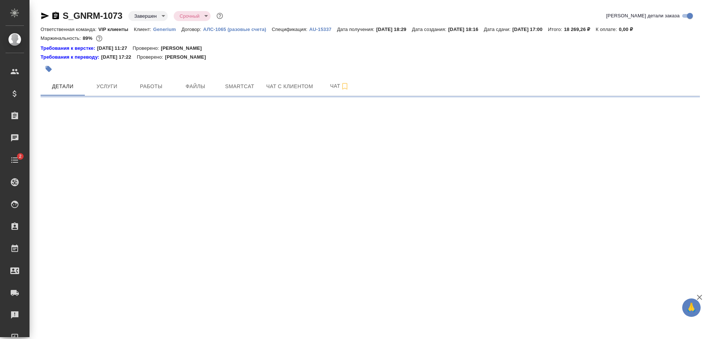
select select "RU"
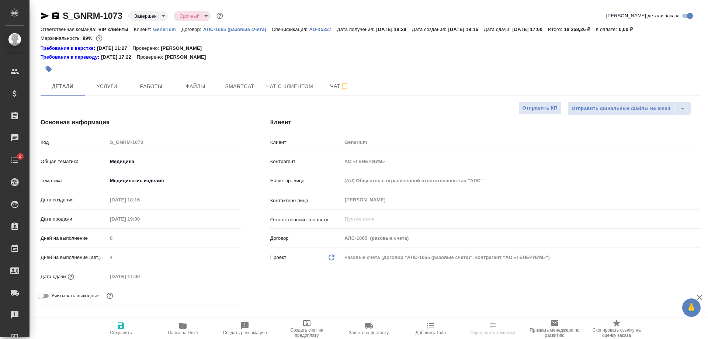
type textarea "x"
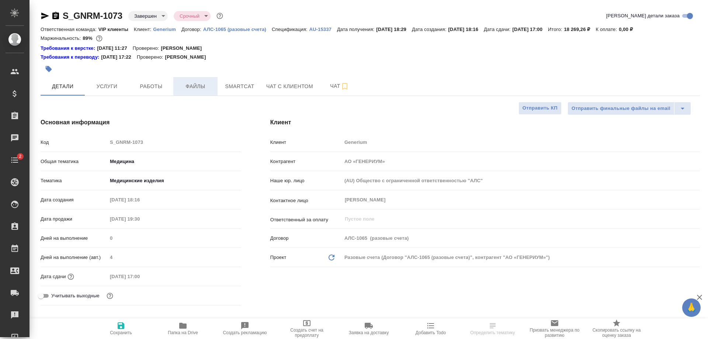
type textarea "x"
click at [186, 88] on span "Файлы" at bounding box center [195, 86] width 35 height 9
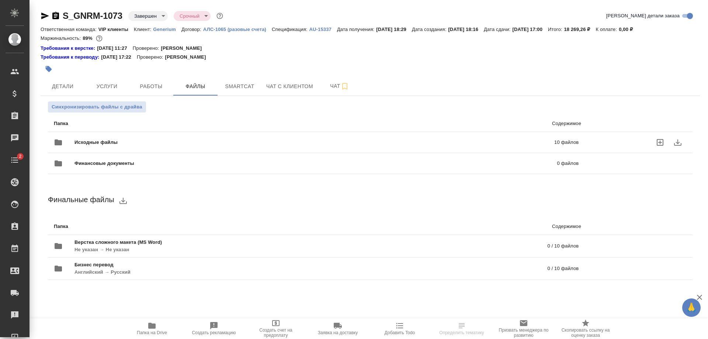
click at [213, 136] on div "Исходные файлы 10 файлов" at bounding box center [316, 142] width 524 height 18
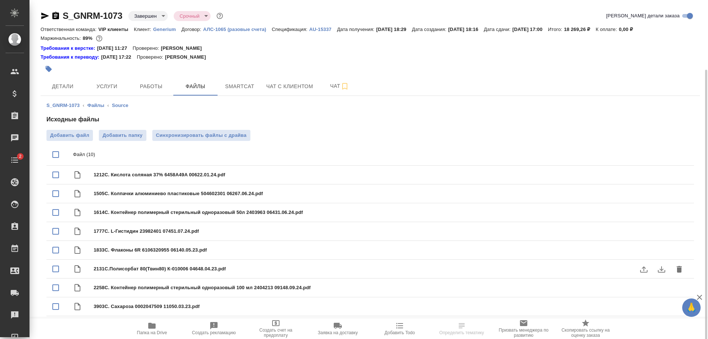
scroll to position [36, 0]
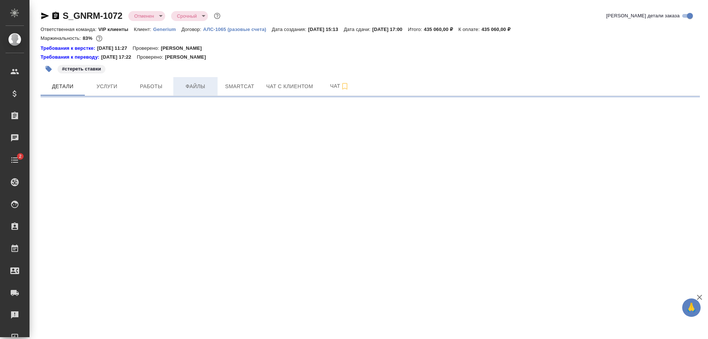
select select "RU"
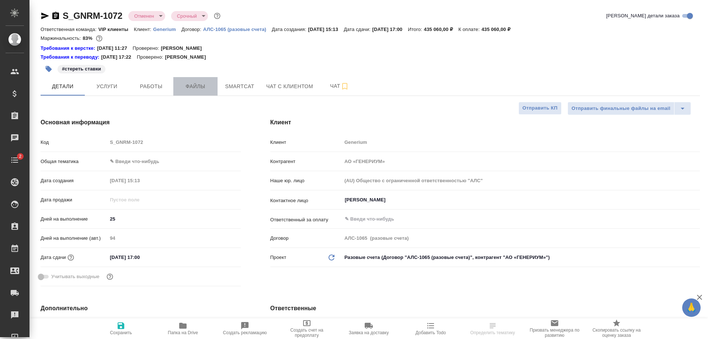
click at [187, 86] on span "Файлы" at bounding box center [195, 86] width 35 height 9
type textarea "x"
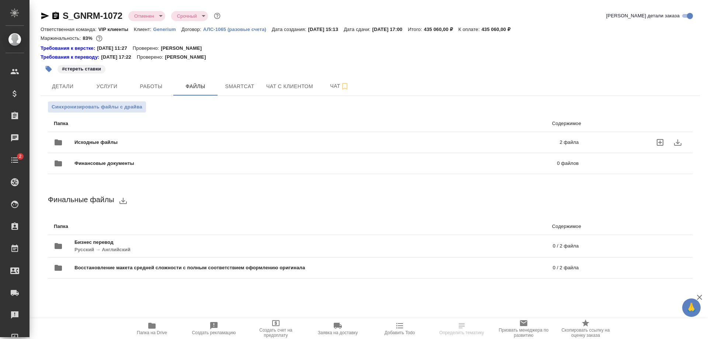
click at [206, 140] on span "Исходные файлы" at bounding box center [206, 142] width 264 height 7
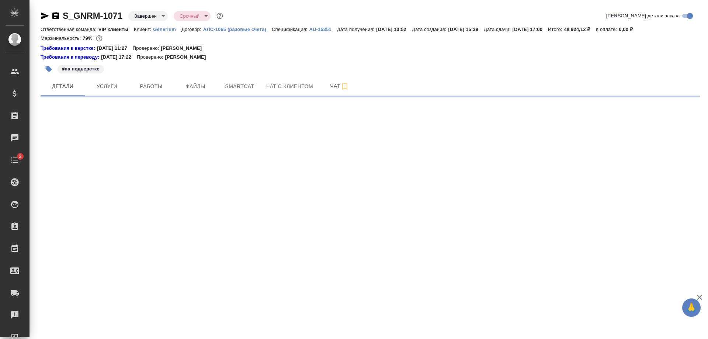
select select "RU"
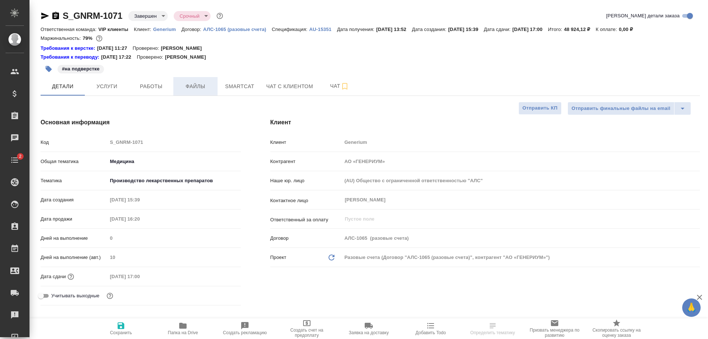
type textarea "x"
click at [190, 82] on span "Файлы" at bounding box center [195, 86] width 35 height 9
type textarea "x"
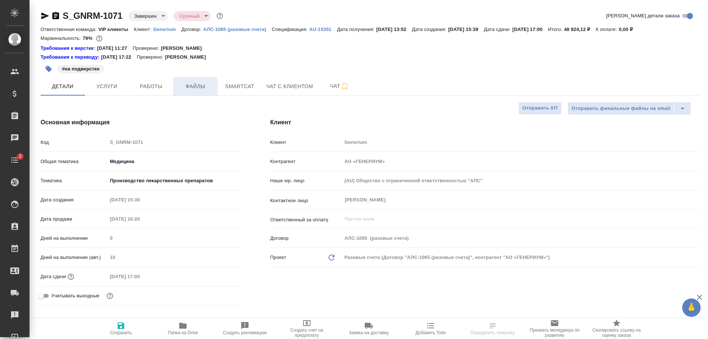
type textarea "x"
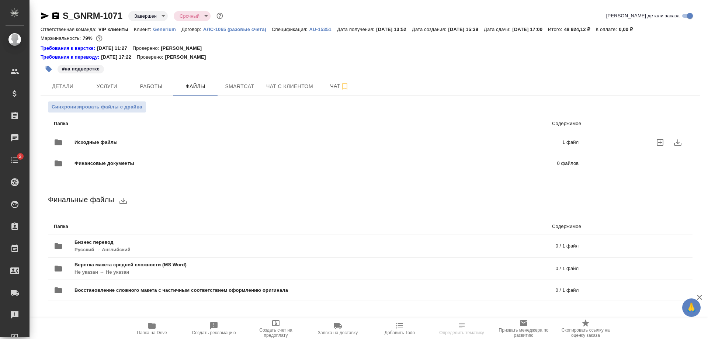
click at [196, 138] on div "Исходные файлы 1 файл" at bounding box center [316, 142] width 524 height 18
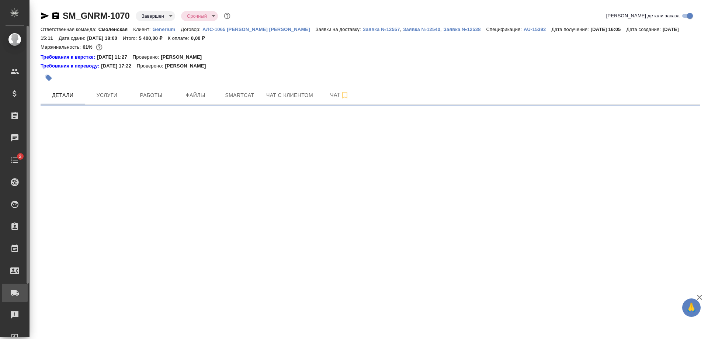
select select "RU"
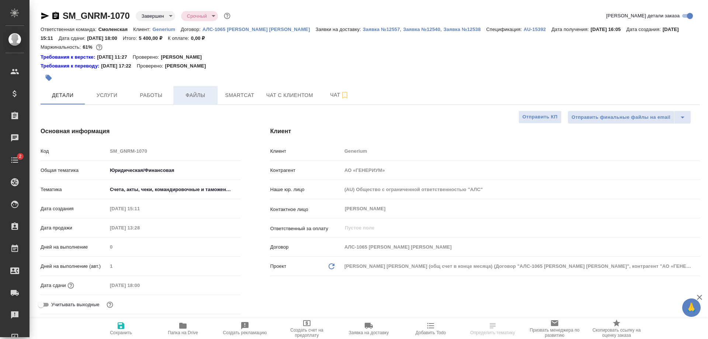
type textarea "x"
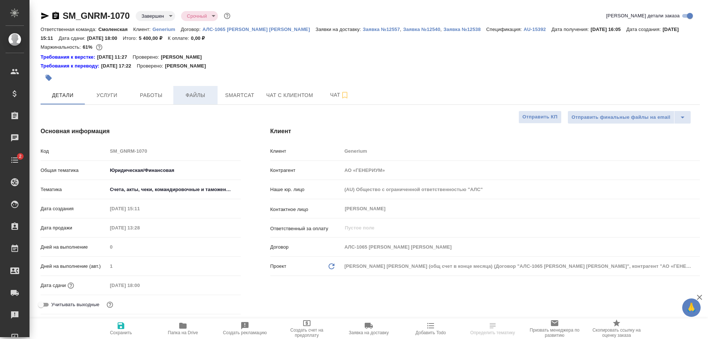
type textarea "x"
click at [207, 91] on span "Файлы" at bounding box center [195, 95] width 35 height 9
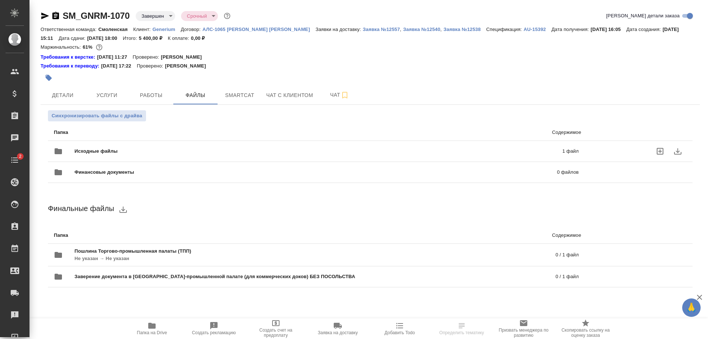
click at [207, 150] on span "Исходные файлы" at bounding box center [206, 150] width 265 height 7
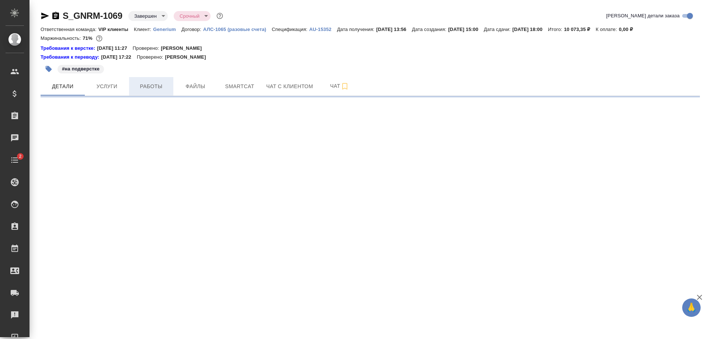
select select "RU"
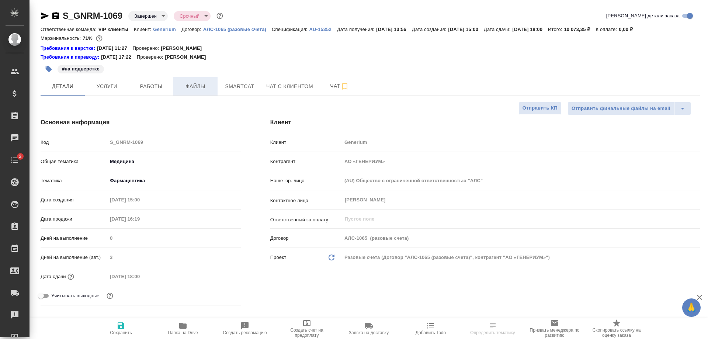
type textarea "x"
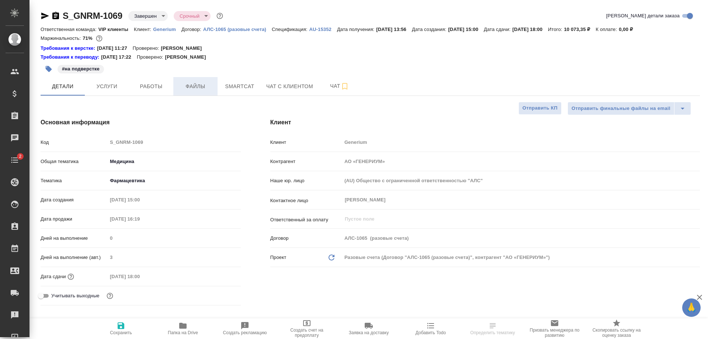
type textarea "x"
click at [208, 86] on span "Файлы" at bounding box center [195, 86] width 35 height 9
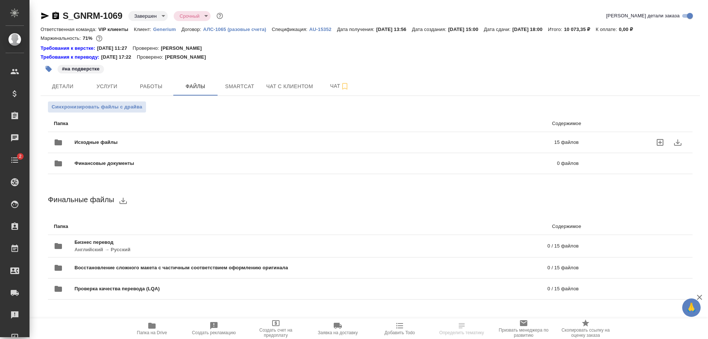
click at [211, 139] on span "Исходные файлы" at bounding box center [204, 142] width 261 height 7
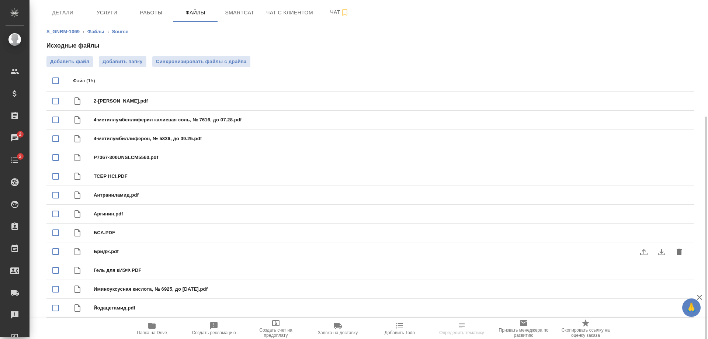
scroll to position [130, 0]
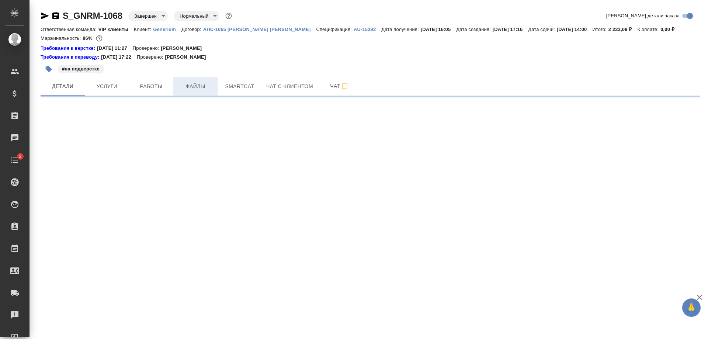
select select "RU"
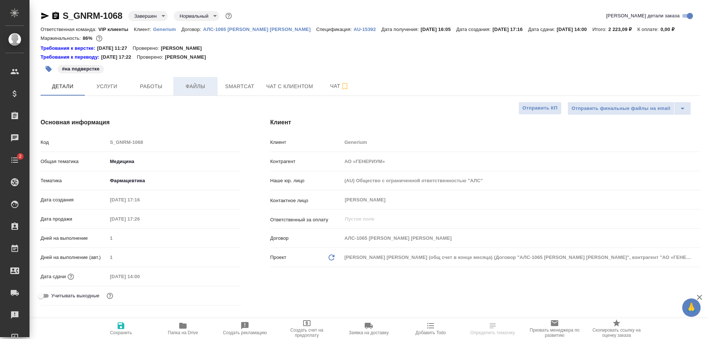
type textarea "x"
click at [204, 84] on span "Файлы" at bounding box center [195, 86] width 35 height 9
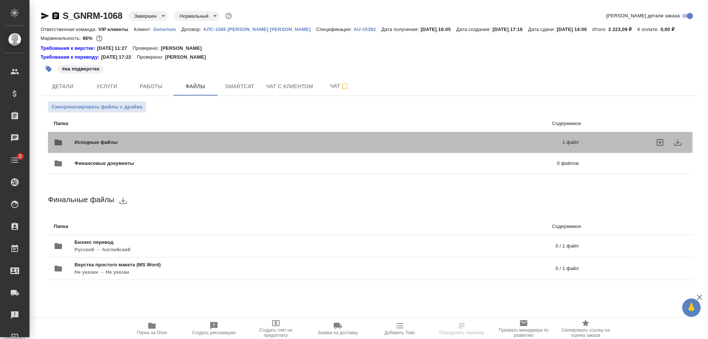
click at [211, 137] on div "Исходные файлы 1 файл" at bounding box center [316, 142] width 524 height 18
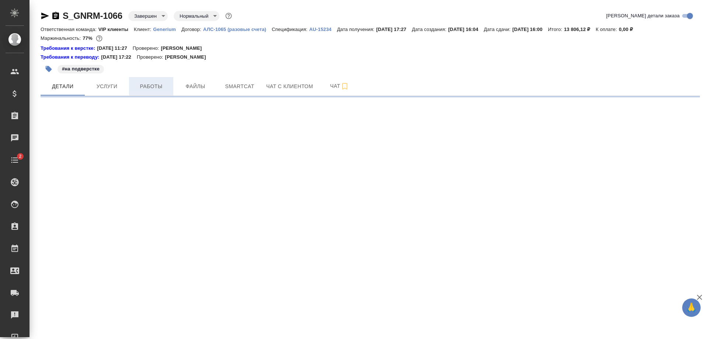
select select "RU"
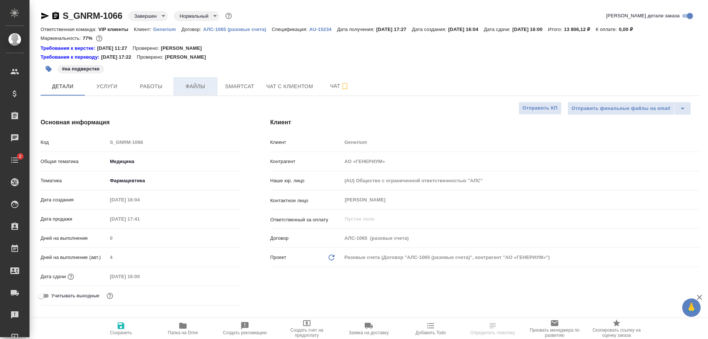
type textarea "x"
click at [193, 83] on span "Файлы" at bounding box center [195, 86] width 35 height 9
type textarea "x"
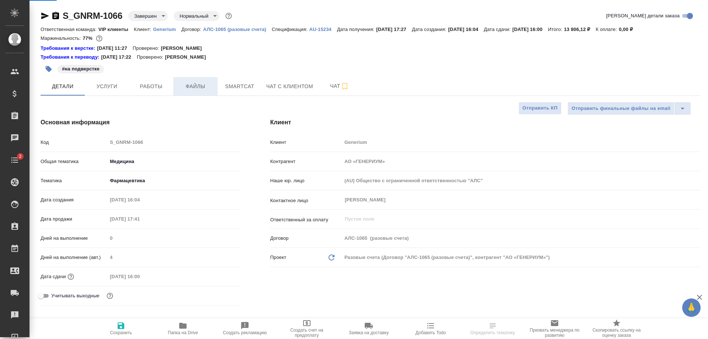
type textarea "x"
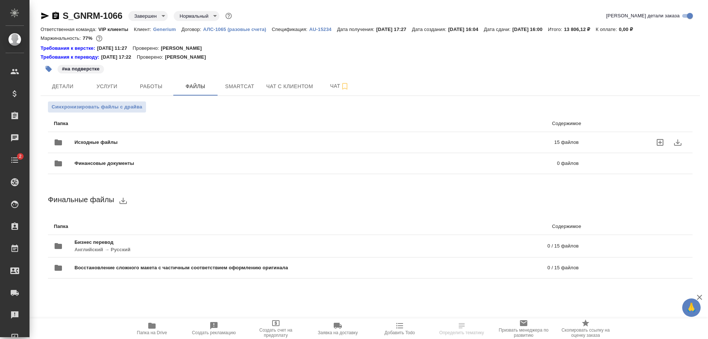
click at [202, 135] on div "Исходные файлы 15 файлов" at bounding box center [316, 142] width 524 height 18
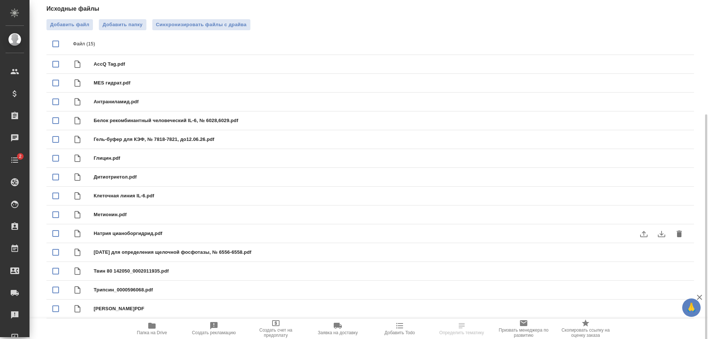
scroll to position [130, 0]
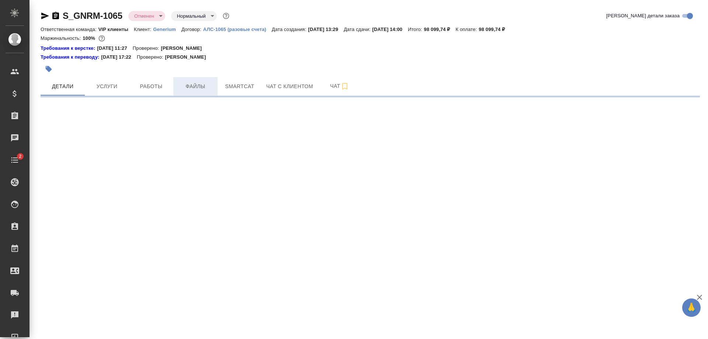
select select "RU"
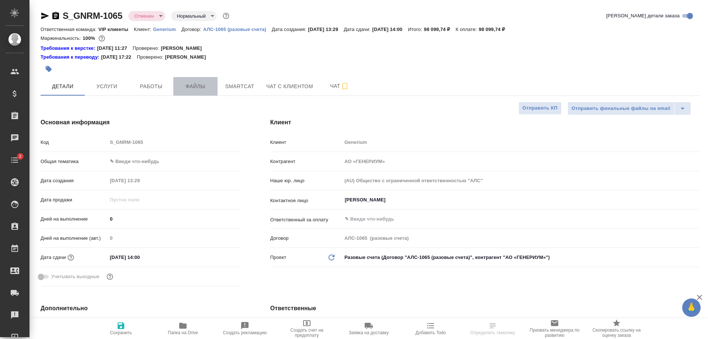
click at [199, 87] on span "Файлы" at bounding box center [195, 86] width 35 height 9
type textarea "x"
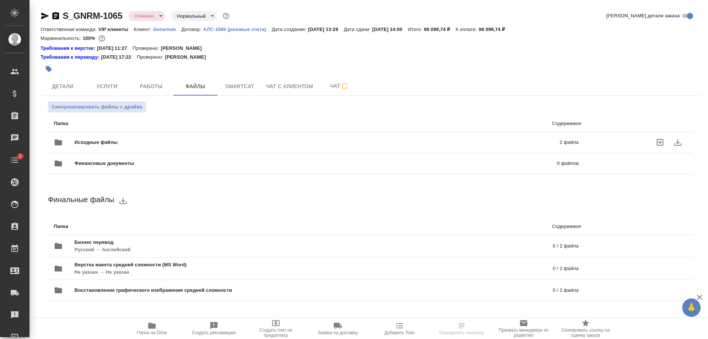
click at [212, 141] on span "Исходные файлы" at bounding box center [206, 142] width 264 height 7
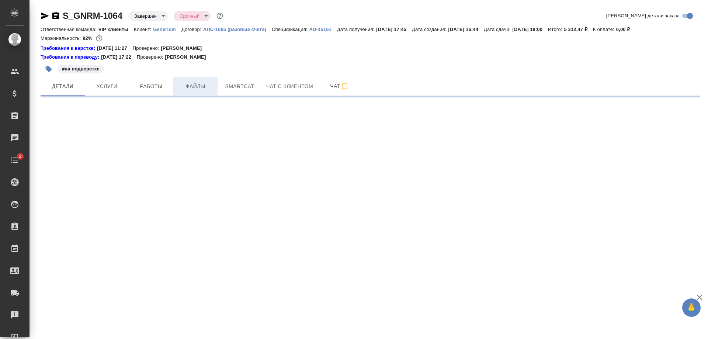
select select "RU"
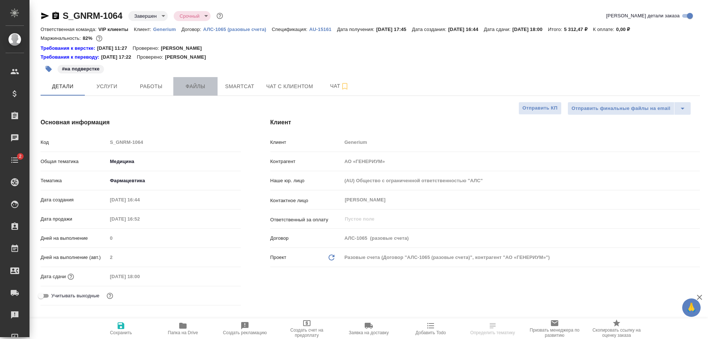
click at [205, 88] on span "Файлы" at bounding box center [195, 86] width 35 height 9
type textarea "x"
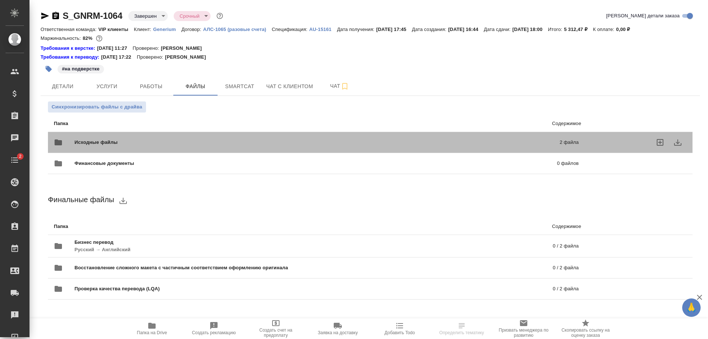
click at [219, 134] on div "Исходные файлы 2 файла" at bounding box center [316, 142] width 524 height 18
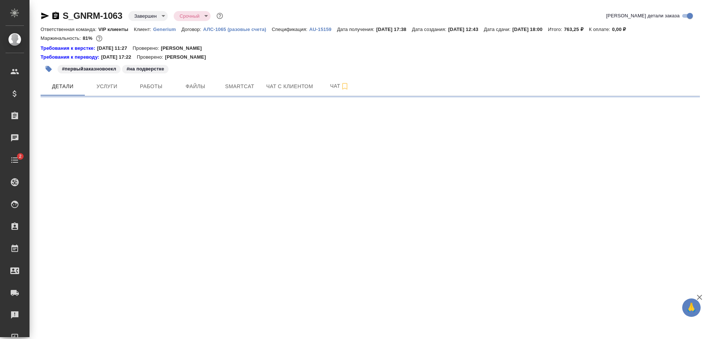
select select "RU"
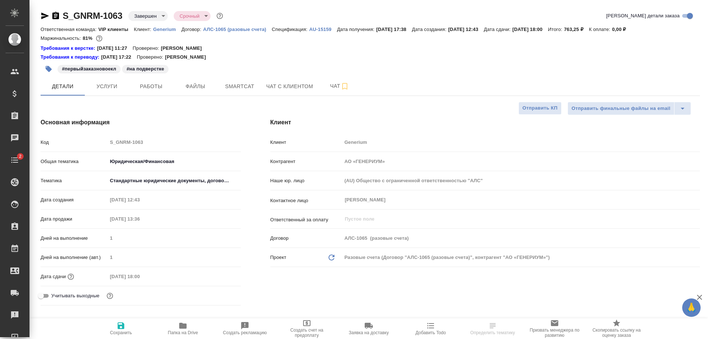
type textarea "x"
click at [202, 79] on button "Файлы" at bounding box center [195, 86] width 44 height 18
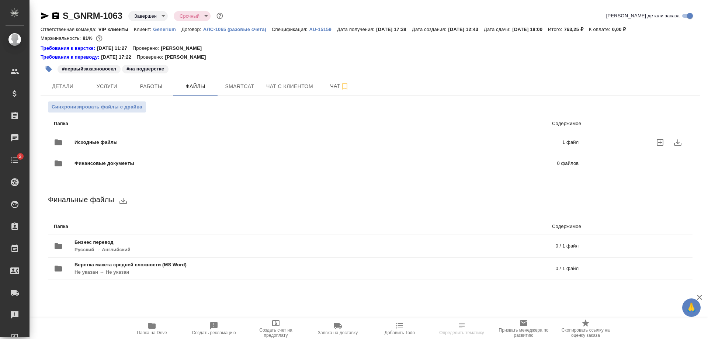
click at [210, 136] on div "Исходные файлы 1 файл" at bounding box center [316, 142] width 524 height 18
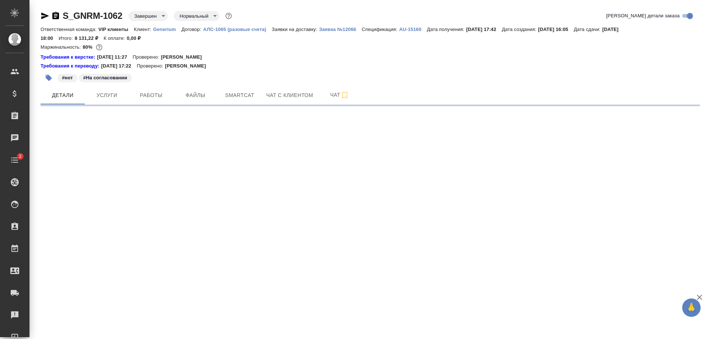
select select "RU"
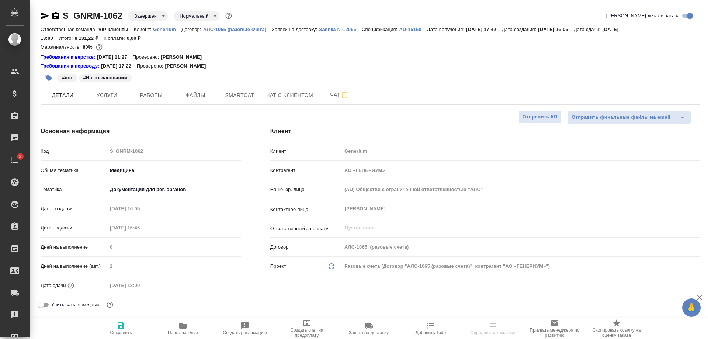
type textarea "x"
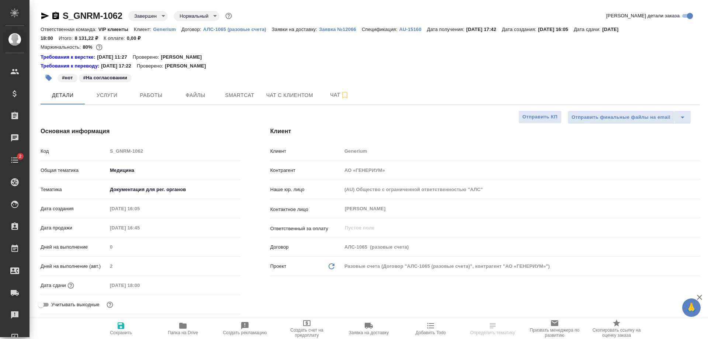
type textarea "x"
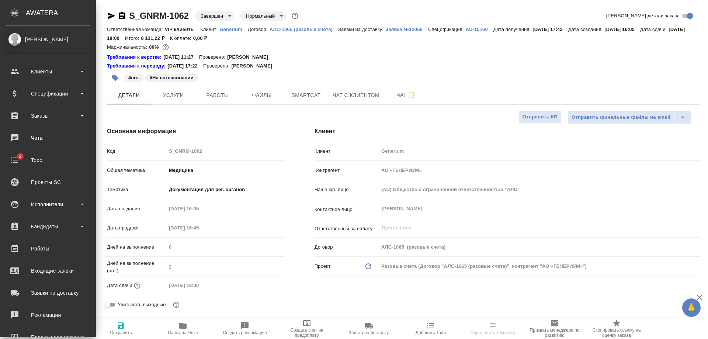
type textarea "x"
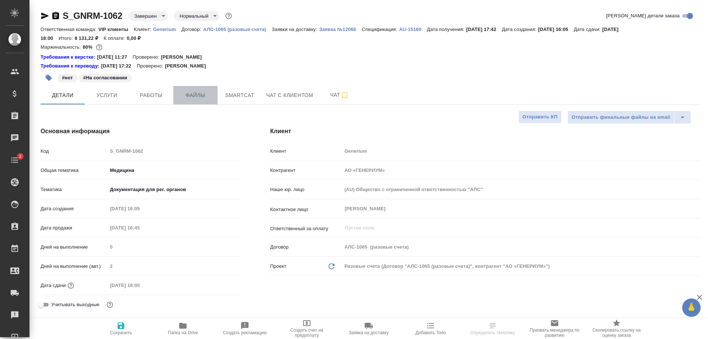
click at [198, 96] on span "Файлы" at bounding box center [195, 95] width 35 height 9
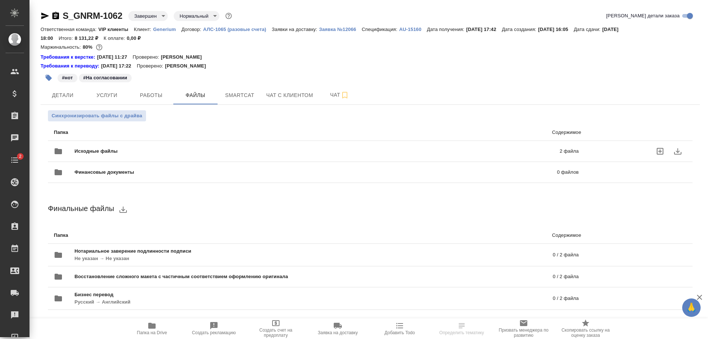
click at [215, 154] on span "Исходные файлы" at bounding box center [206, 150] width 264 height 7
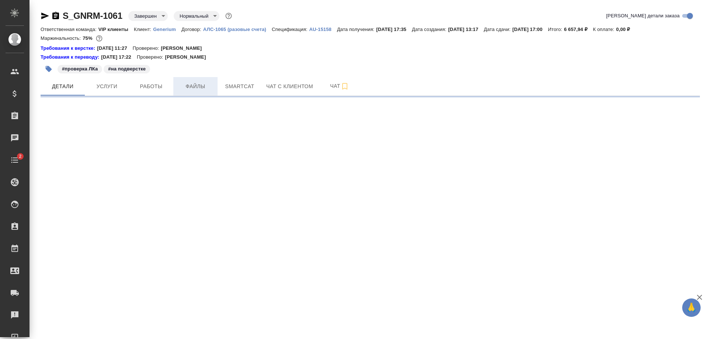
select select "RU"
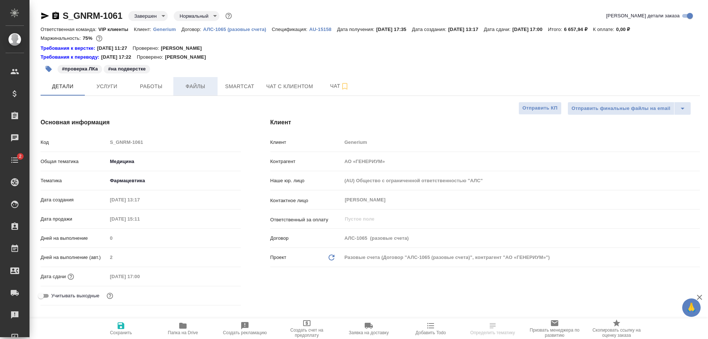
type textarea "x"
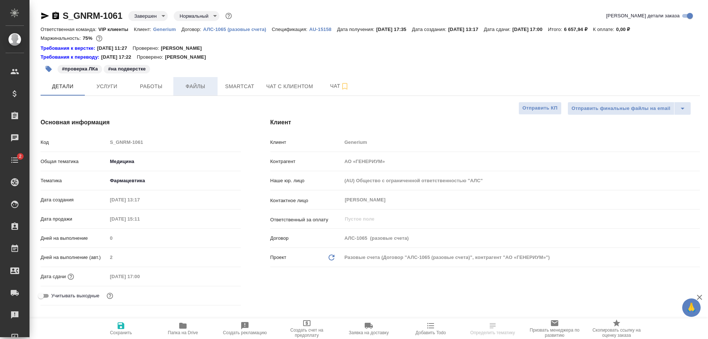
type textarea "x"
click at [185, 88] on span "Файлы" at bounding box center [195, 86] width 35 height 9
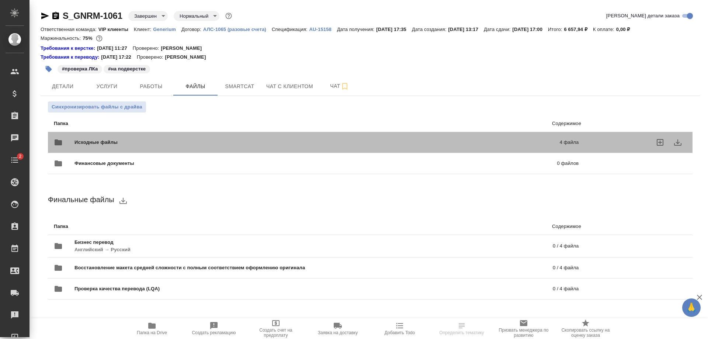
click at [216, 139] on span "Исходные файлы" at bounding box center [206, 142] width 264 height 7
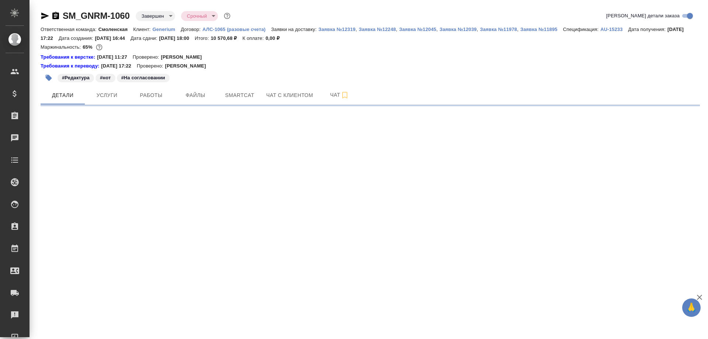
select select "RU"
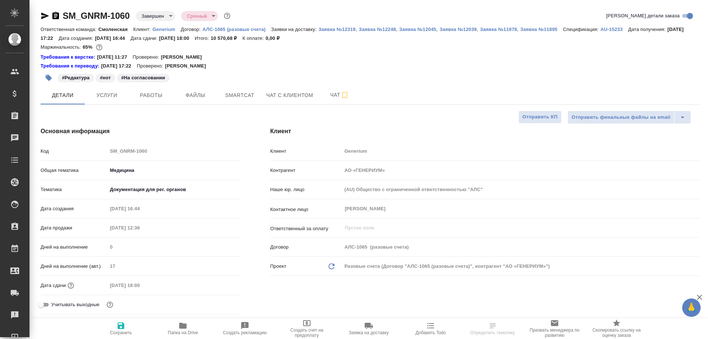
type textarea "x"
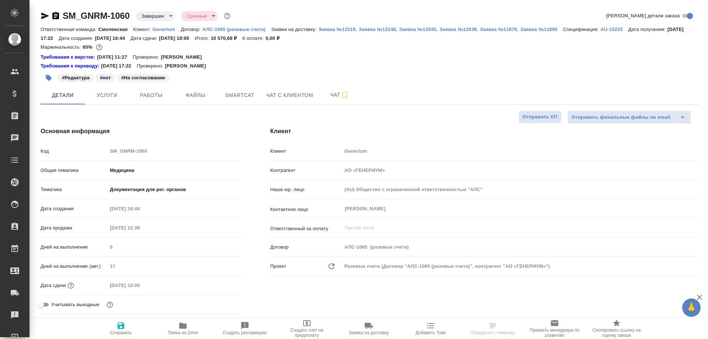
type textarea "x"
click at [187, 96] on span "Файлы" at bounding box center [195, 95] width 35 height 9
type textarea "x"
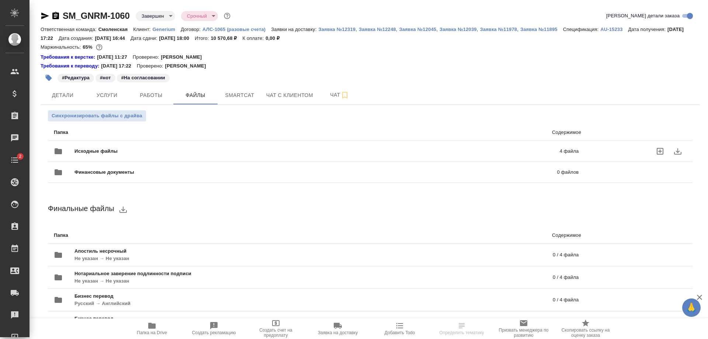
click at [207, 152] on span "Исходные файлы" at bounding box center [206, 150] width 264 height 7
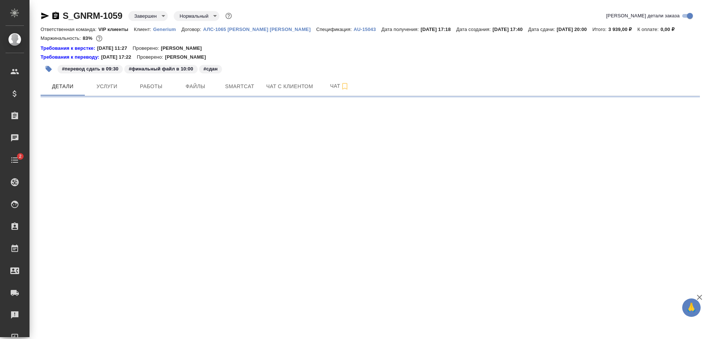
select select "RU"
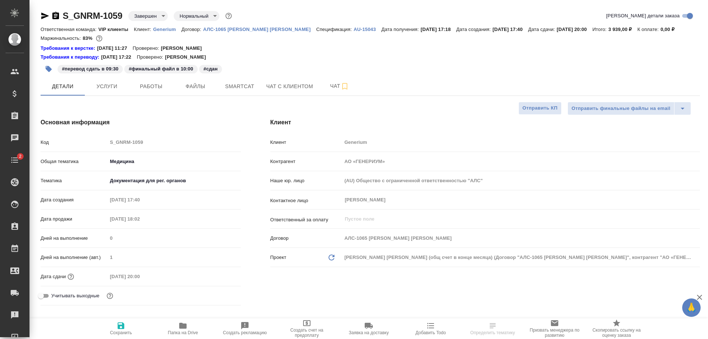
type textarea "x"
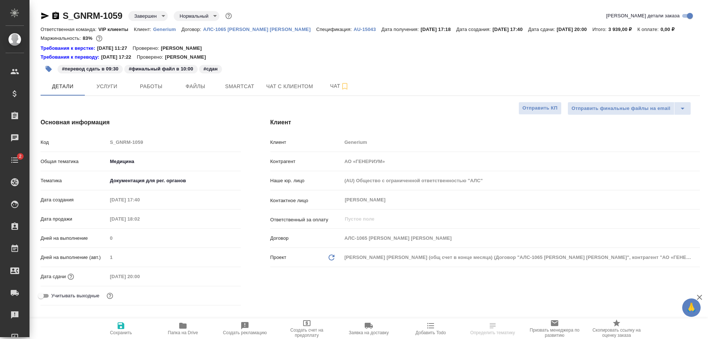
type textarea "x"
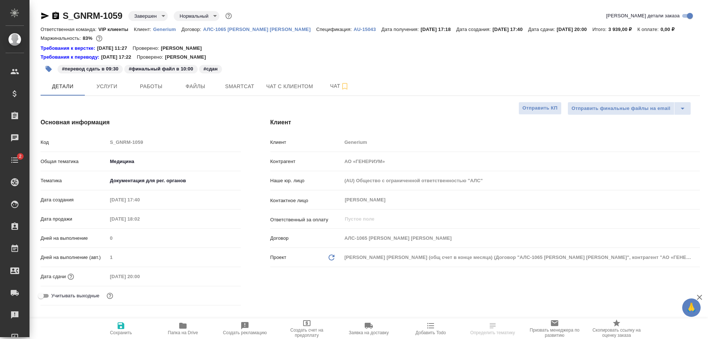
type textarea "x"
click at [193, 83] on span "Файлы" at bounding box center [195, 86] width 35 height 9
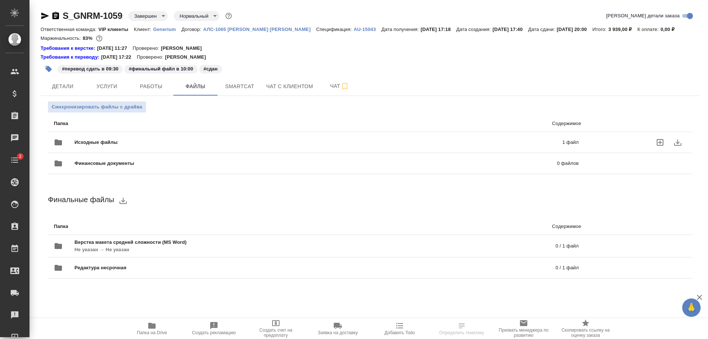
click at [196, 138] on div "Исходные файлы 1 файл" at bounding box center [316, 142] width 524 height 18
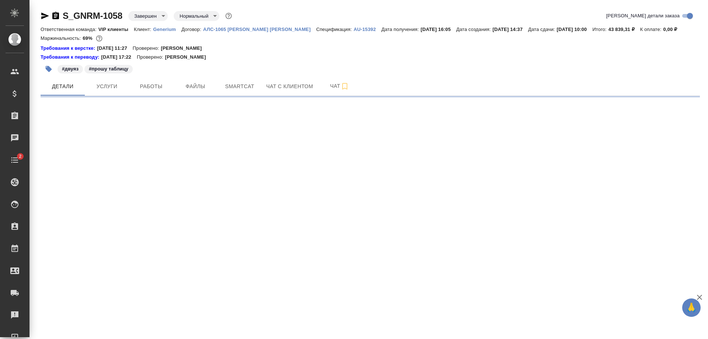
select select "RU"
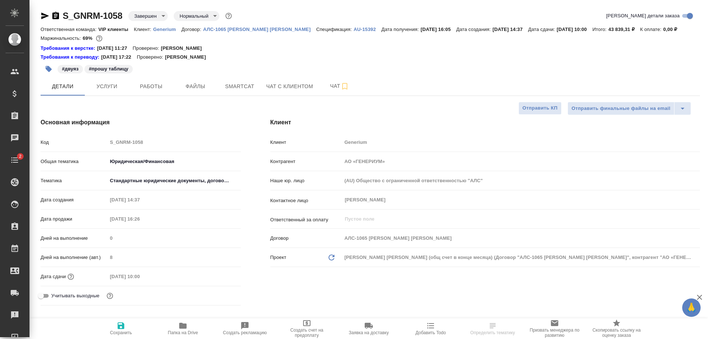
type textarea "x"
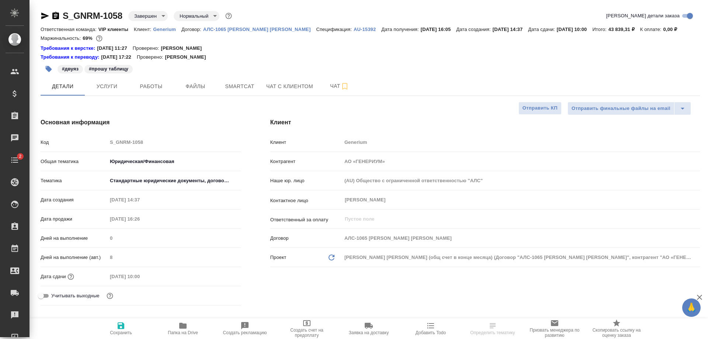
type textarea "x"
click at [185, 84] on span "Файлы" at bounding box center [195, 86] width 35 height 9
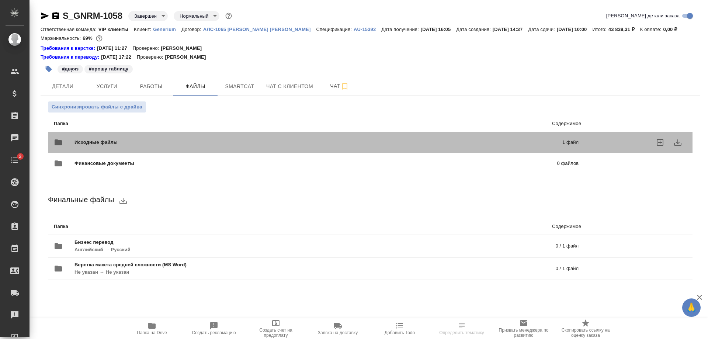
click at [212, 139] on span "Исходные файлы" at bounding box center [206, 142] width 265 height 7
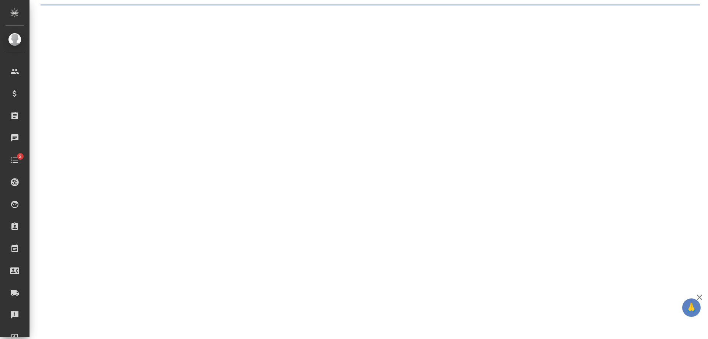
select select "RU"
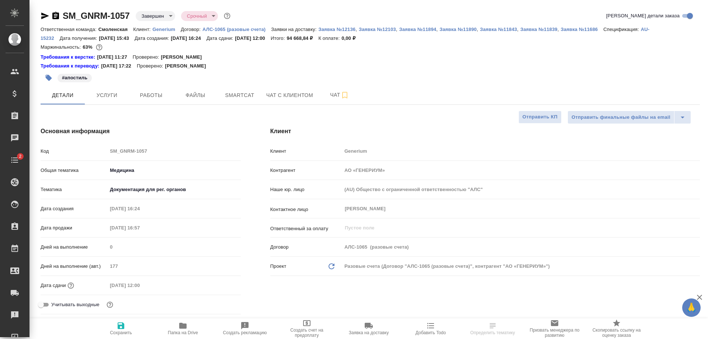
type textarea "x"
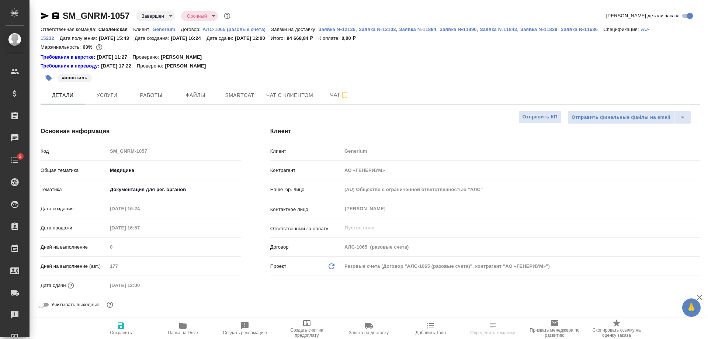
type textarea "x"
click at [188, 94] on span "Файлы" at bounding box center [195, 95] width 35 height 9
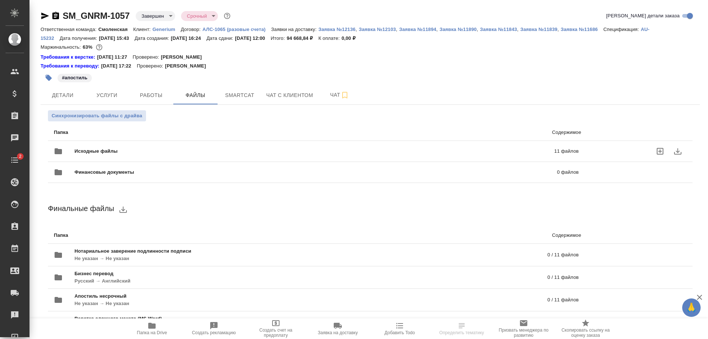
click at [200, 147] on div "Исходные файлы 11 файлов" at bounding box center [316, 151] width 524 height 18
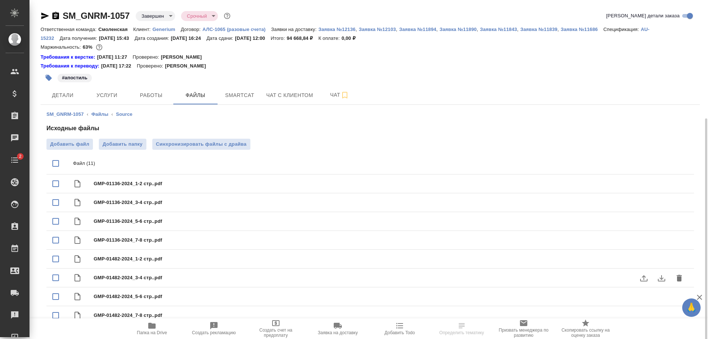
scroll to position [64, 0]
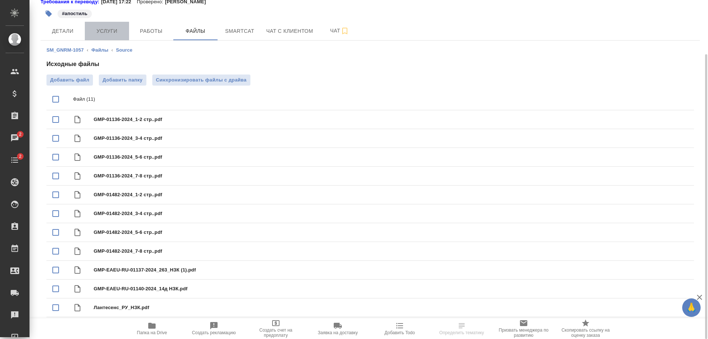
click at [107, 33] on span "Услуги" at bounding box center [106, 31] width 35 height 9
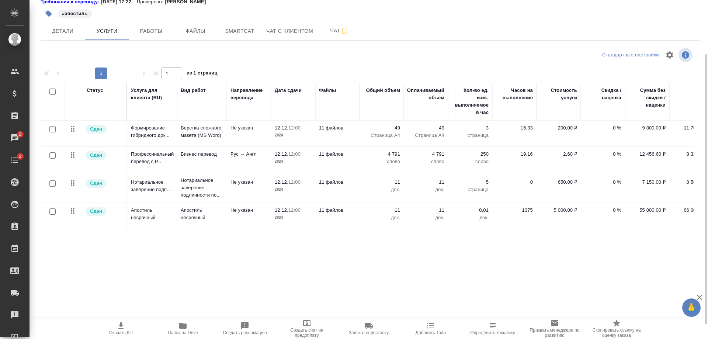
scroll to position [79, 0]
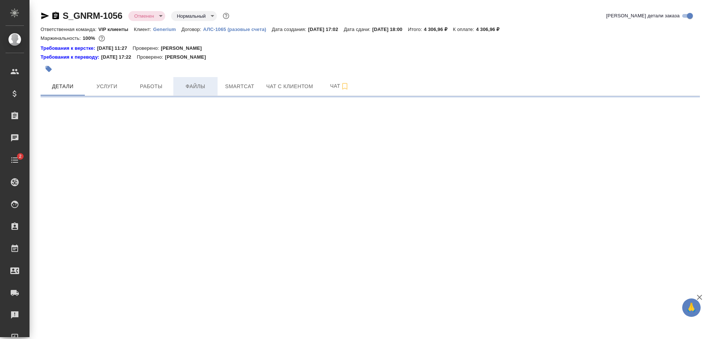
select select "RU"
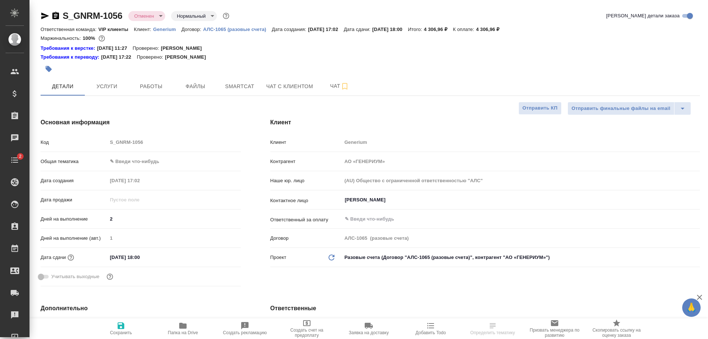
type textarea "x"
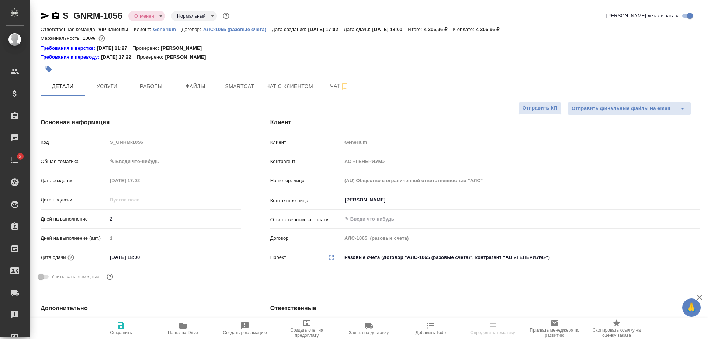
type textarea "x"
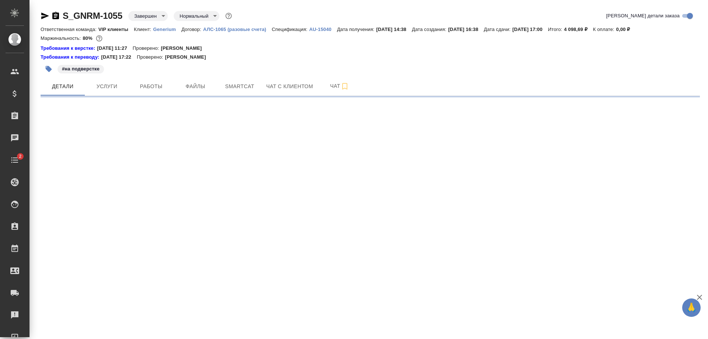
select select "RU"
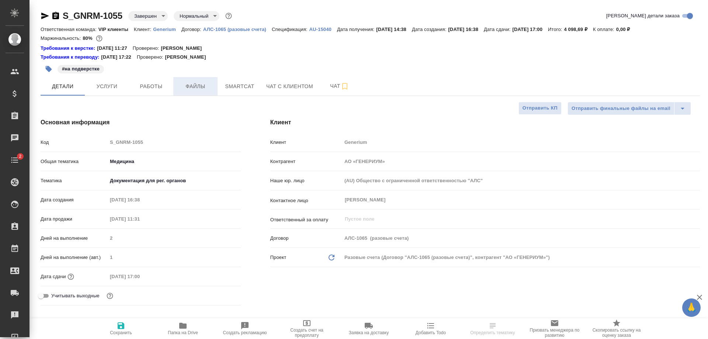
type textarea "x"
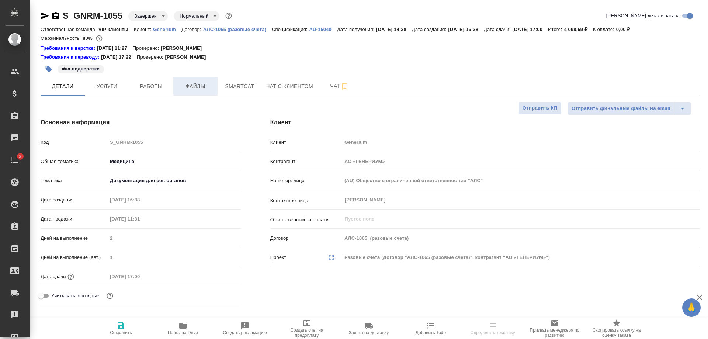
type textarea "x"
click at [202, 84] on span "Файлы" at bounding box center [195, 86] width 35 height 9
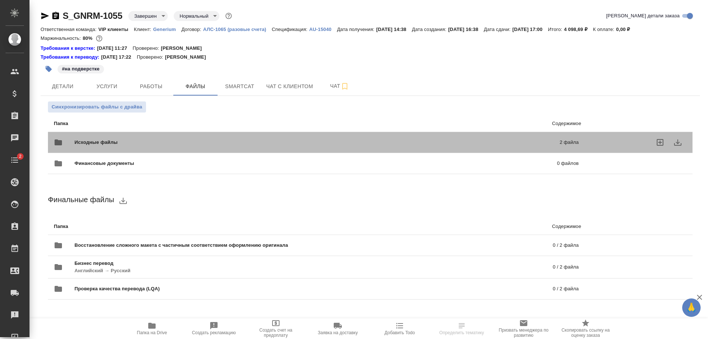
click at [207, 145] on span "Исходные файлы" at bounding box center [206, 142] width 264 height 7
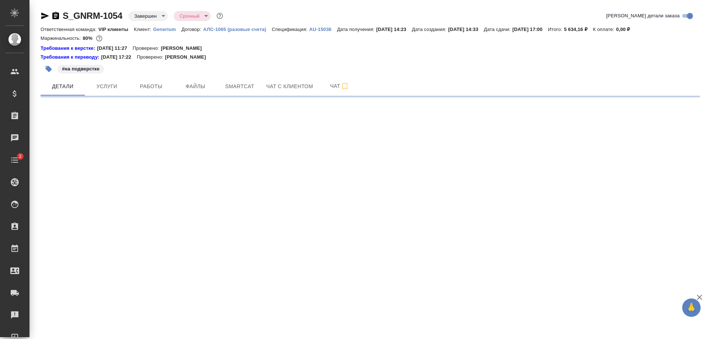
select select "RU"
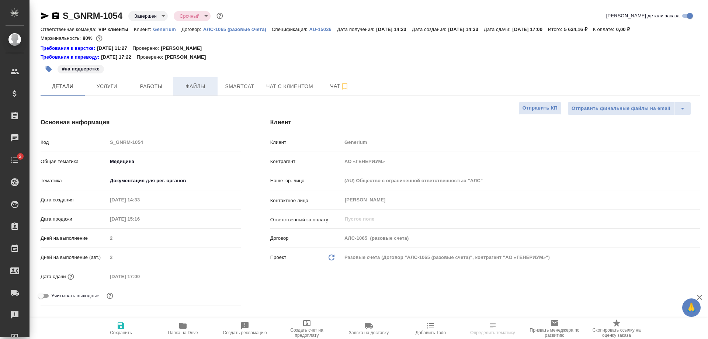
type textarea "x"
click at [190, 88] on span "Файлы" at bounding box center [195, 86] width 35 height 9
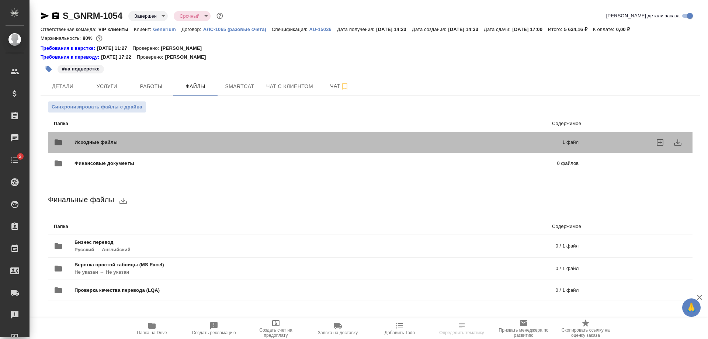
click at [190, 140] on span "Исходные файлы" at bounding box center [206, 142] width 265 height 7
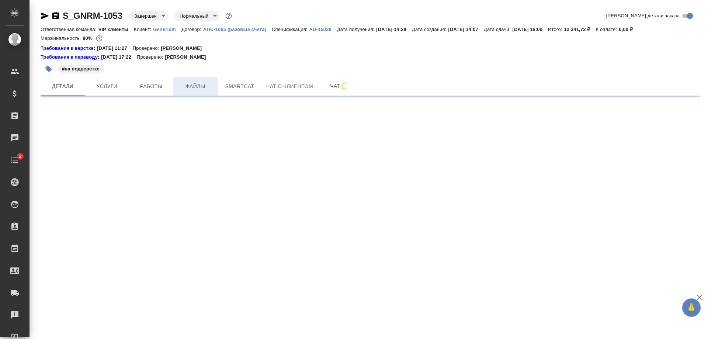
click at [187, 84] on span "Файлы" at bounding box center [195, 86] width 35 height 9
select select "RU"
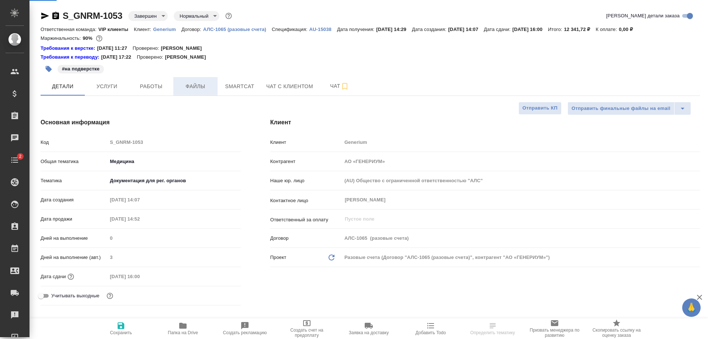
type textarea "x"
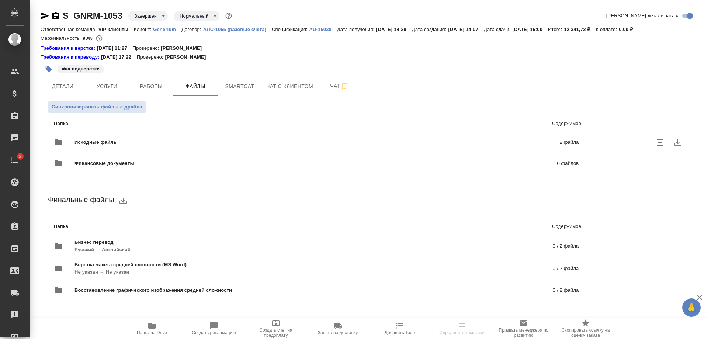
click at [207, 137] on div "Исходные файлы 2 файла" at bounding box center [316, 142] width 524 height 18
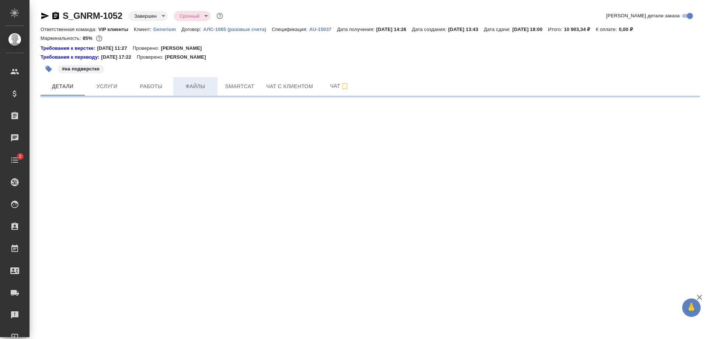
select select "RU"
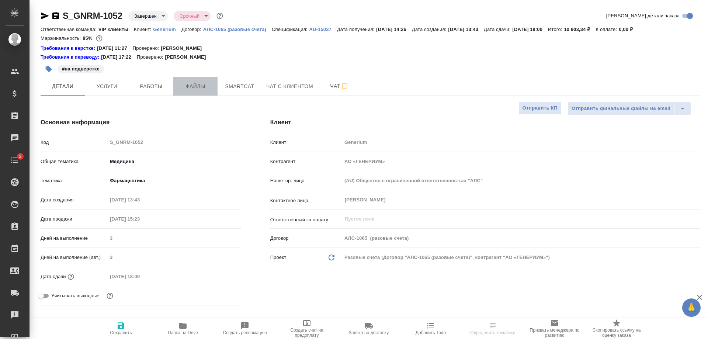
click at [194, 89] on span "Файлы" at bounding box center [195, 86] width 35 height 9
type textarea "x"
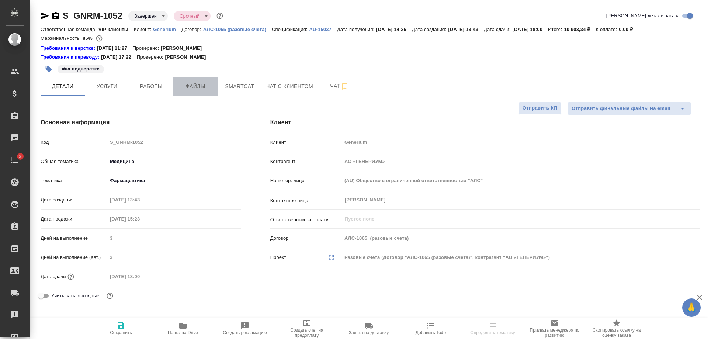
type textarea "x"
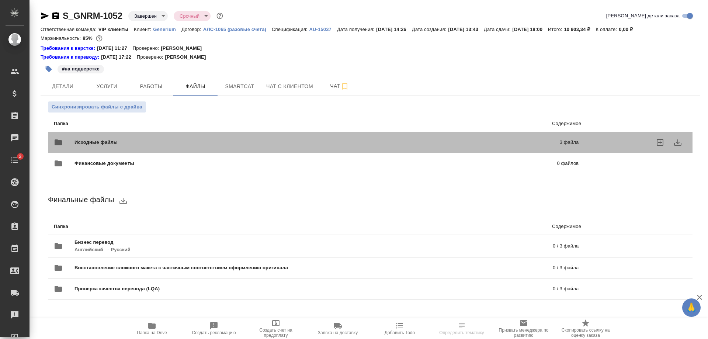
click at [218, 142] on span "Исходные файлы" at bounding box center [206, 142] width 264 height 7
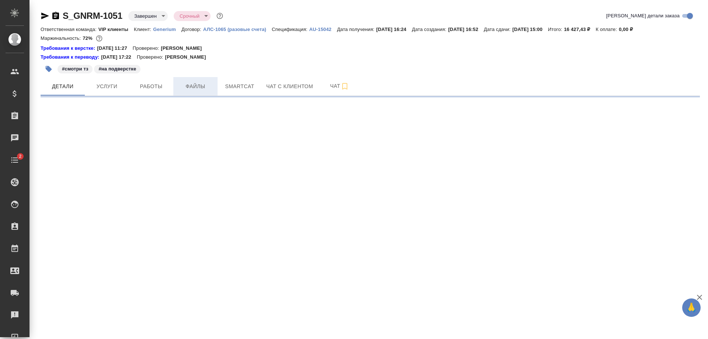
select select "RU"
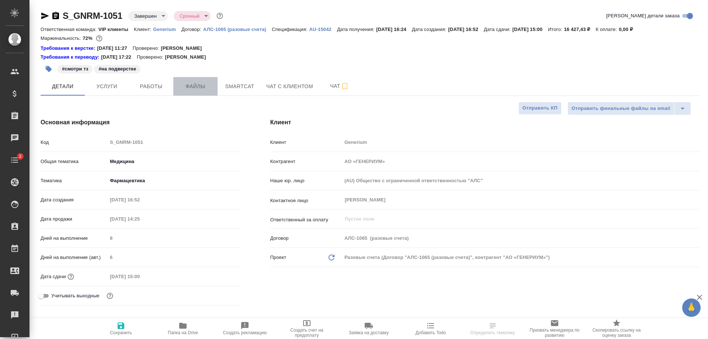
click at [200, 86] on span "Файлы" at bounding box center [195, 86] width 35 height 9
type textarea "x"
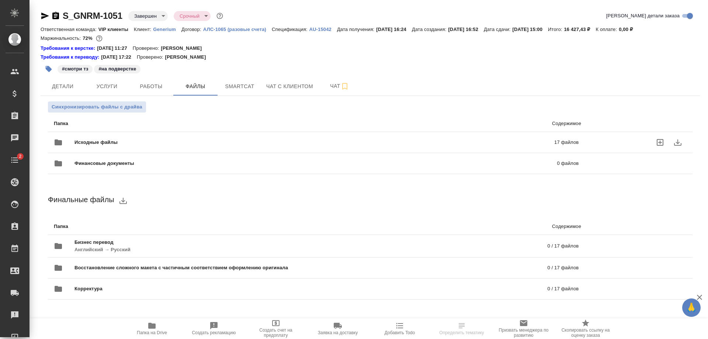
click at [268, 138] on div "Исходные файлы 17 файлов" at bounding box center [316, 142] width 524 height 18
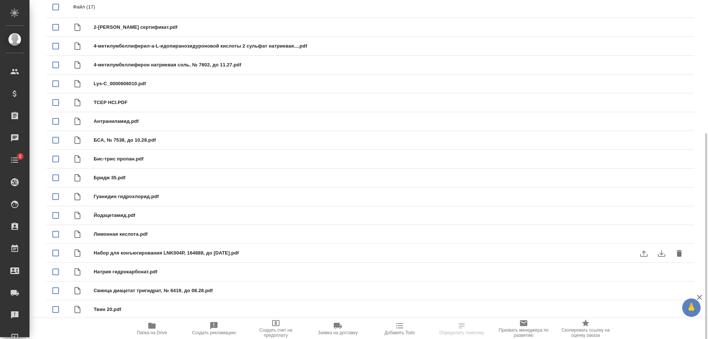
scroll to position [168, 0]
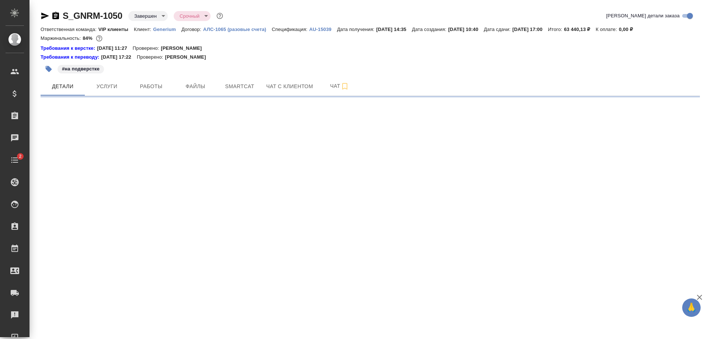
select select "RU"
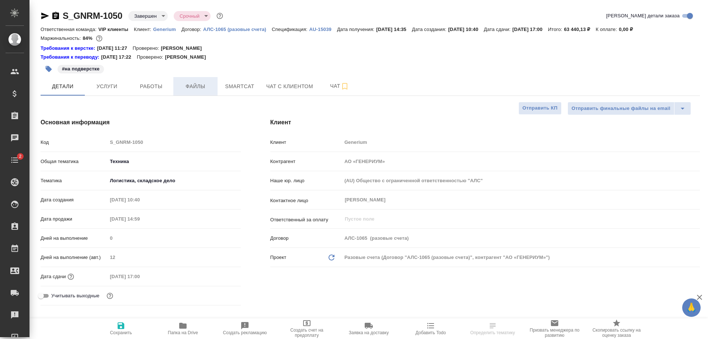
type textarea "x"
click at [196, 83] on span "Файлы" at bounding box center [195, 86] width 35 height 9
type textarea "x"
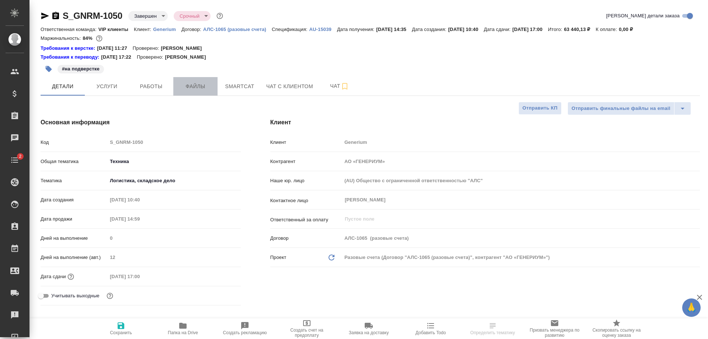
type textarea "x"
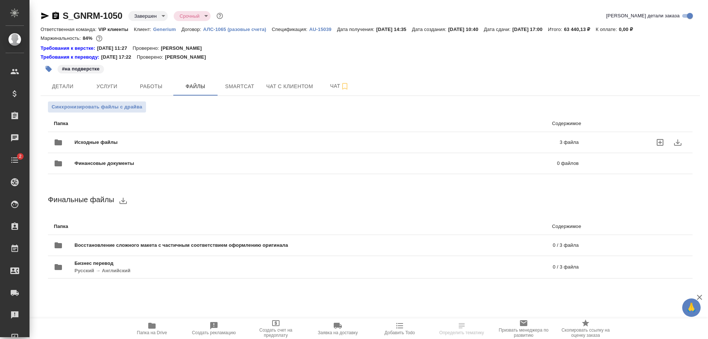
click at [201, 137] on div "Исходные файлы 3 файла" at bounding box center [316, 142] width 524 height 18
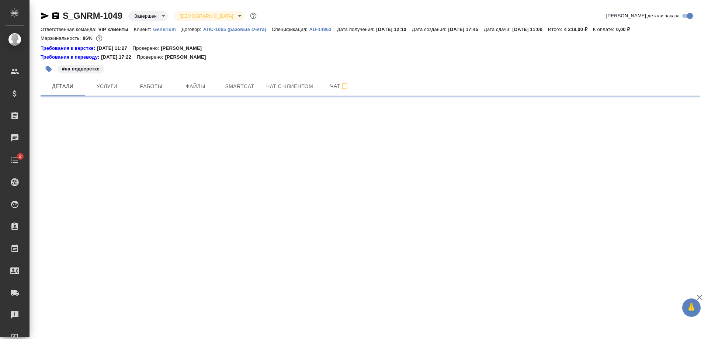
select select "RU"
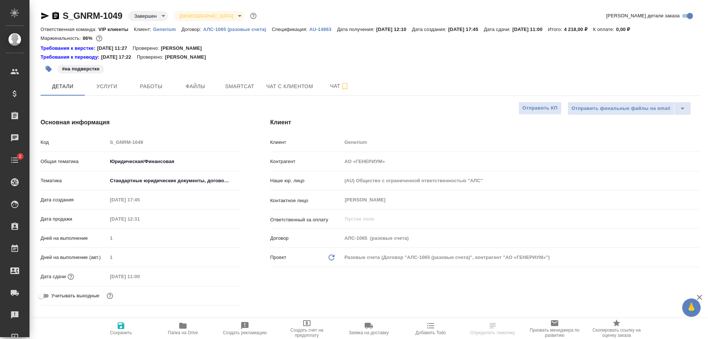
type textarea "x"
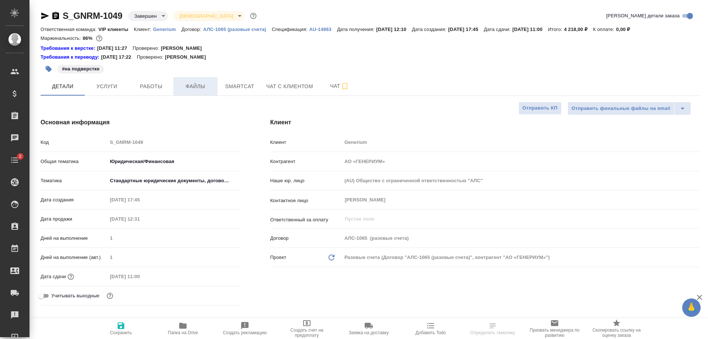
type textarea "x"
click at [193, 80] on button "Файлы" at bounding box center [195, 86] width 44 height 18
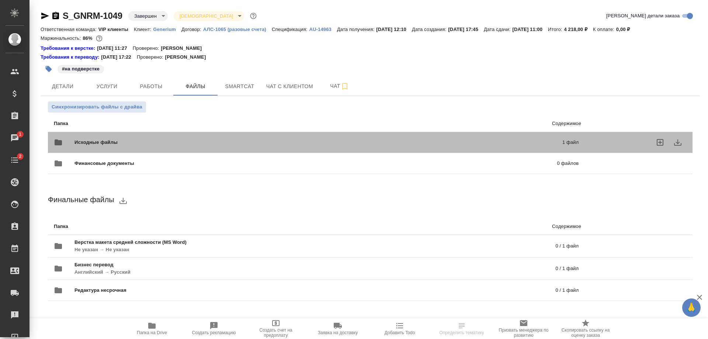
click at [205, 133] on div "Исходные файлы 1 файл" at bounding box center [316, 142] width 524 height 18
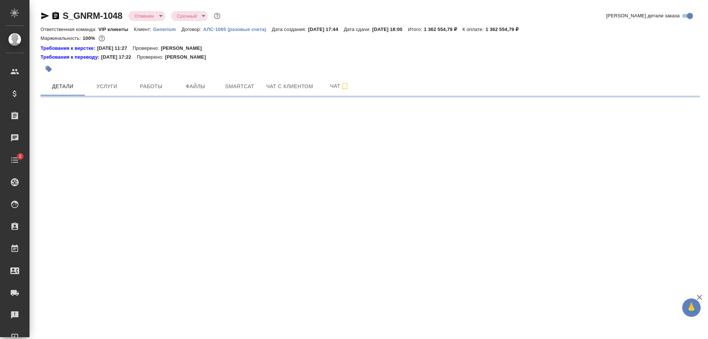
select select "RU"
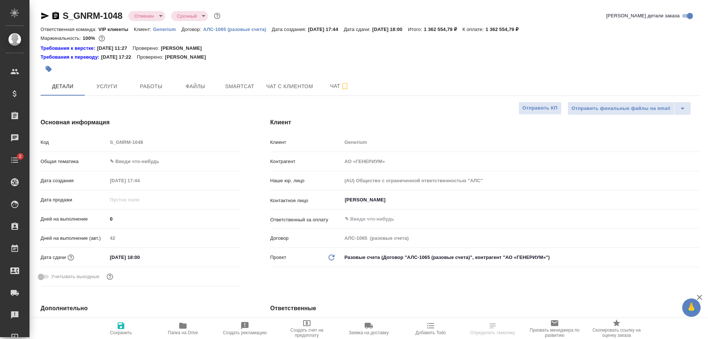
type textarea "x"
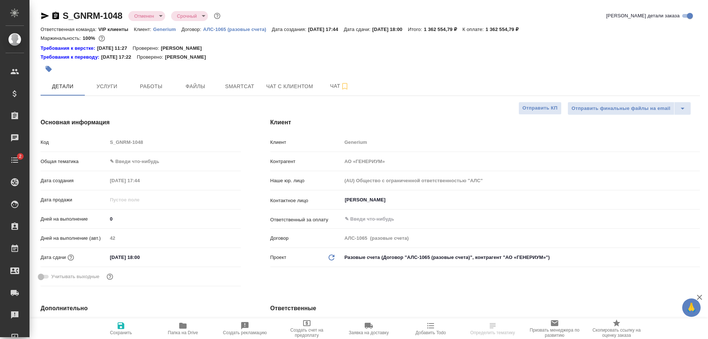
type textarea "x"
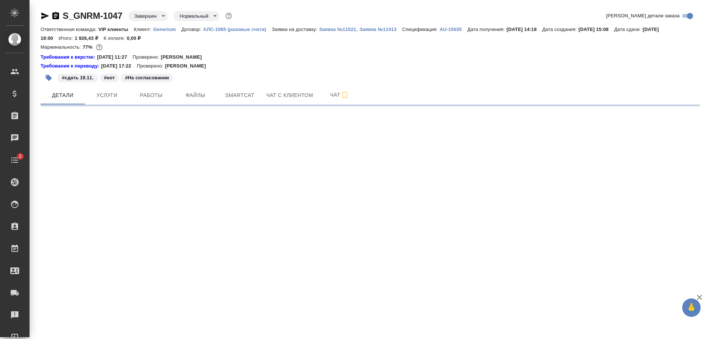
select select "RU"
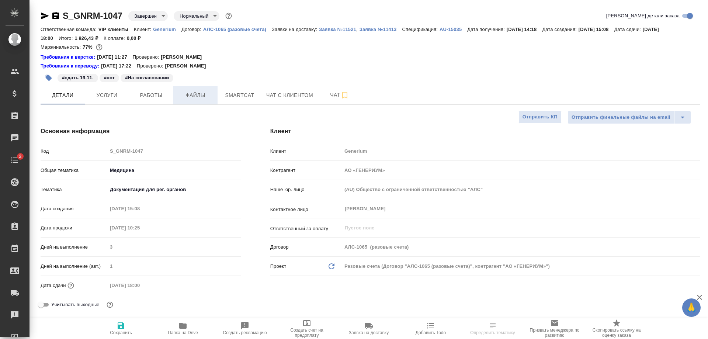
type textarea "x"
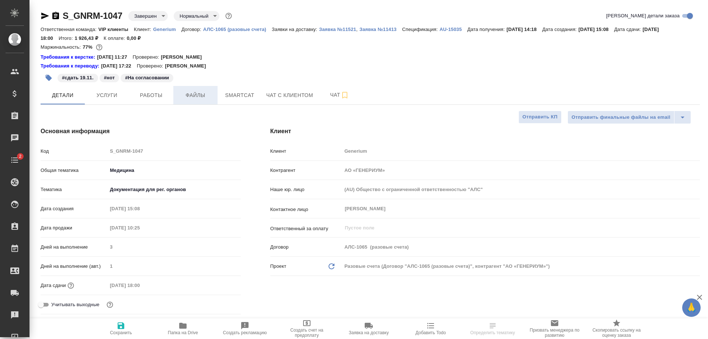
type textarea "x"
click at [193, 91] on span "Файлы" at bounding box center [195, 95] width 35 height 9
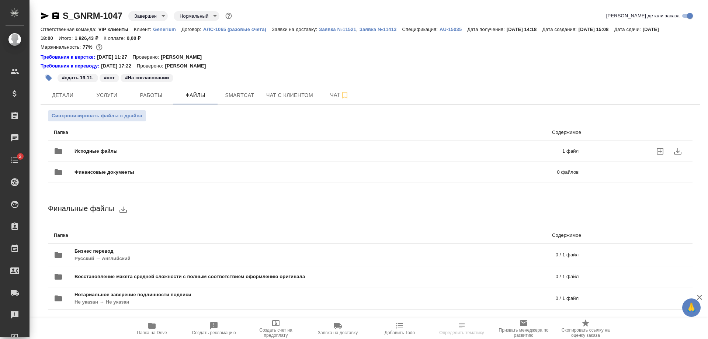
click at [195, 150] on span "Исходные файлы" at bounding box center [206, 150] width 265 height 7
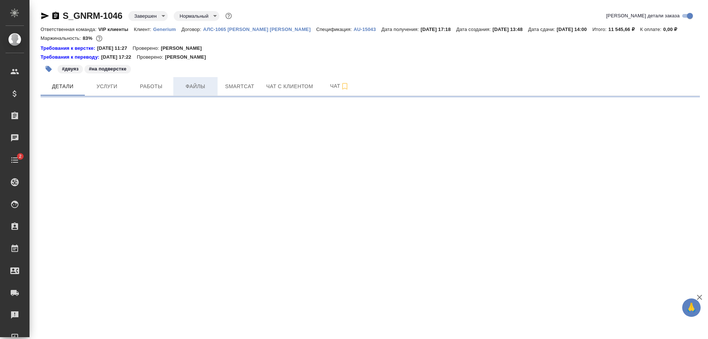
click at [182, 86] on span "Файлы" at bounding box center [195, 86] width 35 height 9
select select "RU"
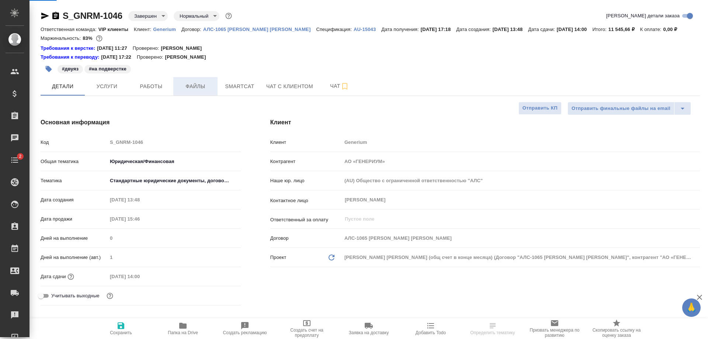
type textarea "x"
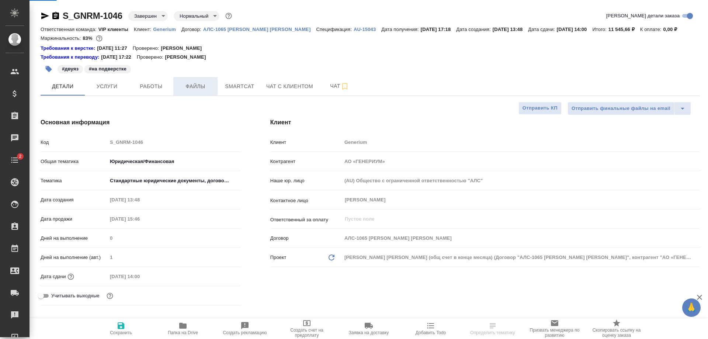
type textarea "x"
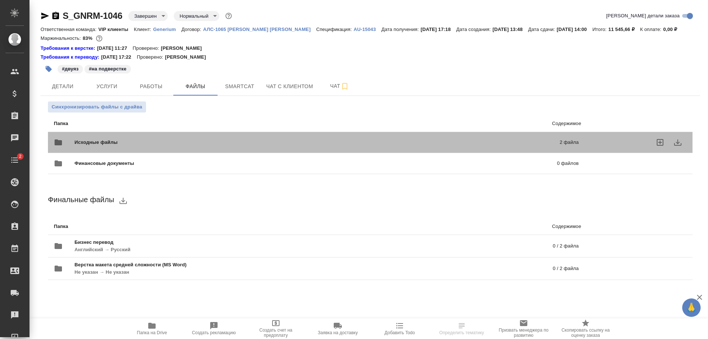
click at [192, 136] on div "Исходные файлы 2 файла" at bounding box center [316, 142] width 524 height 18
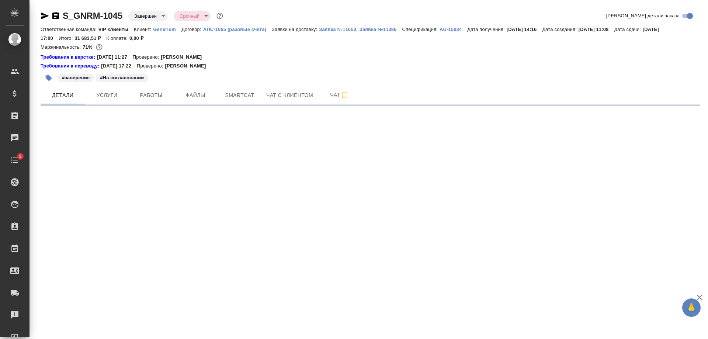
select select "RU"
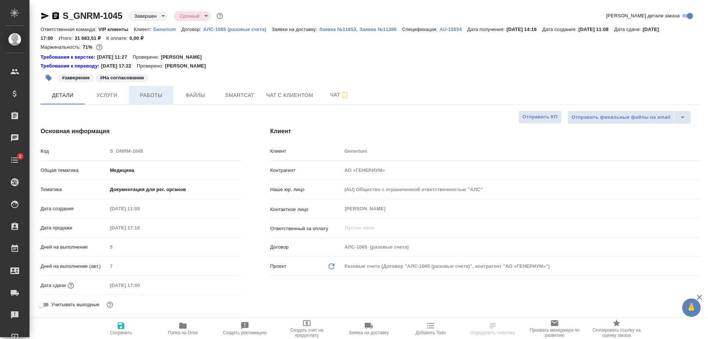
type textarea "x"
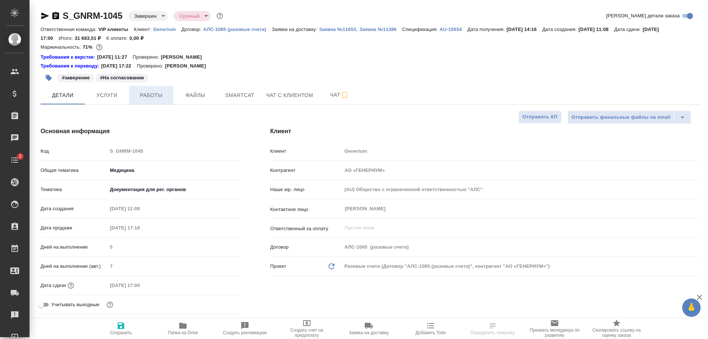
type textarea "x"
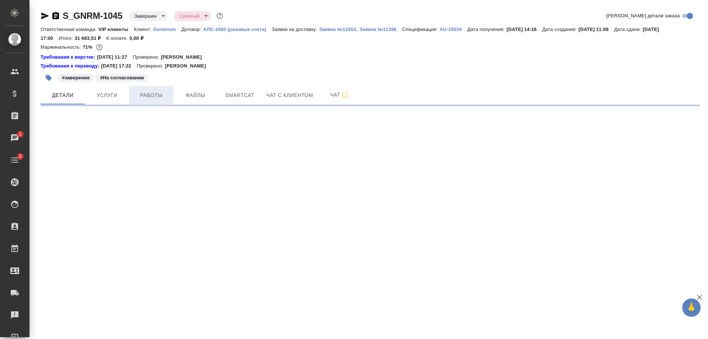
select select "RU"
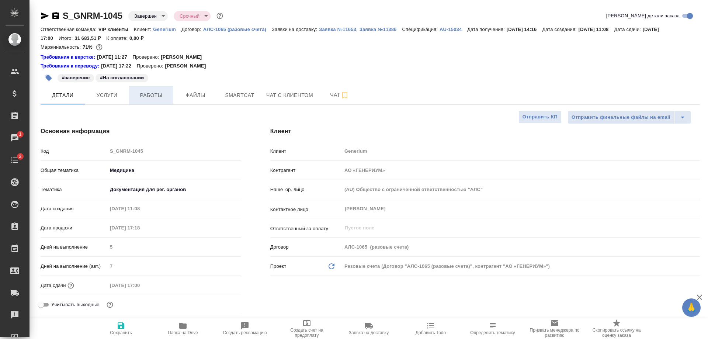
type textarea "x"
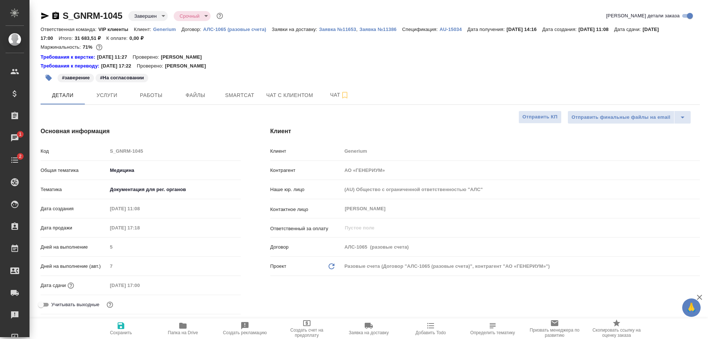
type textarea "x"
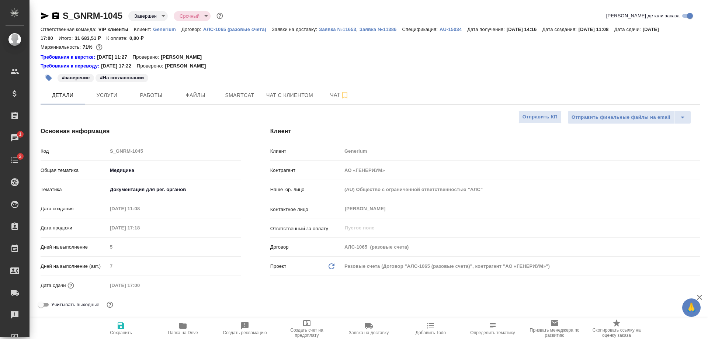
type textarea "x"
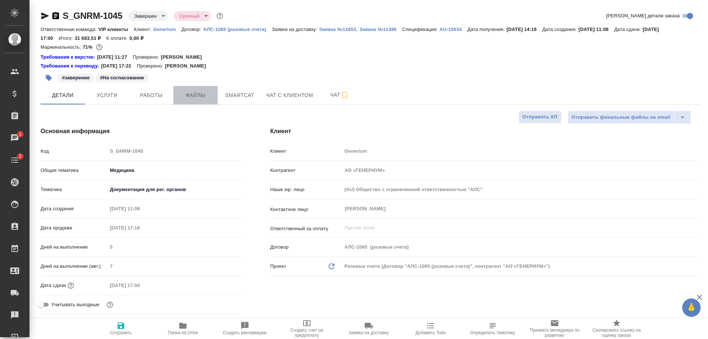
click at [191, 97] on span "Файлы" at bounding box center [195, 95] width 35 height 9
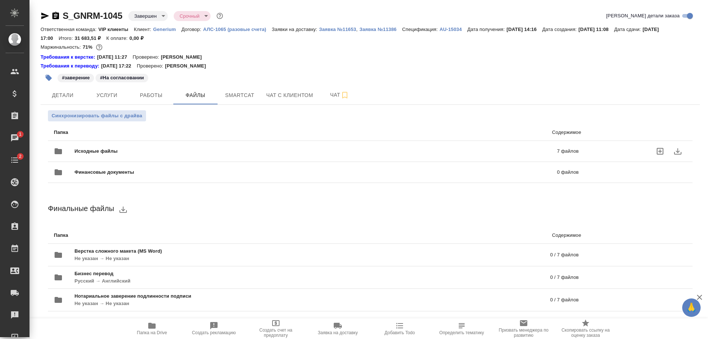
click at [200, 153] on span "Исходные файлы" at bounding box center [205, 150] width 263 height 7
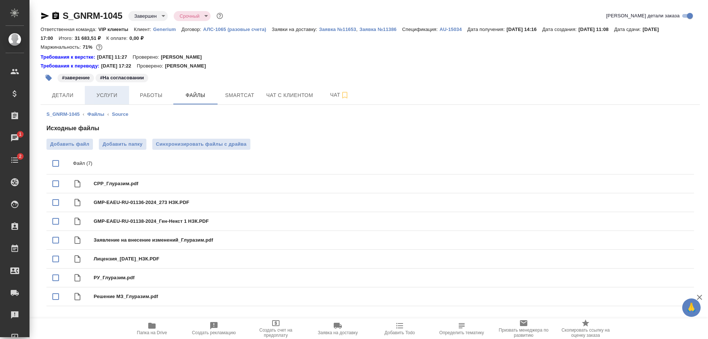
click at [106, 95] on span "Услуги" at bounding box center [106, 95] width 35 height 9
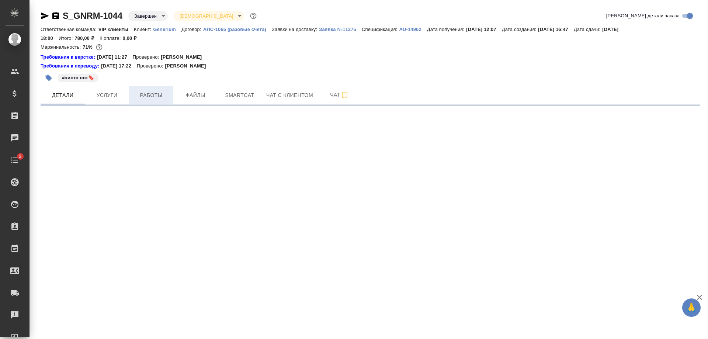
select select "RU"
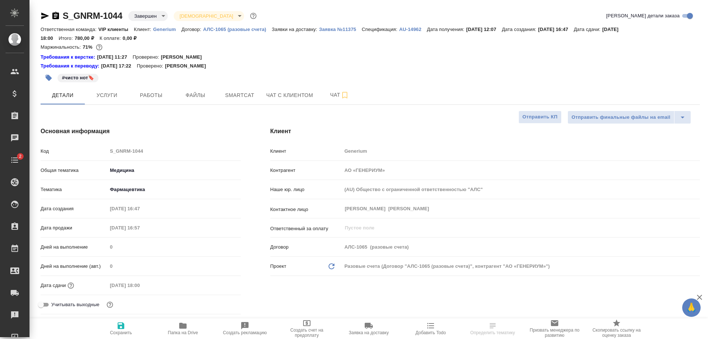
type textarea "x"
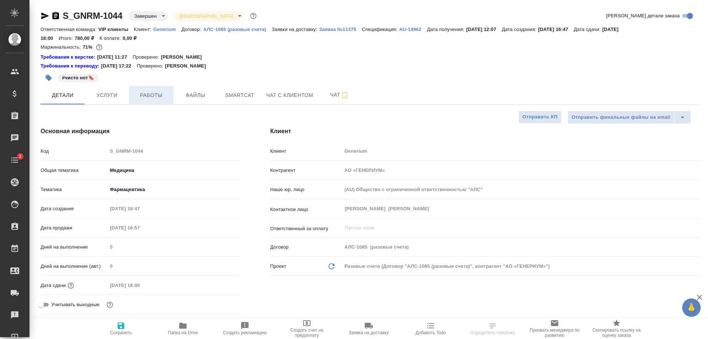
type textarea "x"
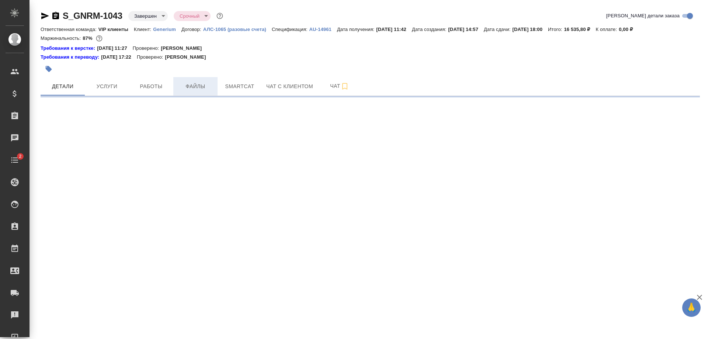
select select "RU"
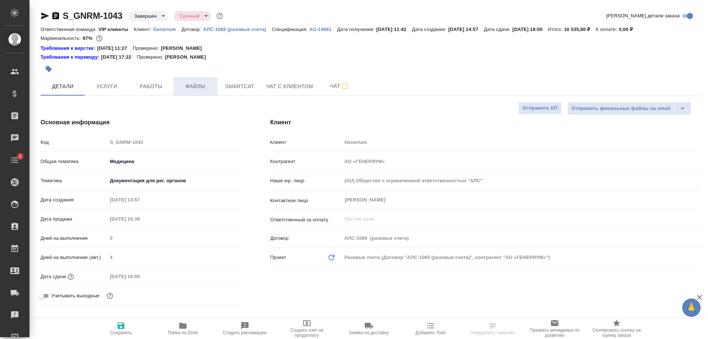
type textarea "x"
click at [187, 84] on span "Файлы" at bounding box center [195, 86] width 35 height 9
type textarea "x"
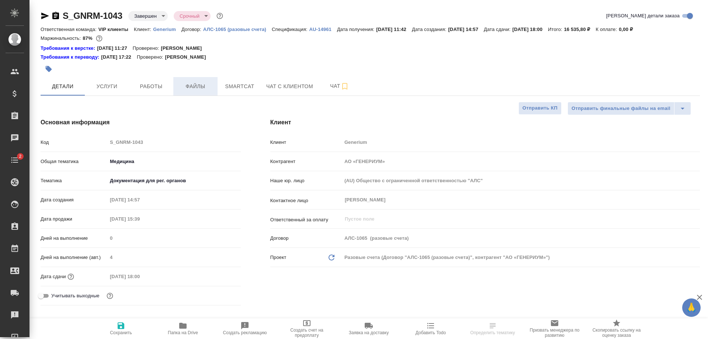
type textarea "x"
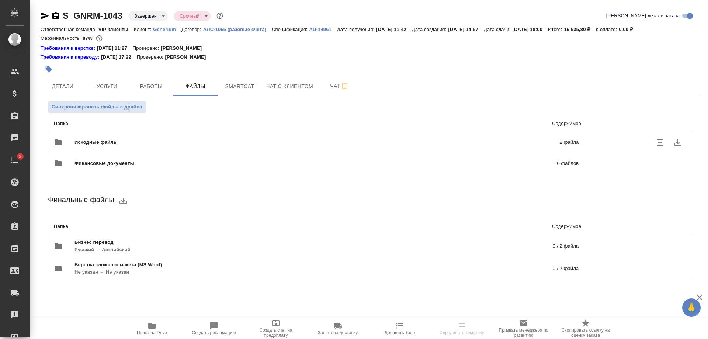
click at [280, 138] on div "Исходные файлы 2 файла" at bounding box center [316, 142] width 524 height 18
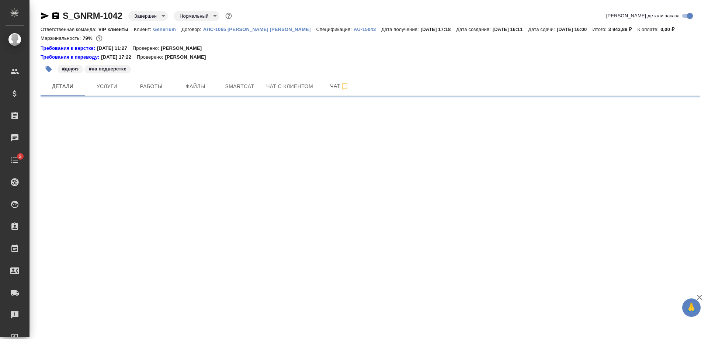
select select "RU"
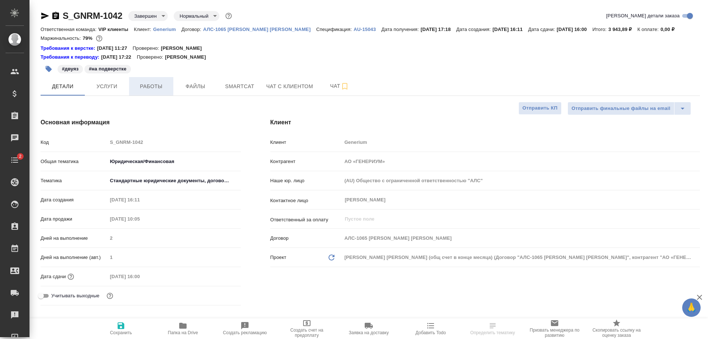
type textarea "x"
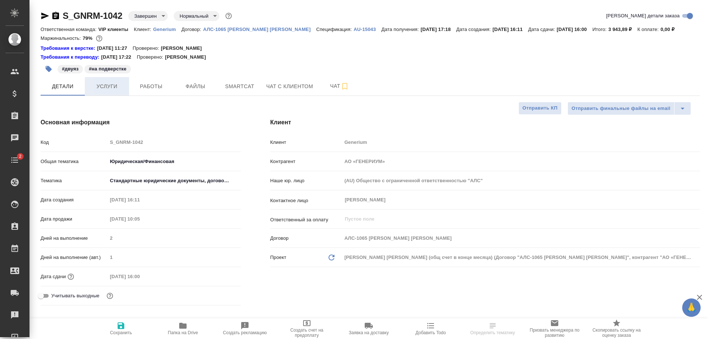
type textarea "x"
click at [109, 84] on span "Услуги" at bounding box center [106, 86] width 35 height 9
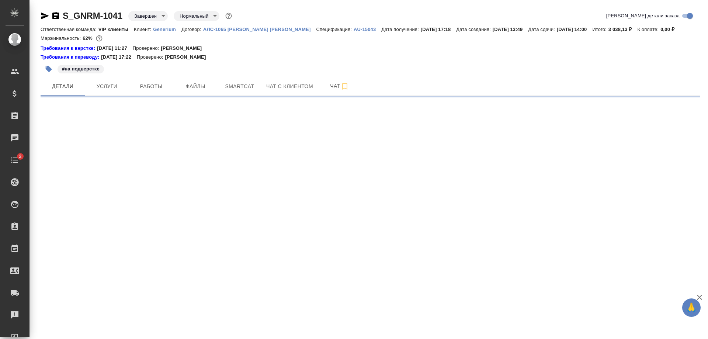
select select "RU"
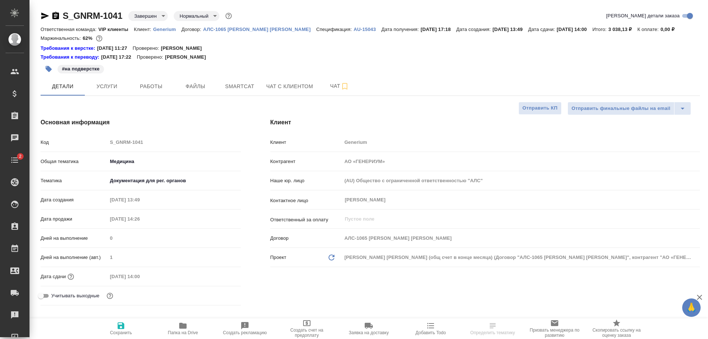
type textarea "x"
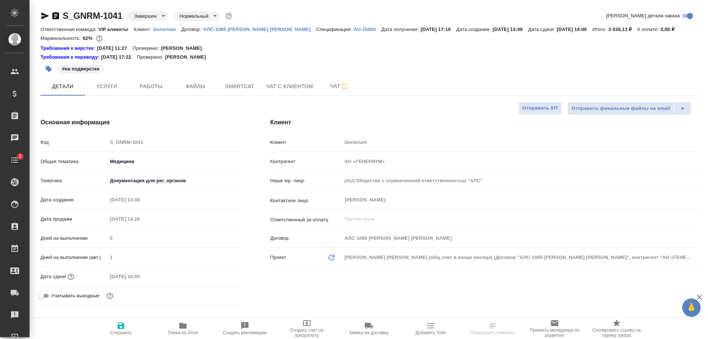
type textarea "x"
type input "Грабко Мария"
type input "Комаров Роман"
click at [100, 85] on span "Услуги" at bounding box center [106, 86] width 35 height 9
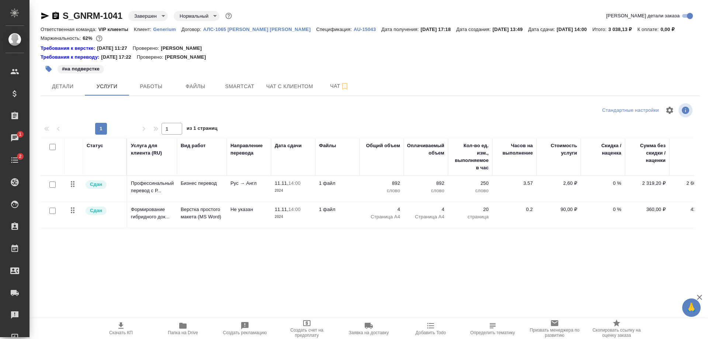
click at [471, 5] on div "S_GNRM-1041 Завершен closed Нормальный normal Кратко детали заказа Ответственна…" at bounding box center [369, 157] width 667 height 315
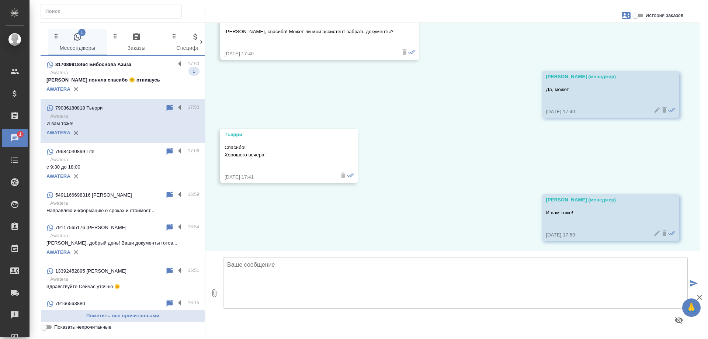
scroll to position [668, 0]
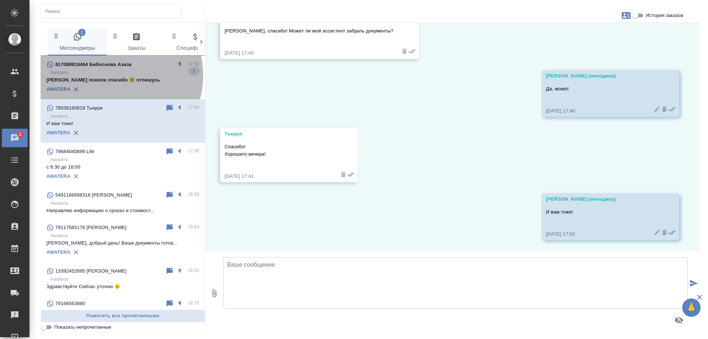
click at [111, 75] on p "Awatera" at bounding box center [124, 72] width 149 height 7
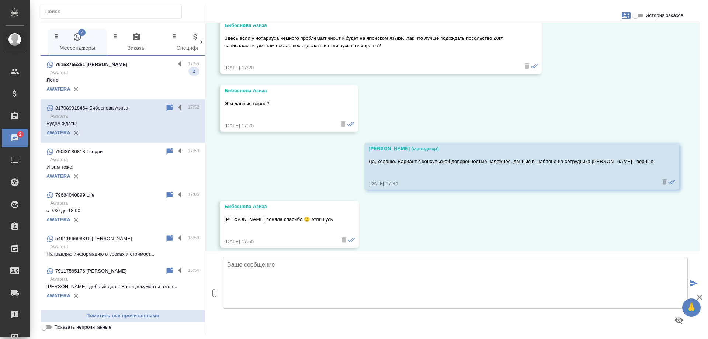
scroll to position [1788, 0]
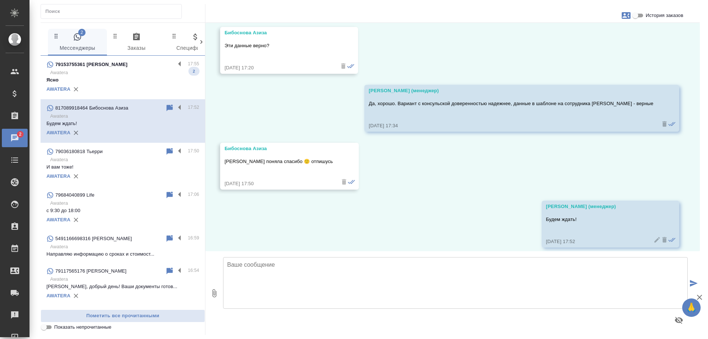
click at [110, 74] on p "Awatera" at bounding box center [124, 72] width 149 height 7
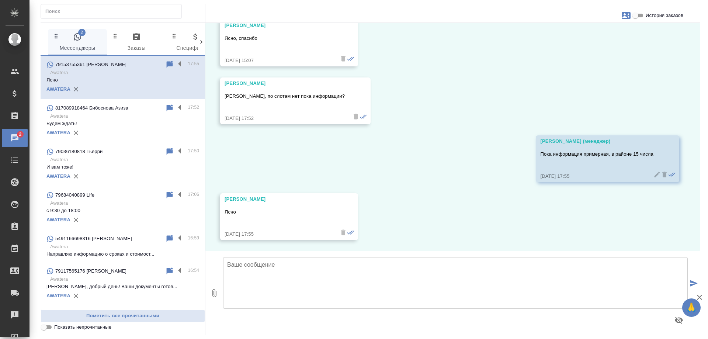
scroll to position [380, 0]
